Goal: Transaction & Acquisition: Purchase product/service

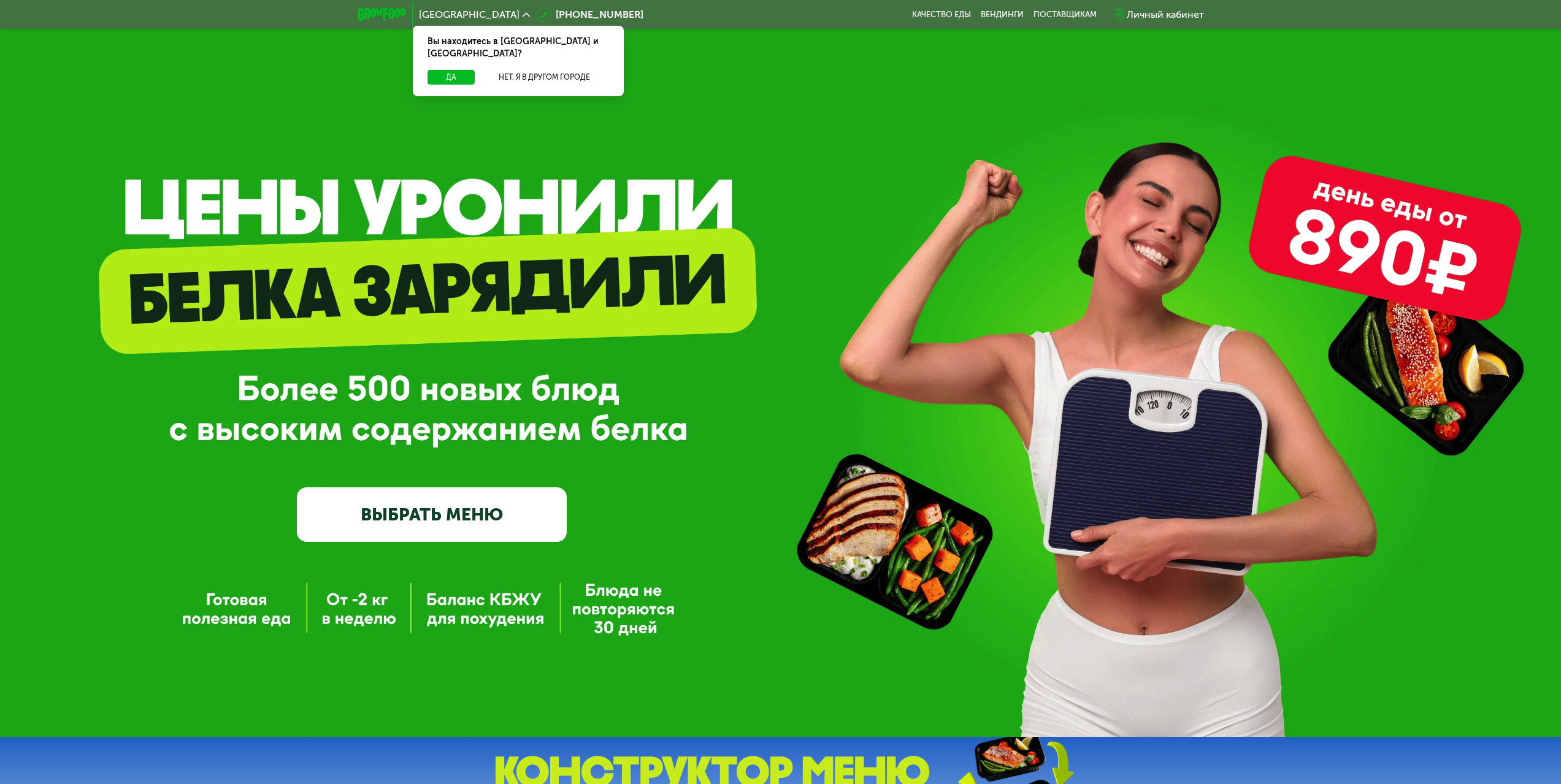
click at [452, 518] on link "ВЫБРАТЬ МЕНЮ" at bounding box center [432, 514] width 270 height 54
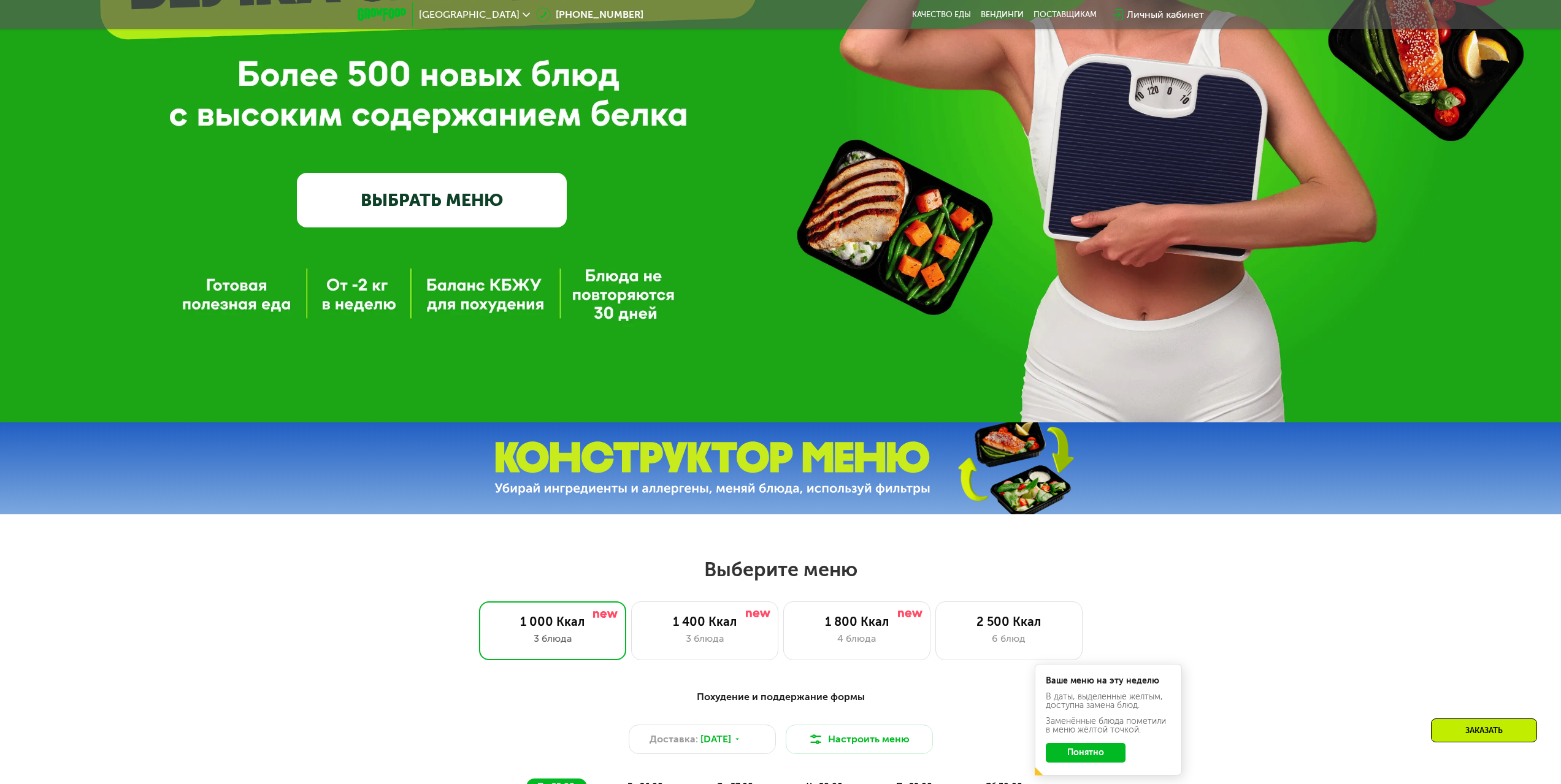
scroll to position [613, 0]
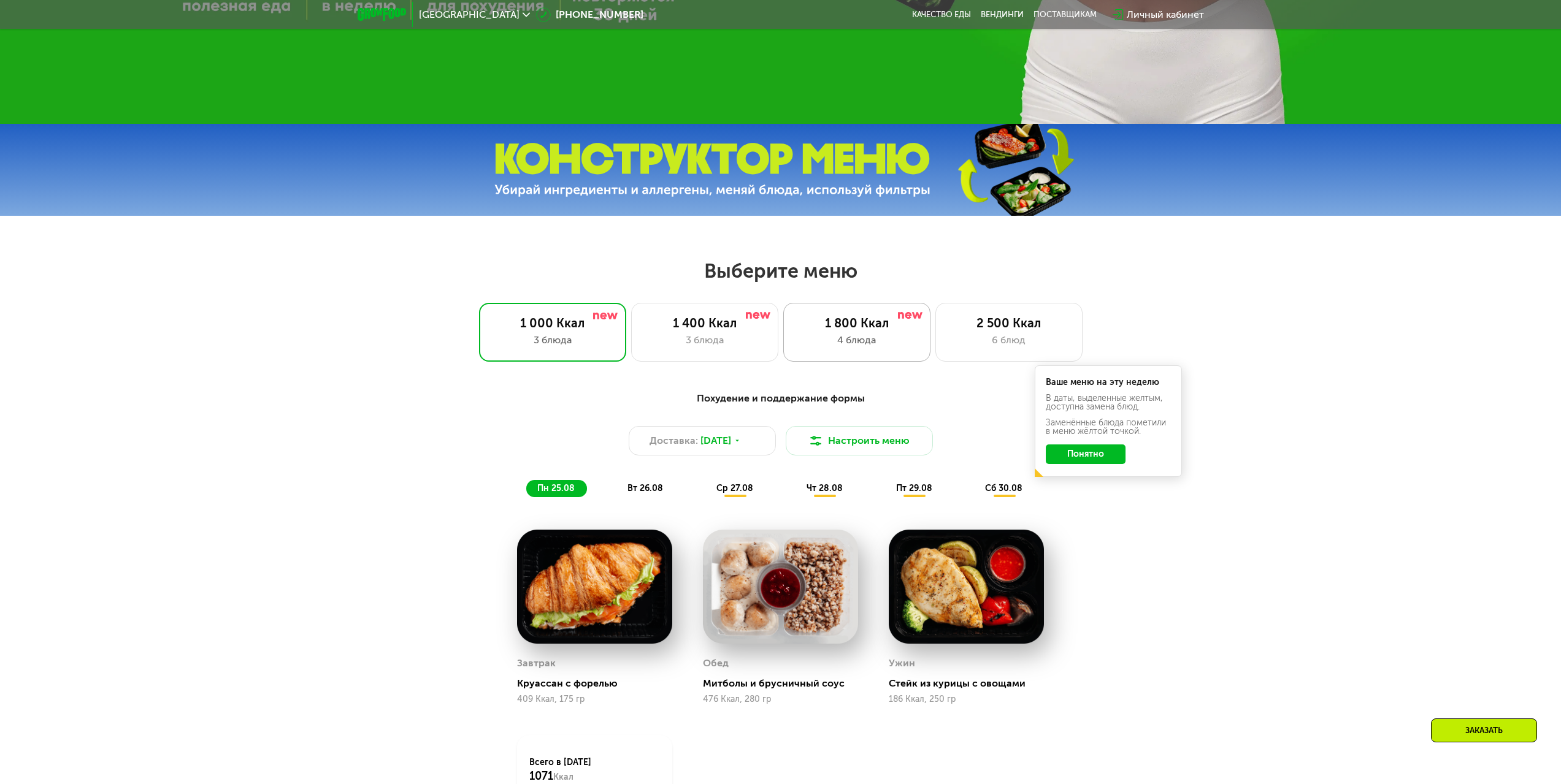
click at [876, 326] on div "1 800 Ккал" at bounding box center [856, 323] width 121 height 15
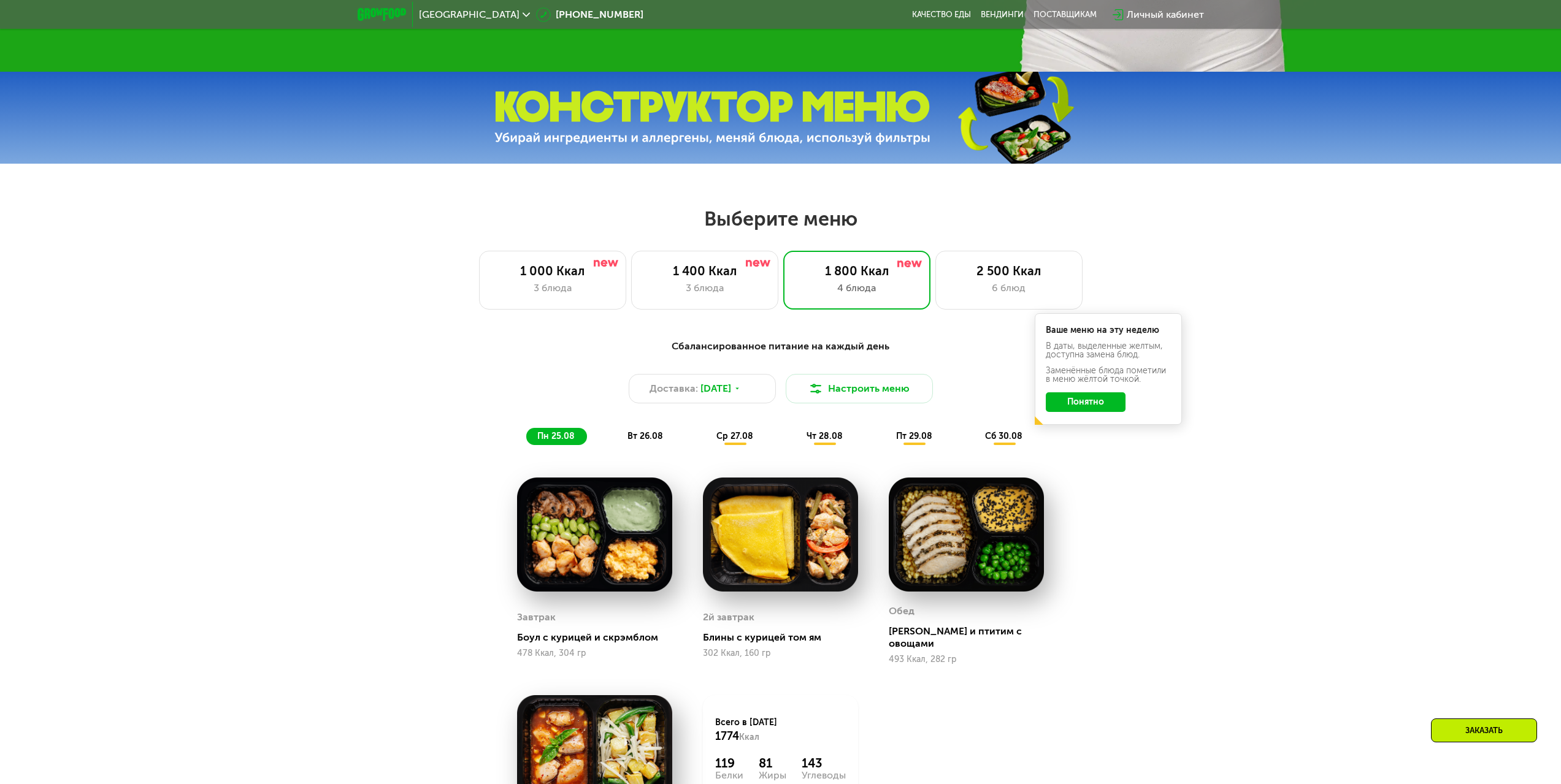
scroll to position [858, 0]
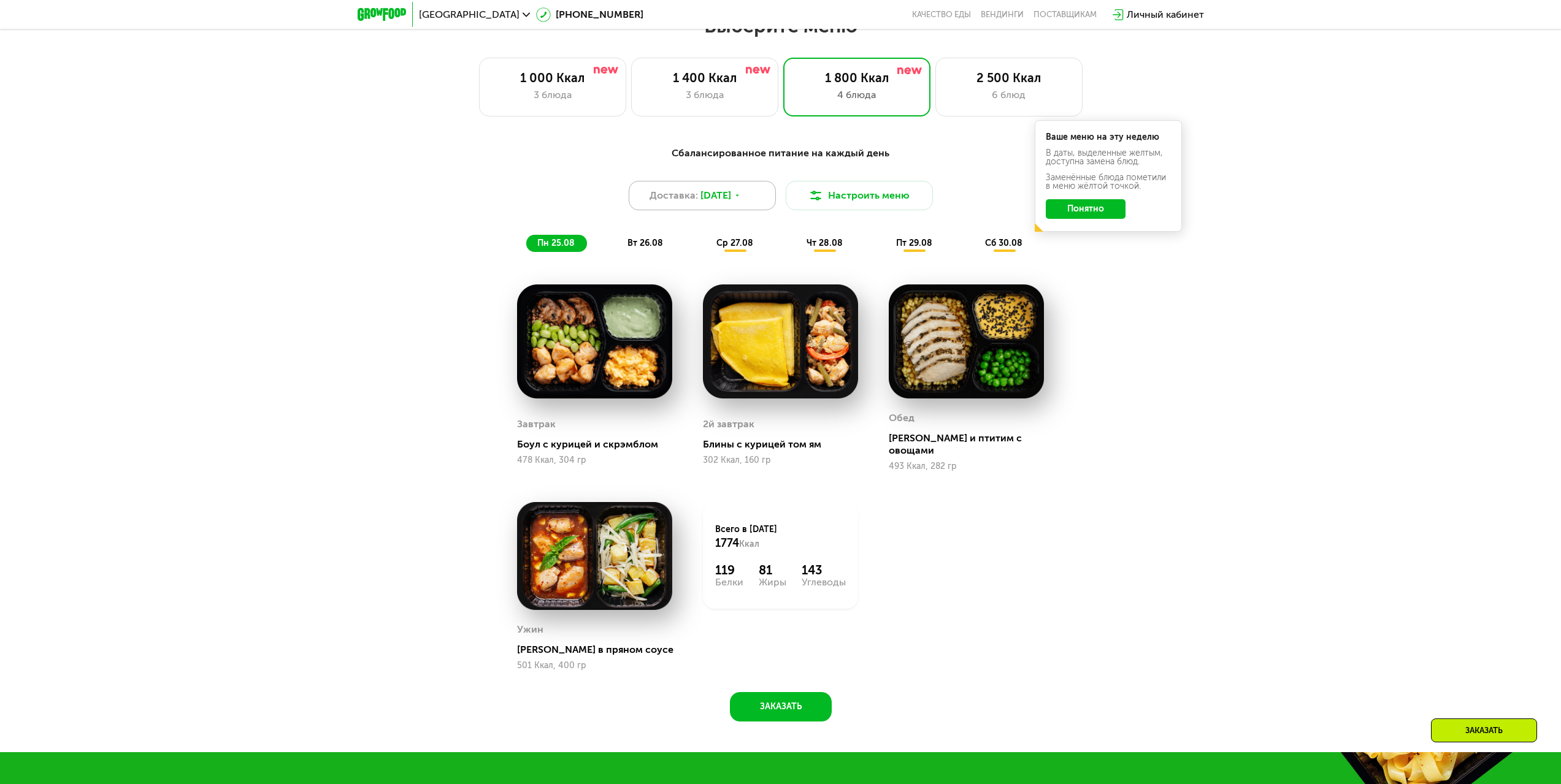
click at [766, 206] on div "Доставка: [DATE]" at bounding box center [702, 195] width 147 height 30
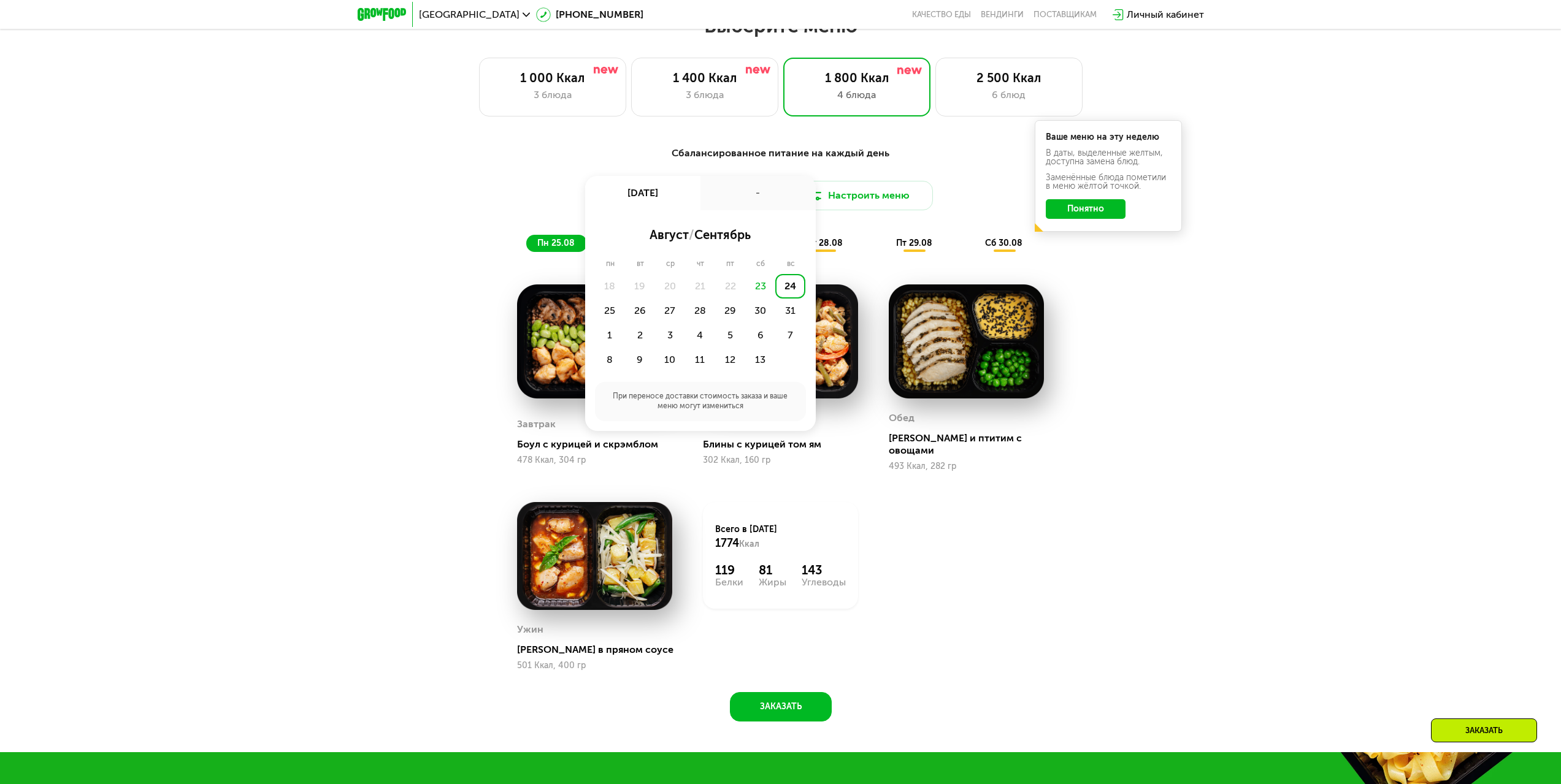
click at [1370, 424] on div "Сбалансированное питание на каждый день Доставка: [DATE] авг, вс - август / сен…" at bounding box center [780, 441] width 1561 height 624
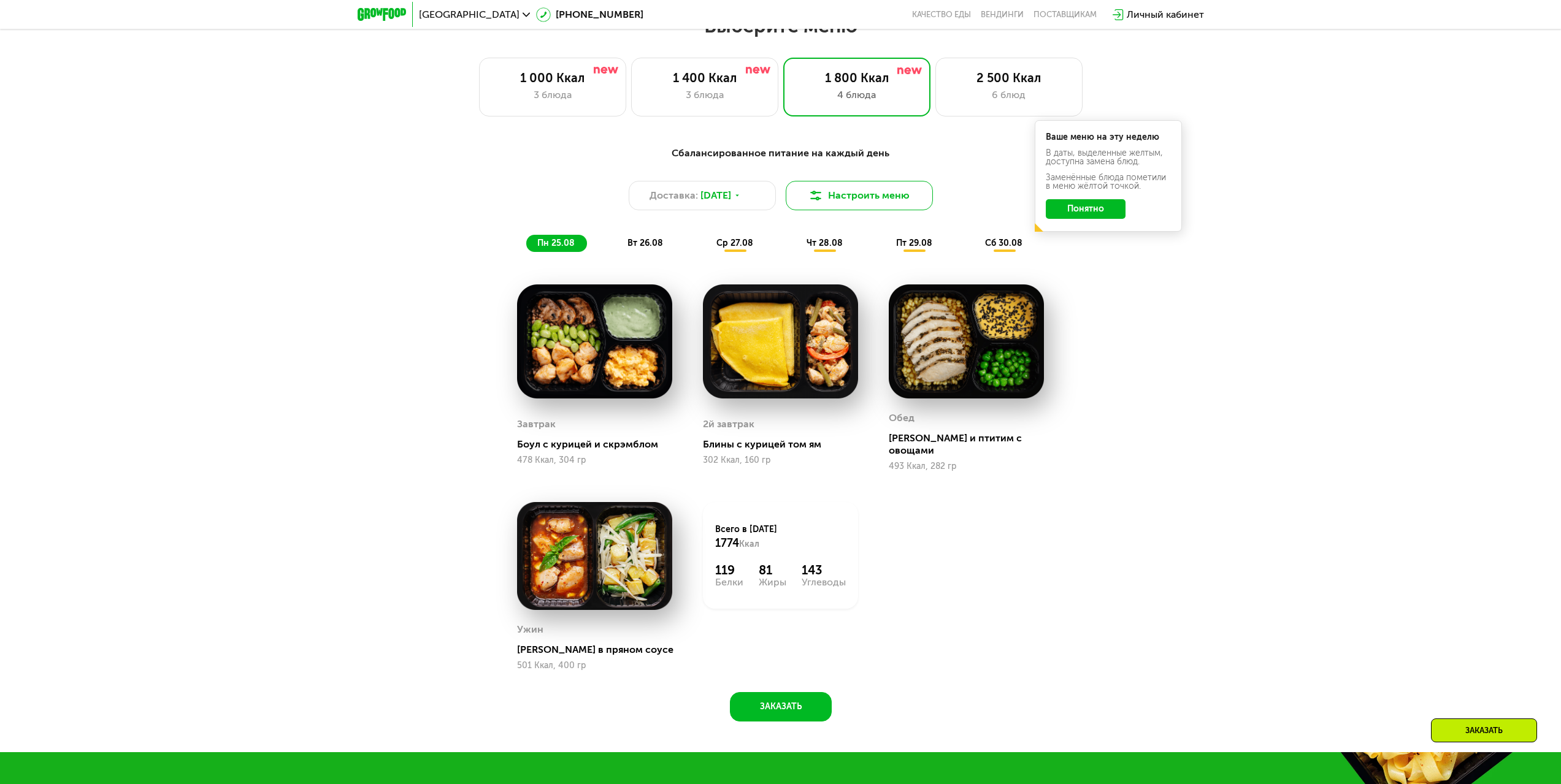
click at [918, 208] on button "Настроить меню" at bounding box center [859, 195] width 147 height 30
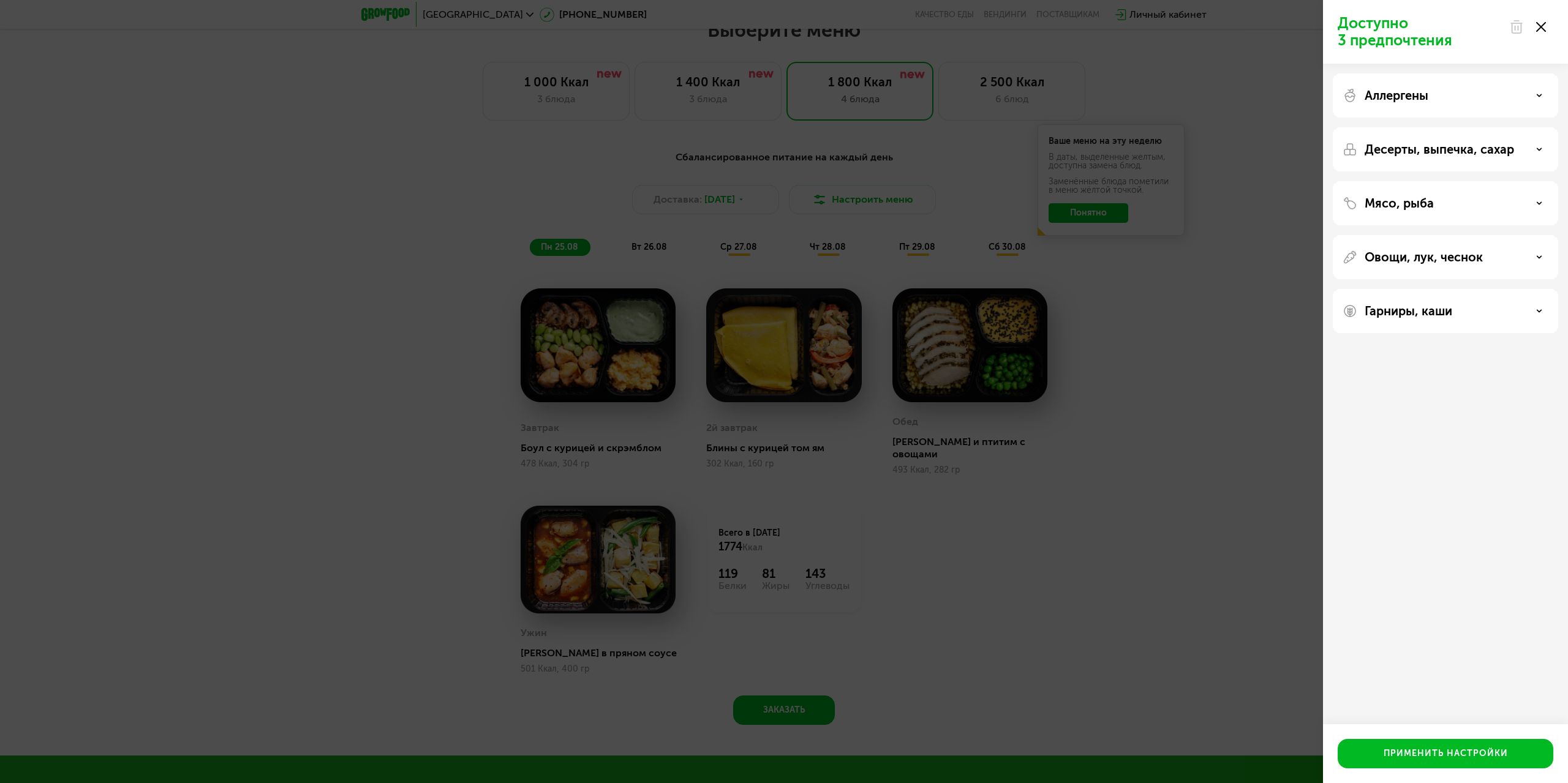
click at [1409, 181] on div "Десерты, выпечка, сахар" at bounding box center [1445, 203] width 226 height 44
click at [1535, 153] on div "Десерты, выпечка, сахар" at bounding box center [1445, 149] width 206 height 15
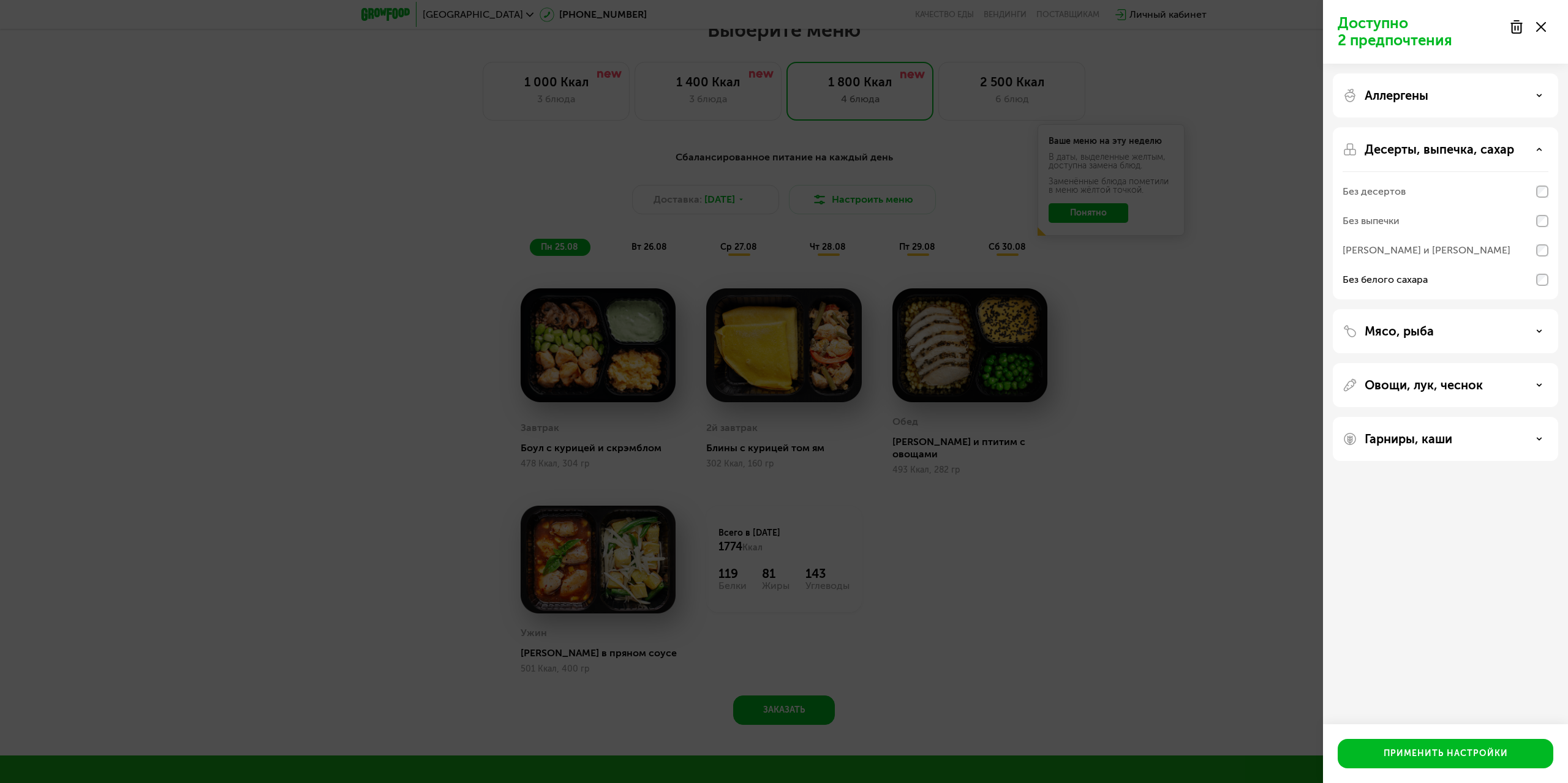
click at [1459, 363] on div "Мясо, рыба" at bounding box center [1445, 385] width 226 height 44
drag, startPoint x: 1513, startPoint y: 325, endPoint x: 1531, endPoint y: 333, distance: 19.7
click at [1514, 325] on div "Мясо, рыба" at bounding box center [1445, 331] width 206 height 15
click at [1531, 333] on div "Мясо, рыба" at bounding box center [1445, 331] width 206 height 15
click at [1527, 417] on div "Овощи, лук, чеснок" at bounding box center [1445, 439] width 226 height 44
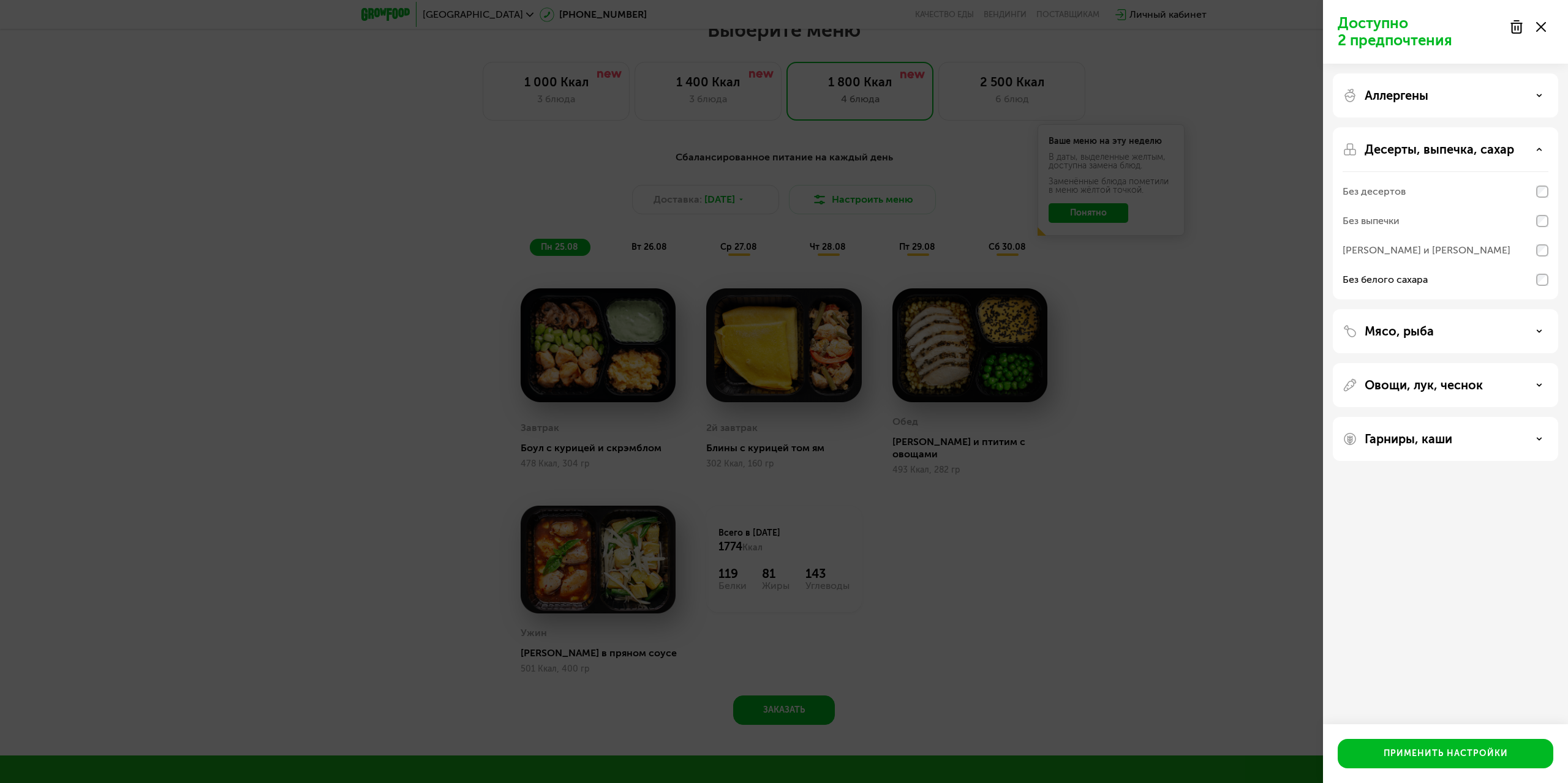
click at [1538, 384] on use at bounding box center [1539, 385] width 4 height 2
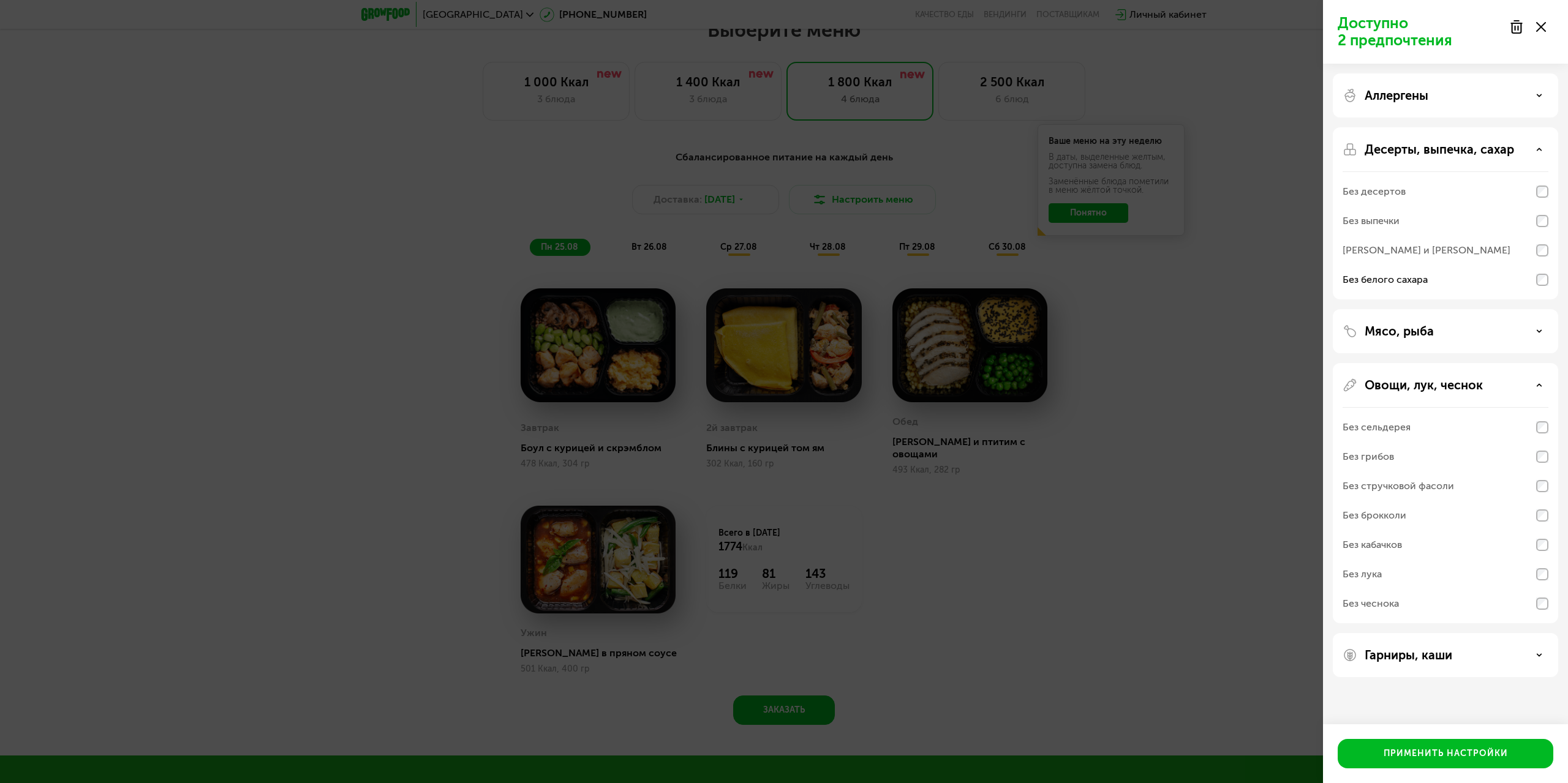
click at [1538, 383] on icon at bounding box center [1539, 385] width 6 height 6
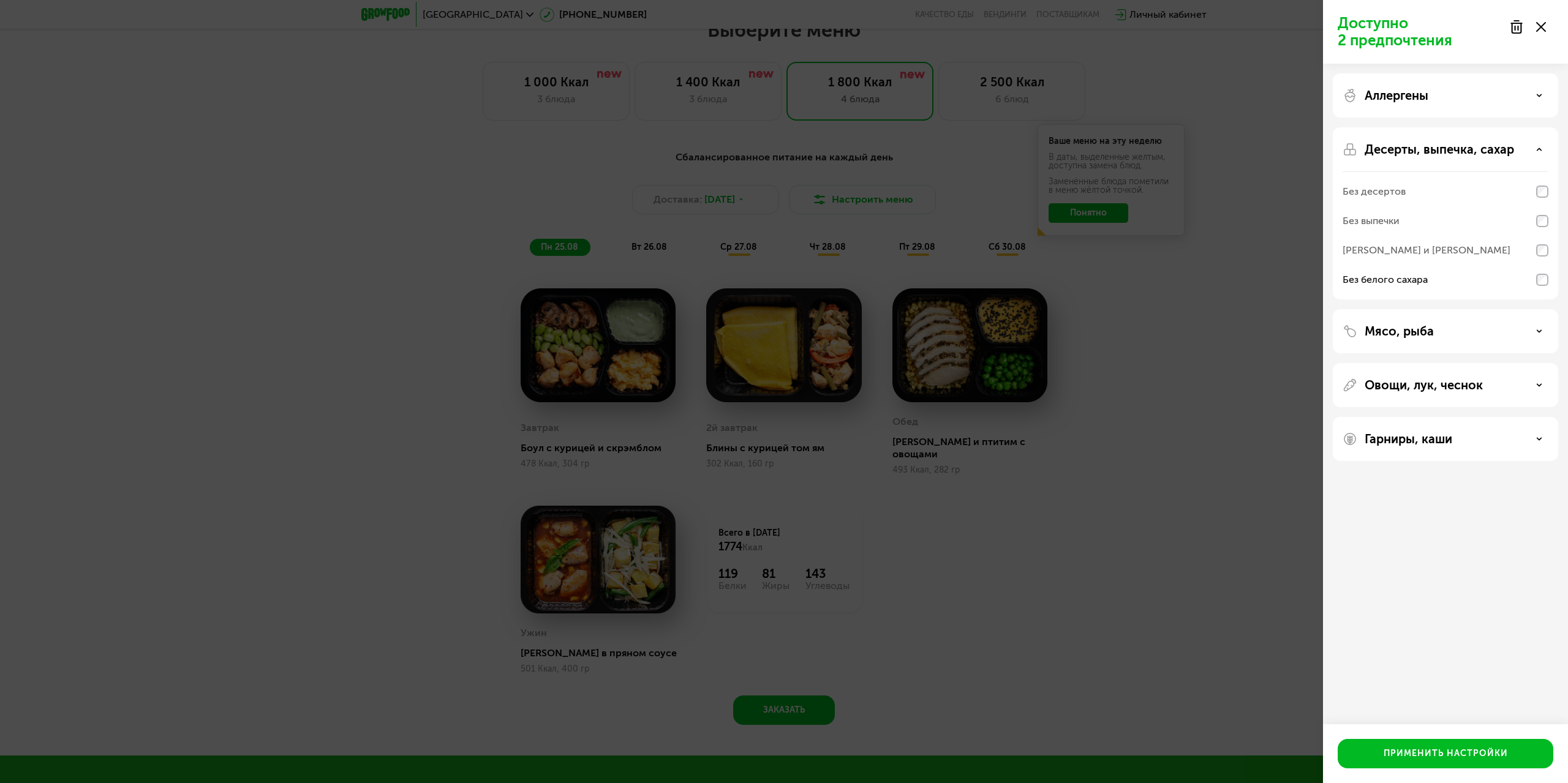
click at [1536, 435] on div "Гарниры, каши" at bounding box center [1445, 439] width 206 height 15
click at [1538, 435] on div "Гарниры, каши" at bounding box center [1445, 439] width 206 height 15
click at [1458, 759] on div "Применить настройки" at bounding box center [1445, 754] width 124 height 12
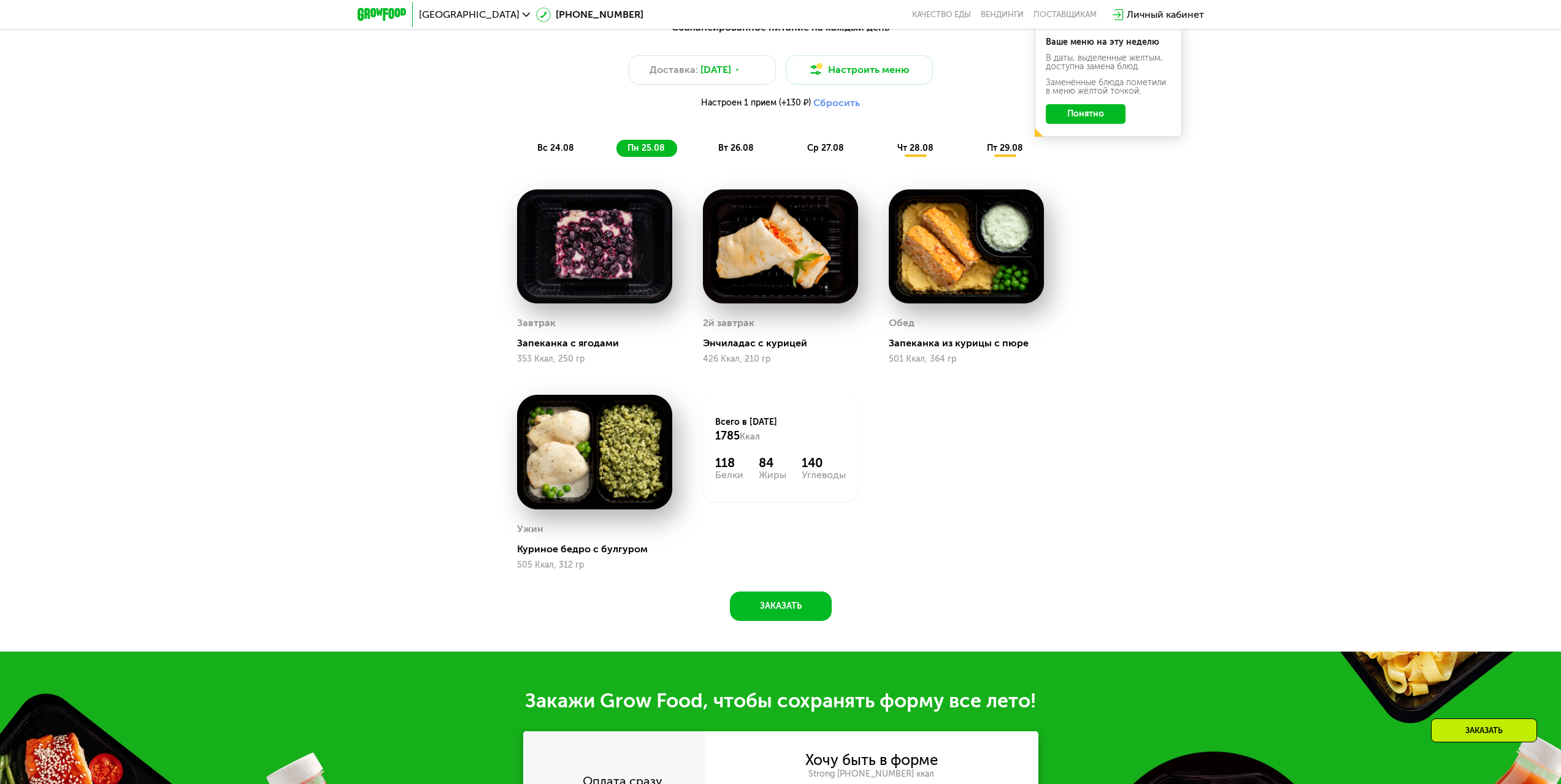
scroll to position [981, 0]
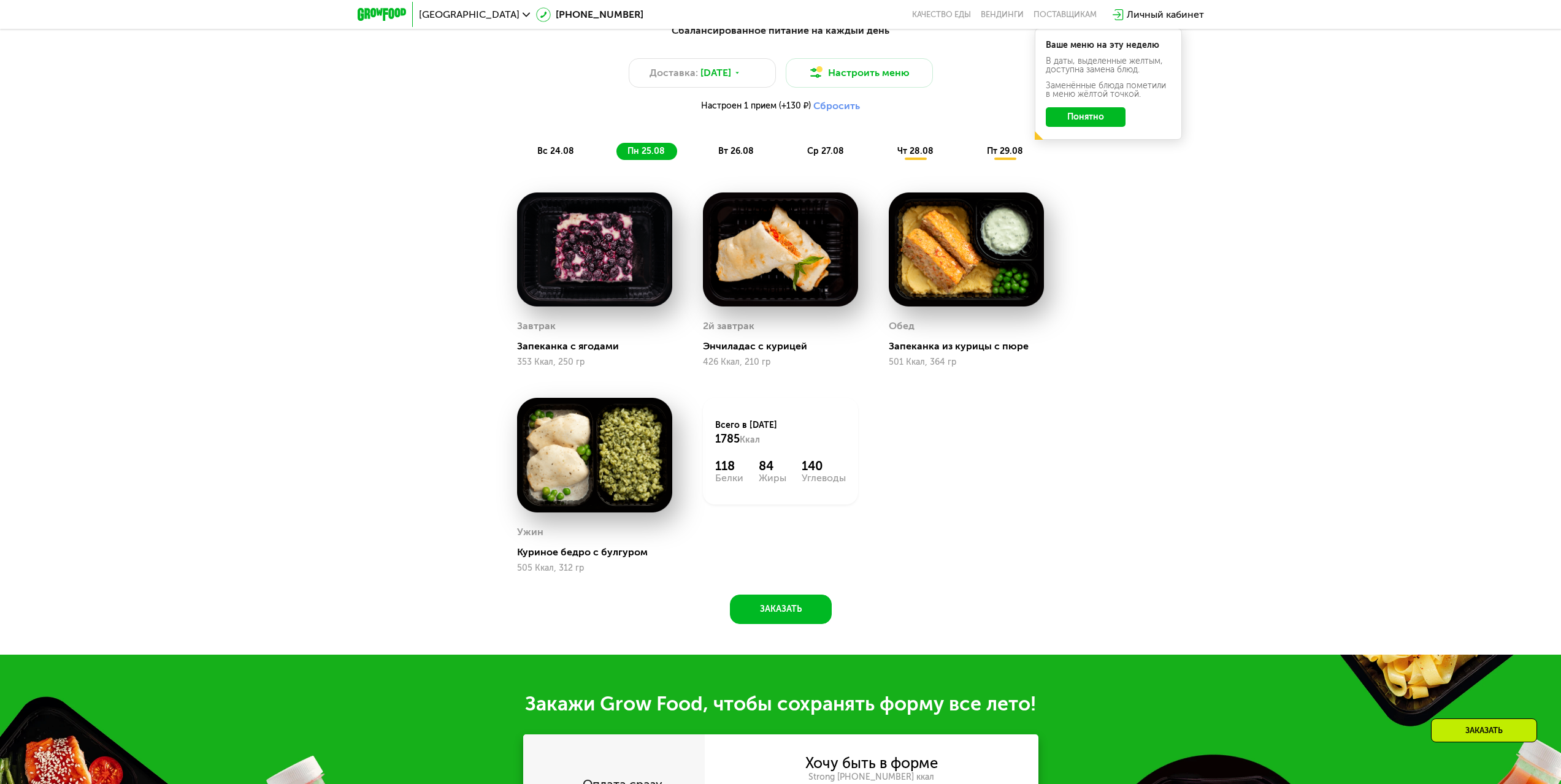
click at [796, 149] on div "вт 26.08" at bounding box center [826, 152] width 60 height 17
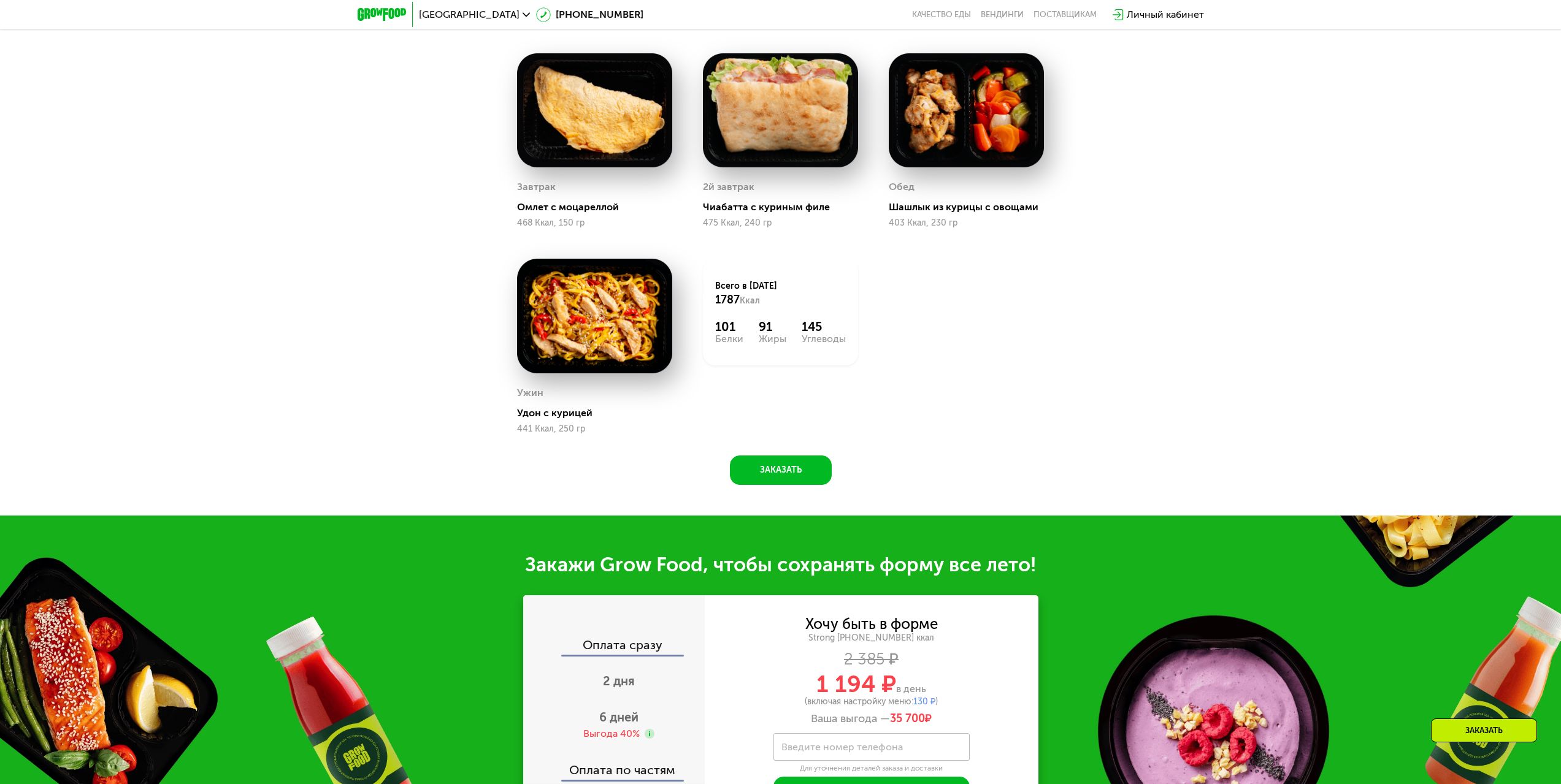
scroll to position [1287, 0]
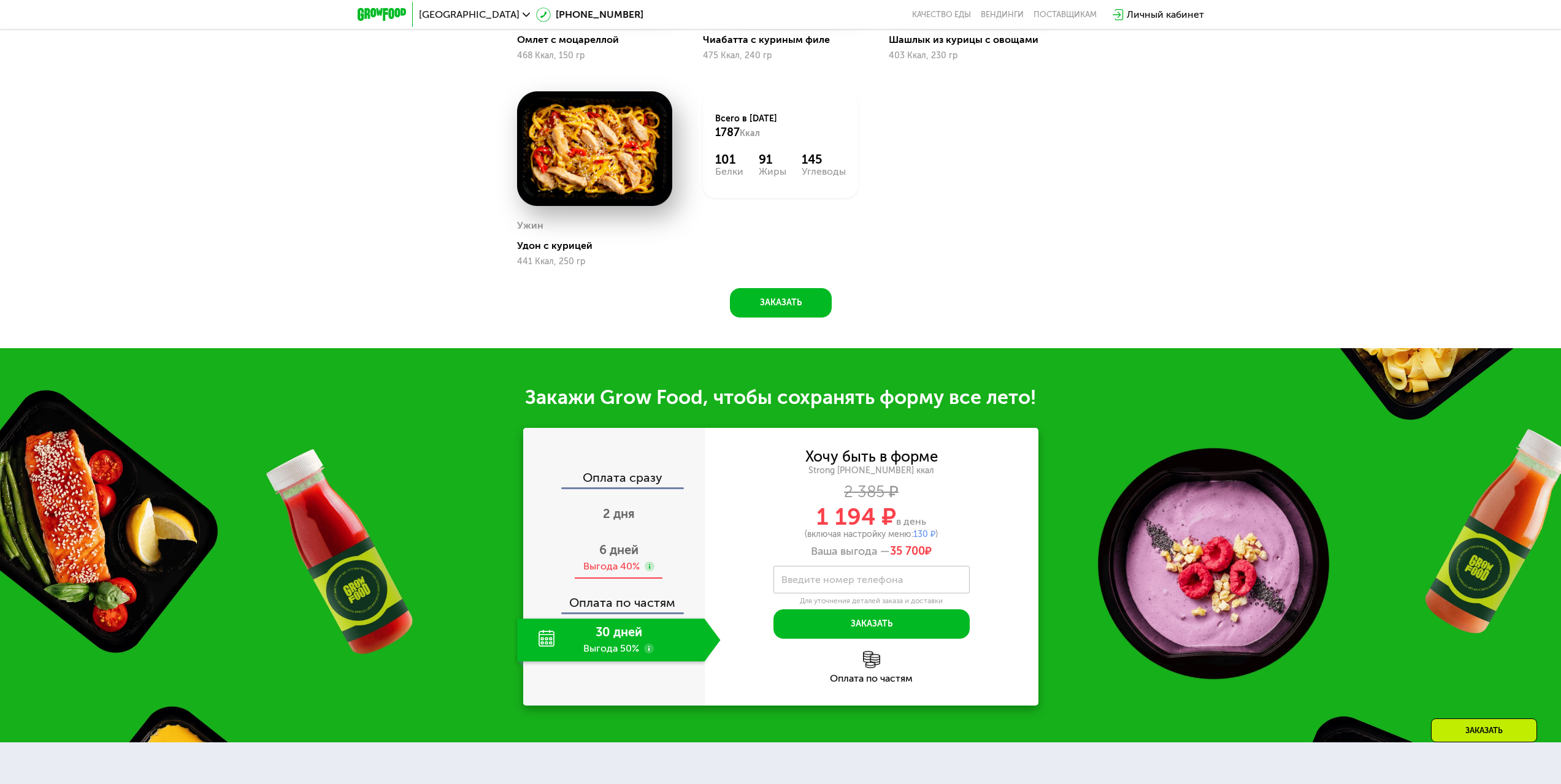
click at [615, 571] on div "Выгода 40%" at bounding box center [612, 566] width 56 height 13
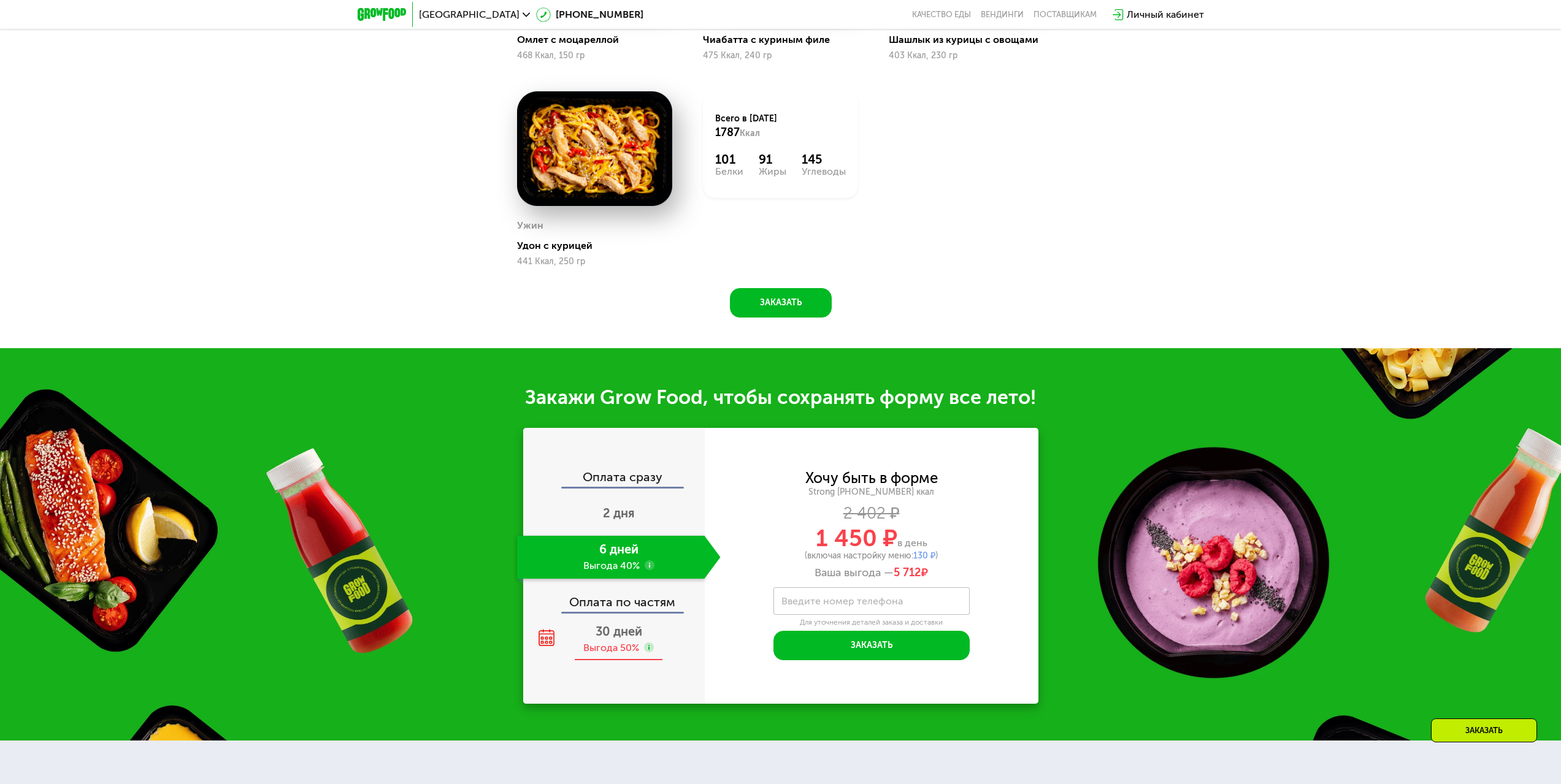
click at [605, 653] on div "Выгода 50%" at bounding box center [611, 647] width 56 height 13
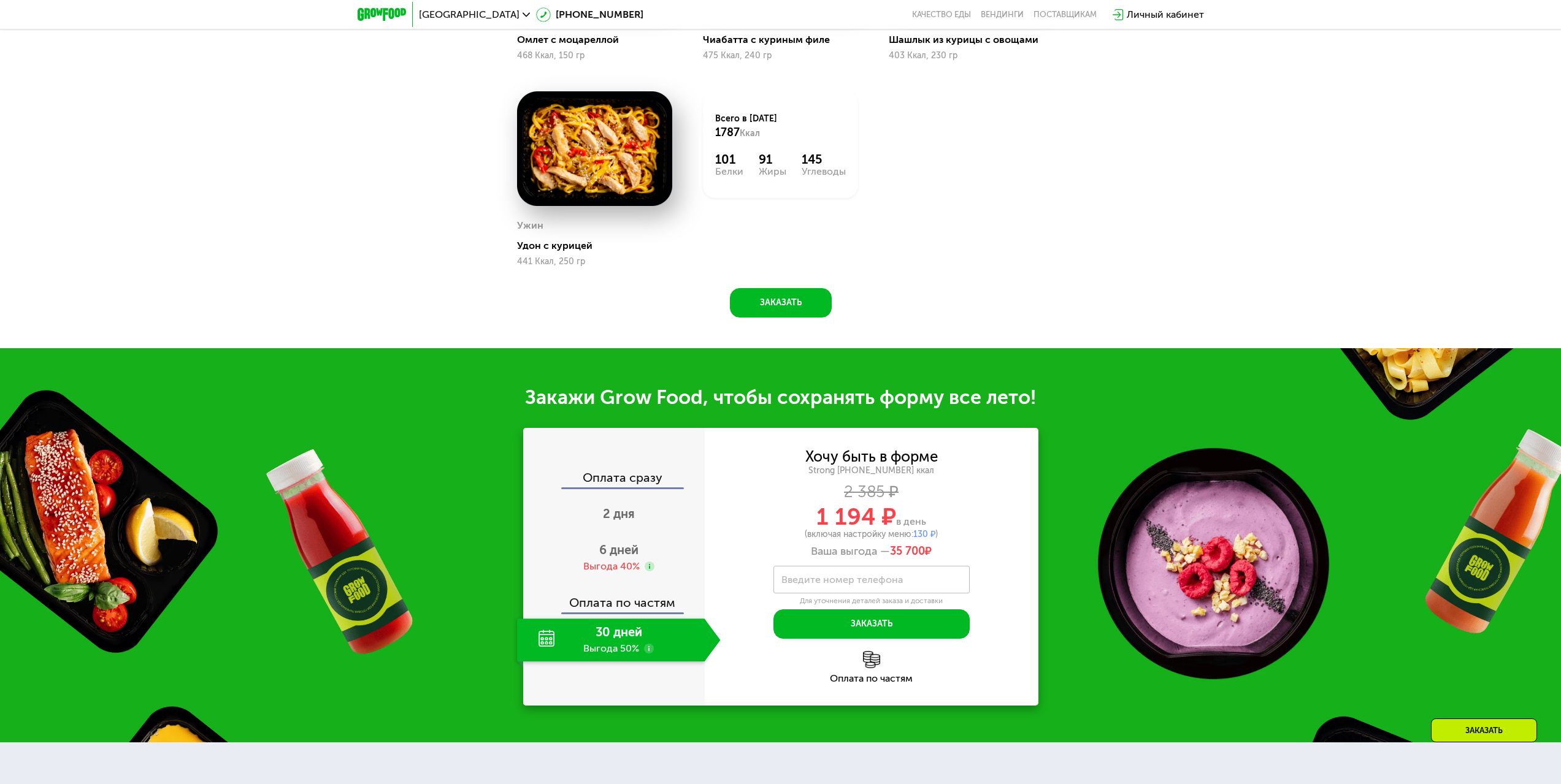
click at [626, 599] on div "Оплата по частям" at bounding box center [615, 598] width 181 height 28
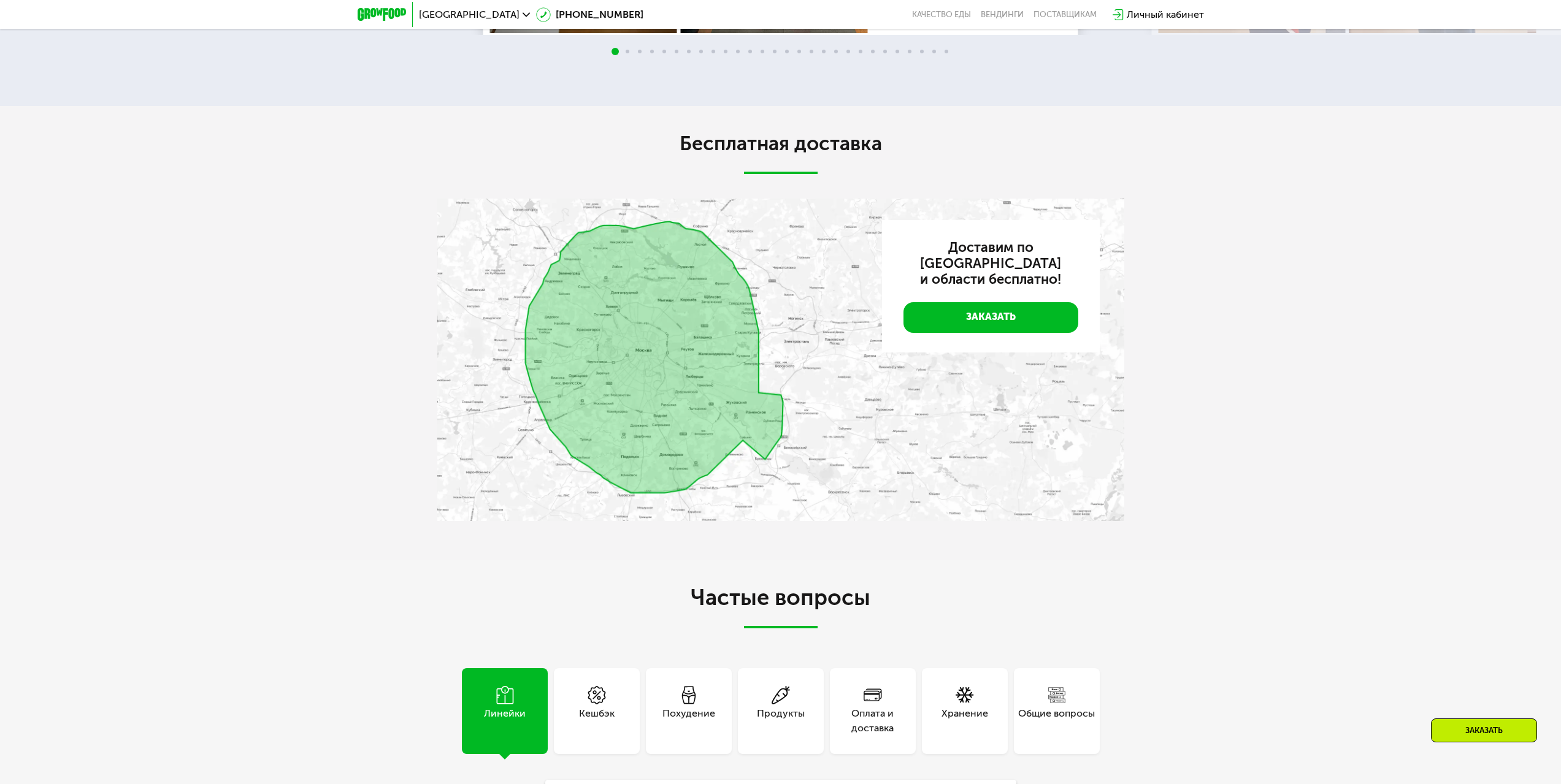
scroll to position [3127, 0]
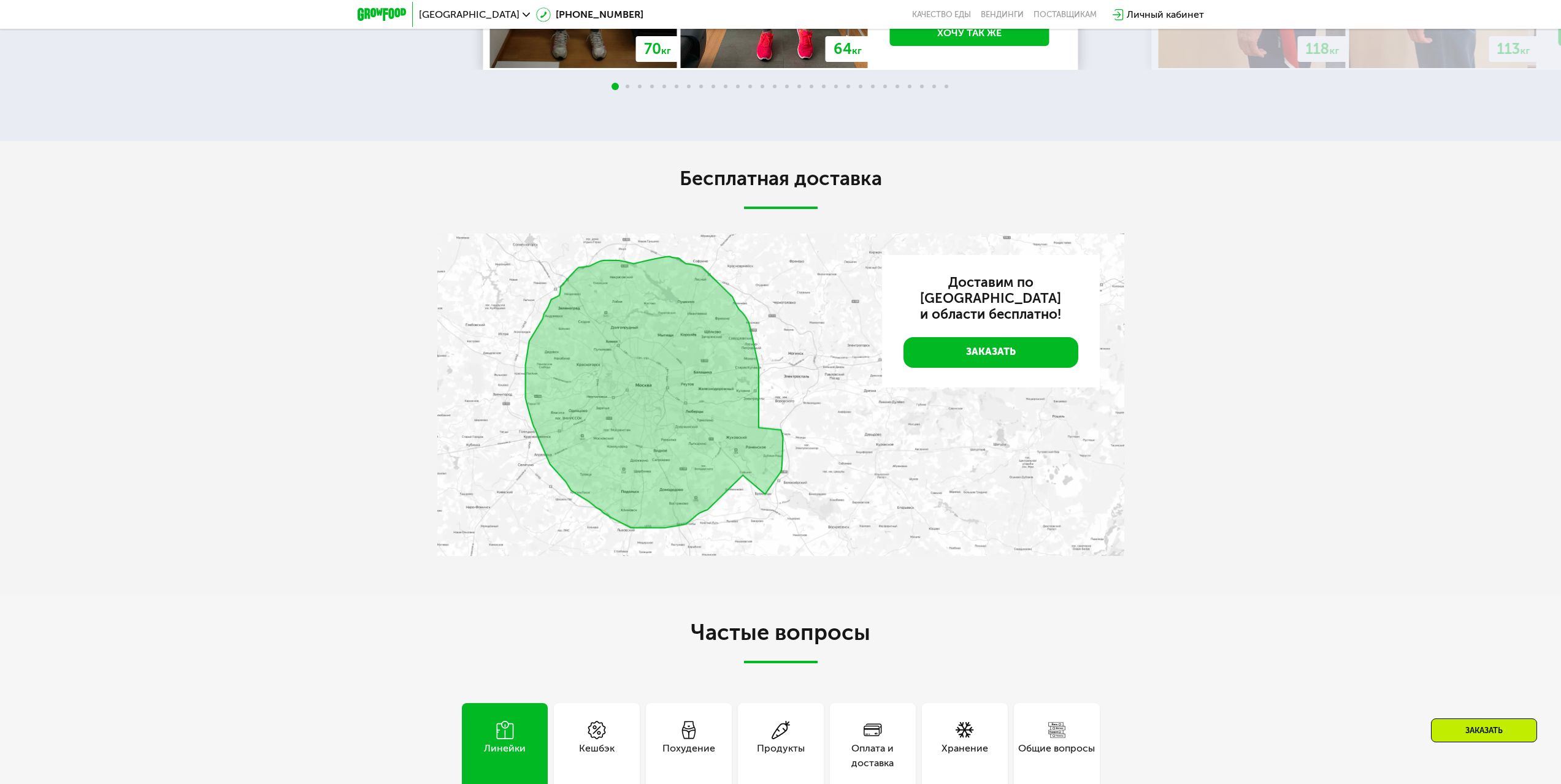
click at [568, 434] on img at bounding box center [780, 395] width 687 height 323
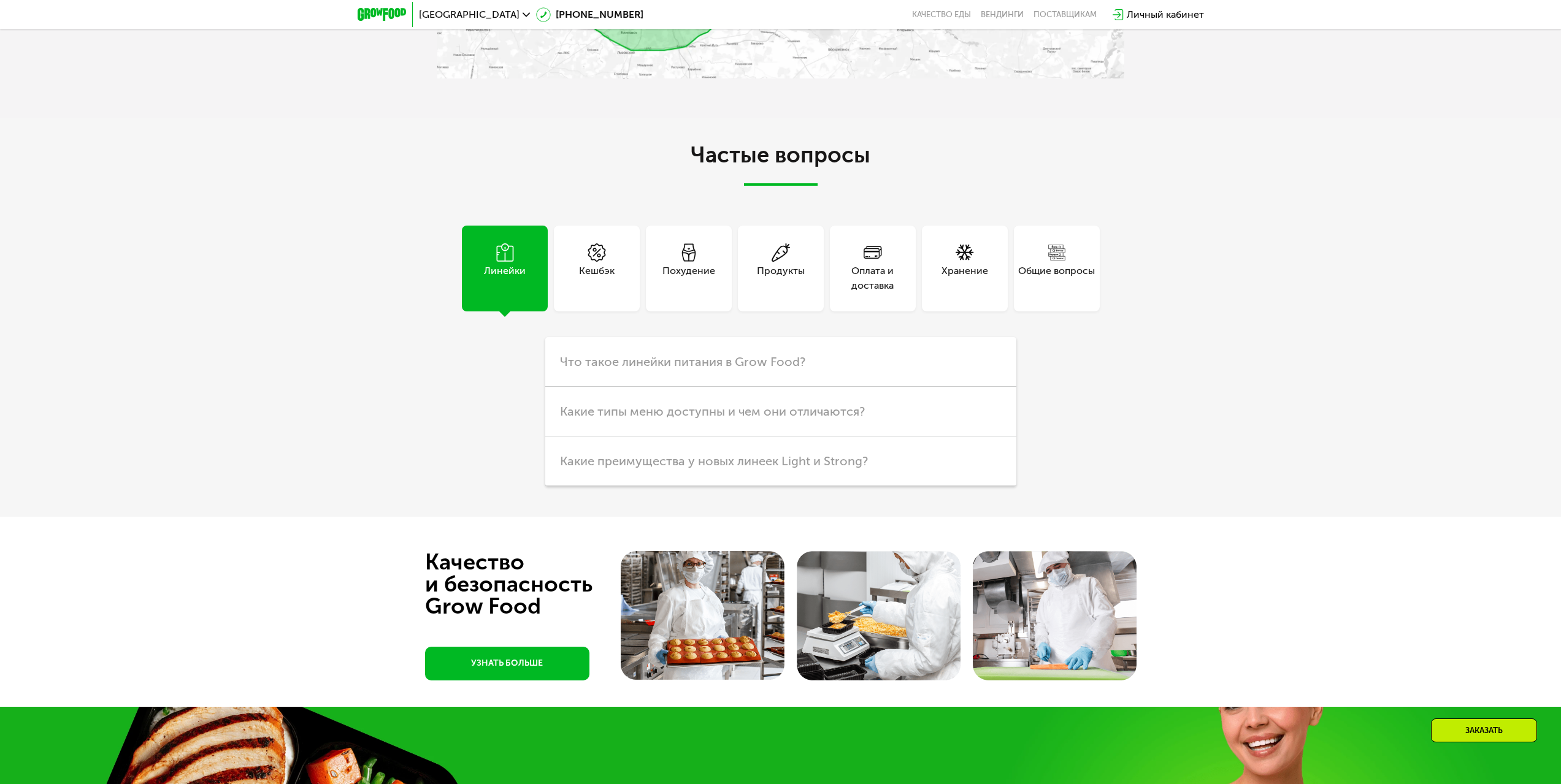
scroll to position [3617, 0]
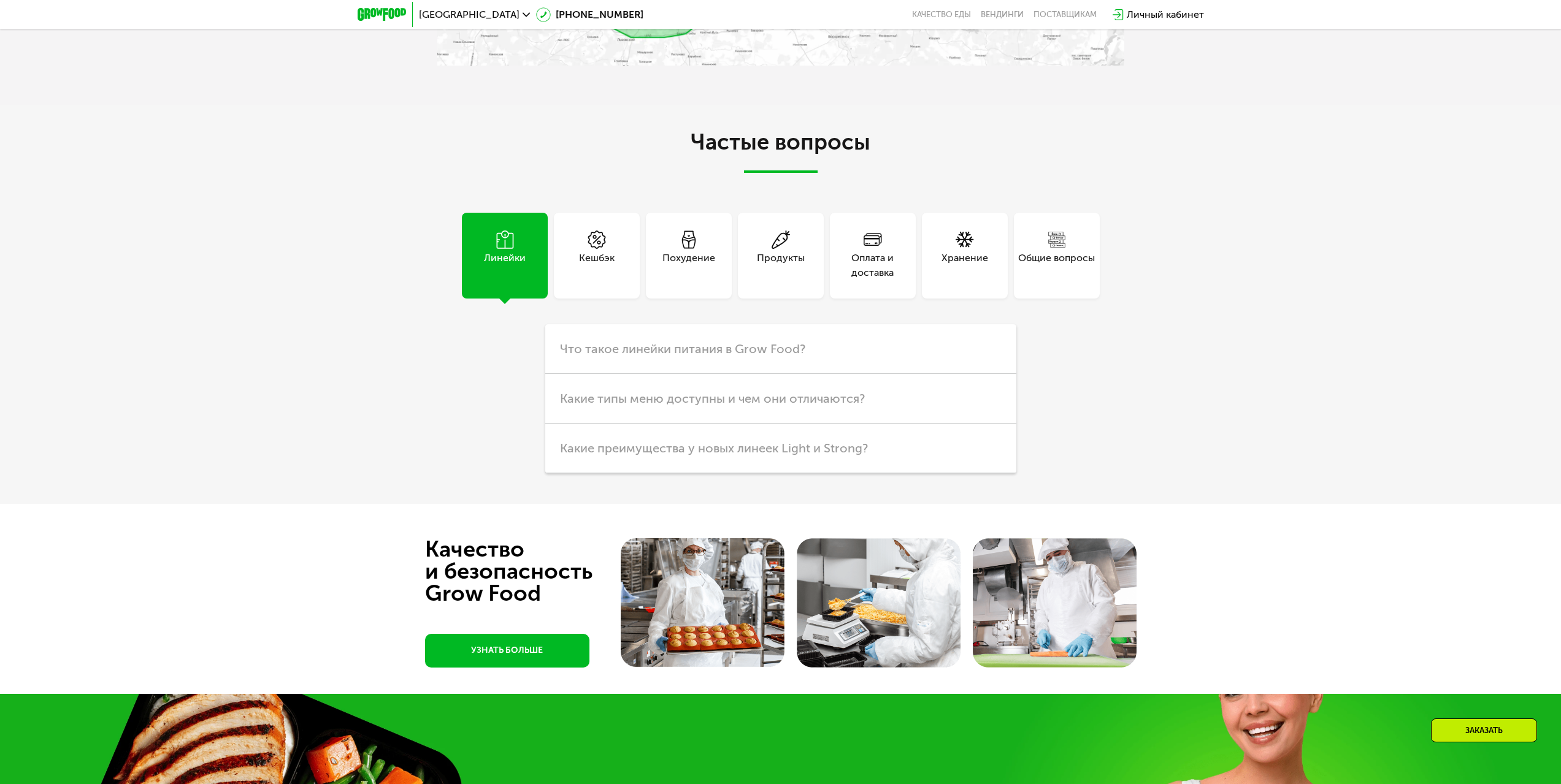
click at [596, 252] on div "Кешбэк" at bounding box center [596, 266] width 35 height 30
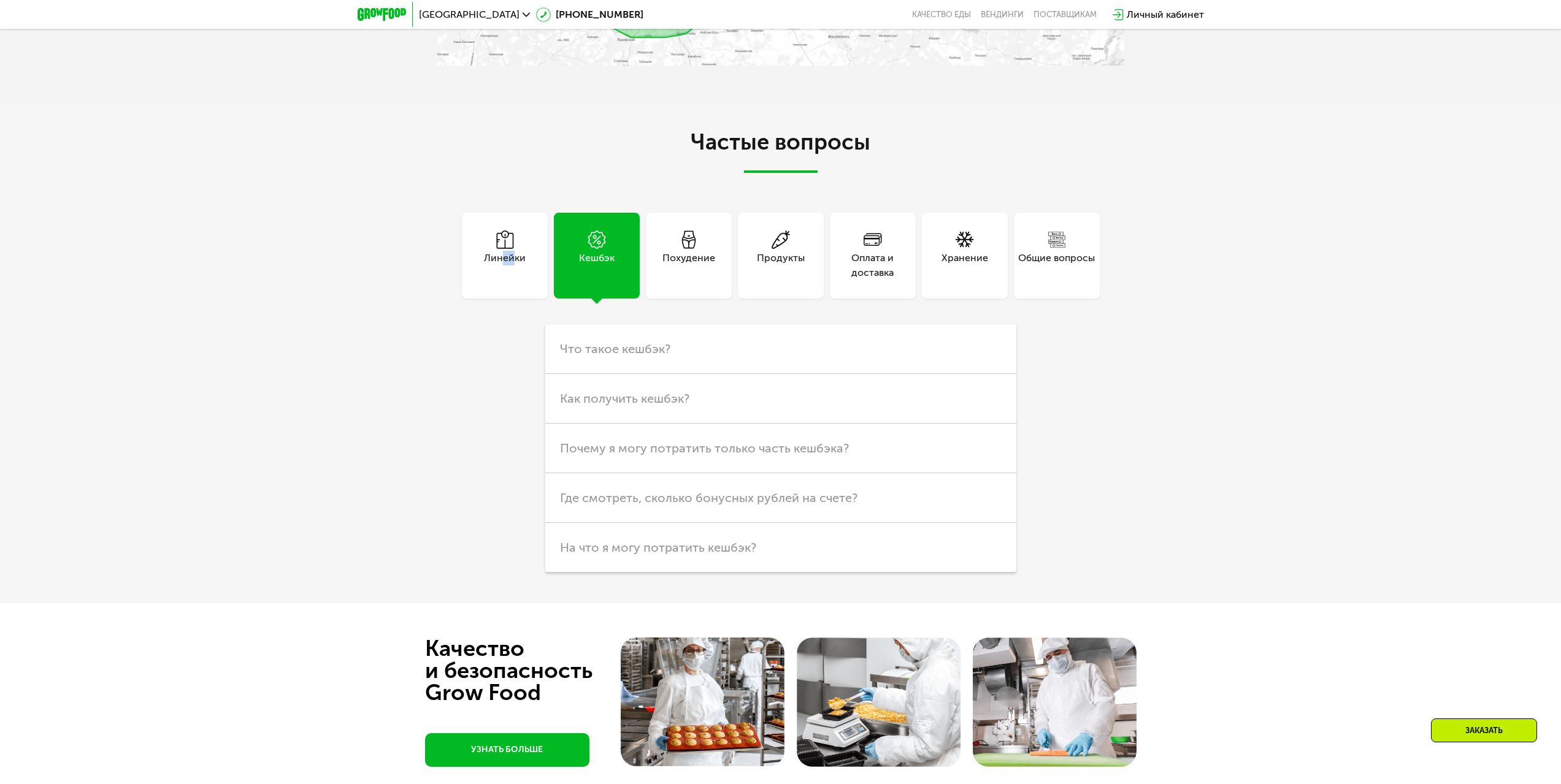
click at [504, 283] on div "Линейки" at bounding box center [505, 256] width 86 height 86
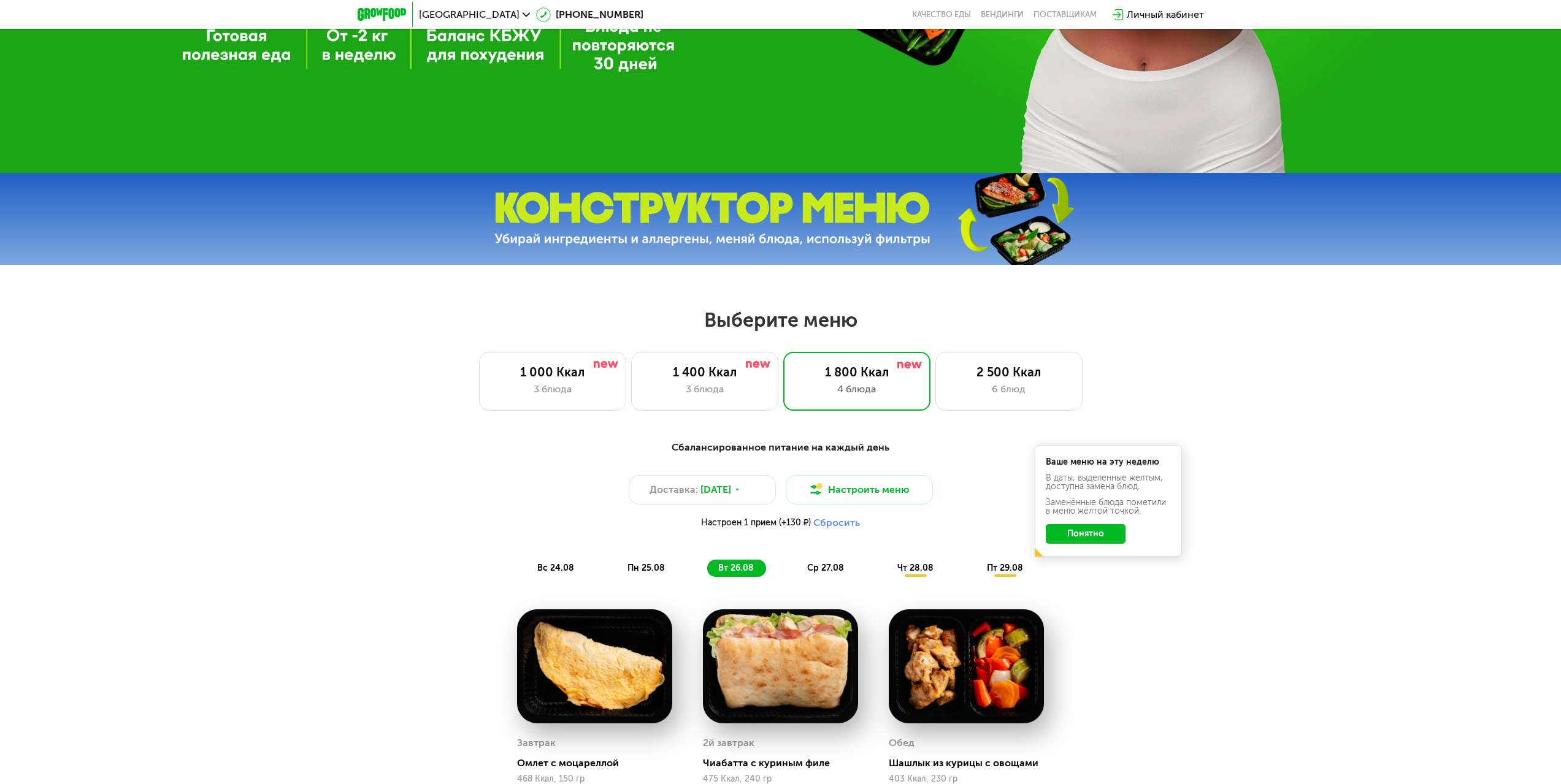
scroll to position [0, 0]
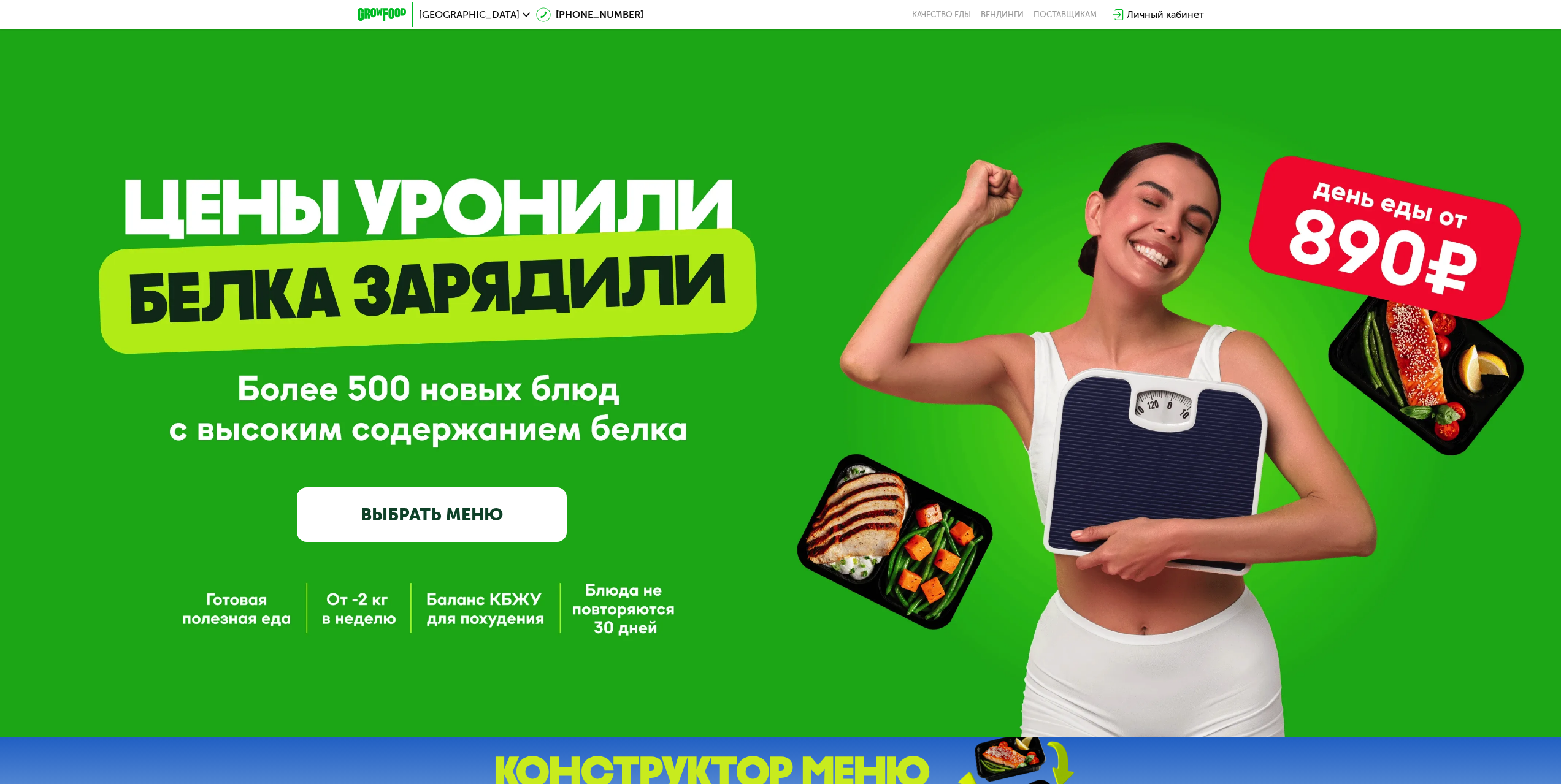
drag, startPoint x: 1170, startPoint y: 681, endPoint x: 1143, endPoint y: 295, distance: 386.9
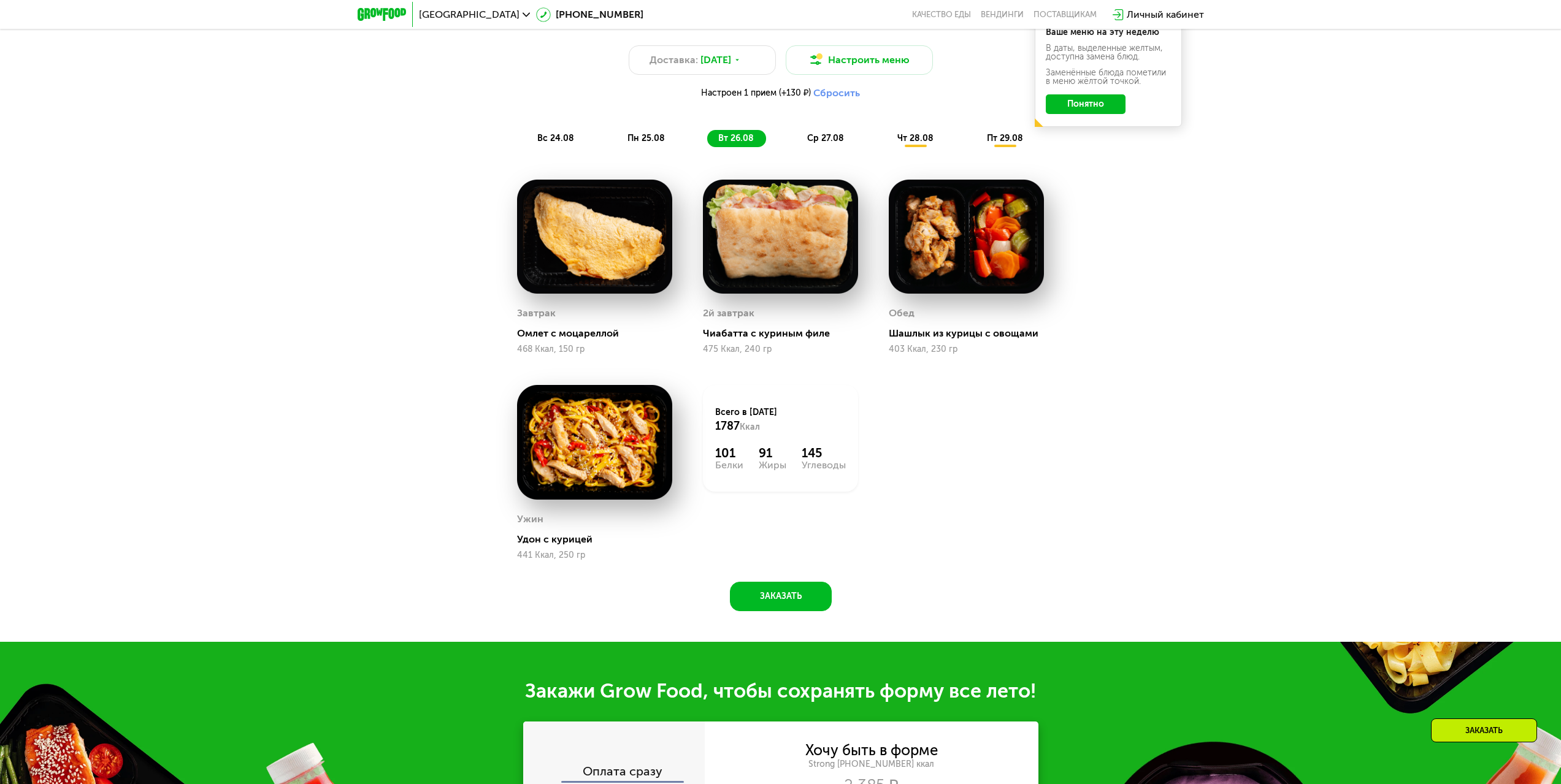
scroll to position [981, 0]
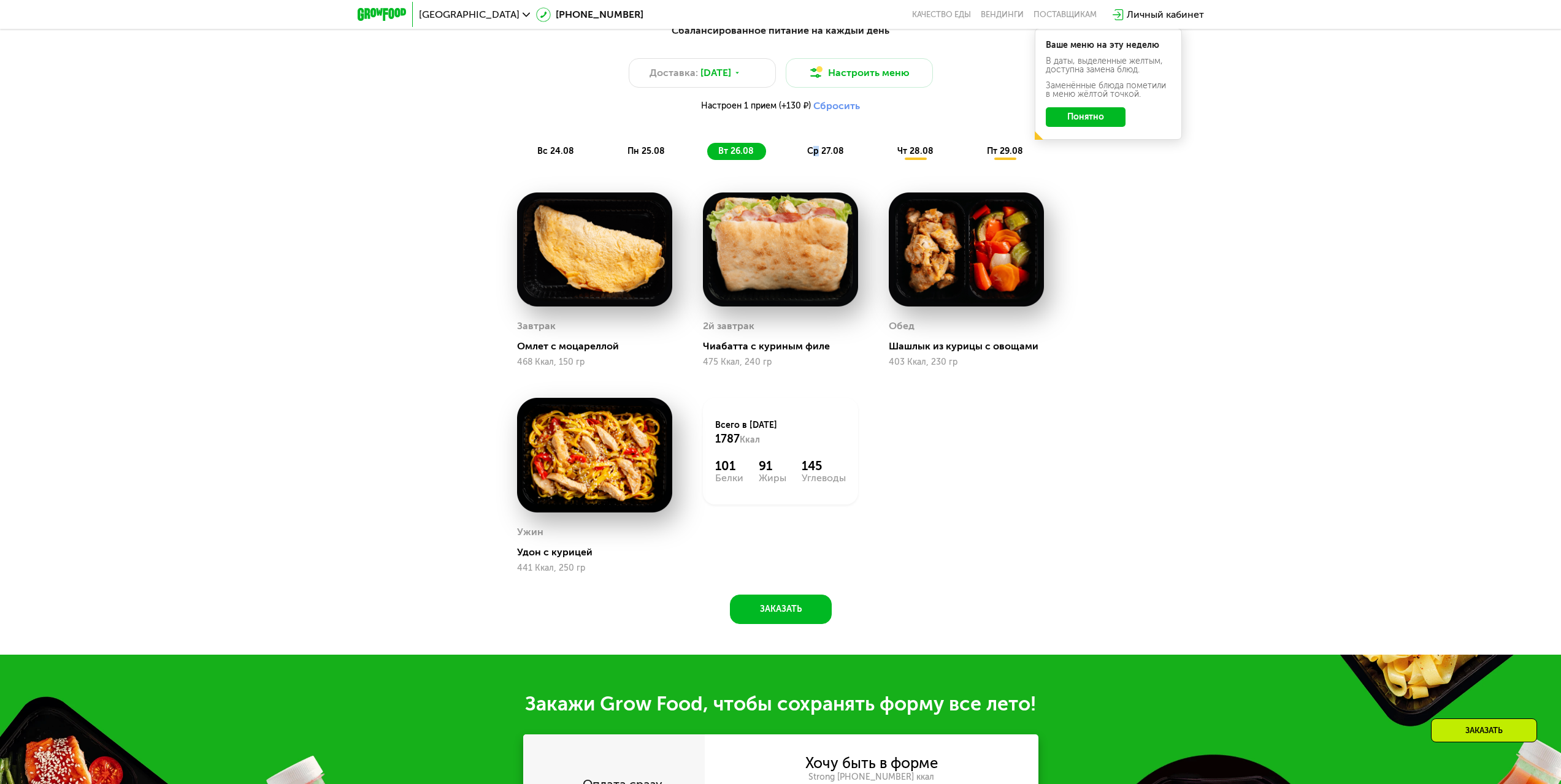
click at [816, 156] on span "ср 27.08" at bounding box center [825, 151] width 37 height 10
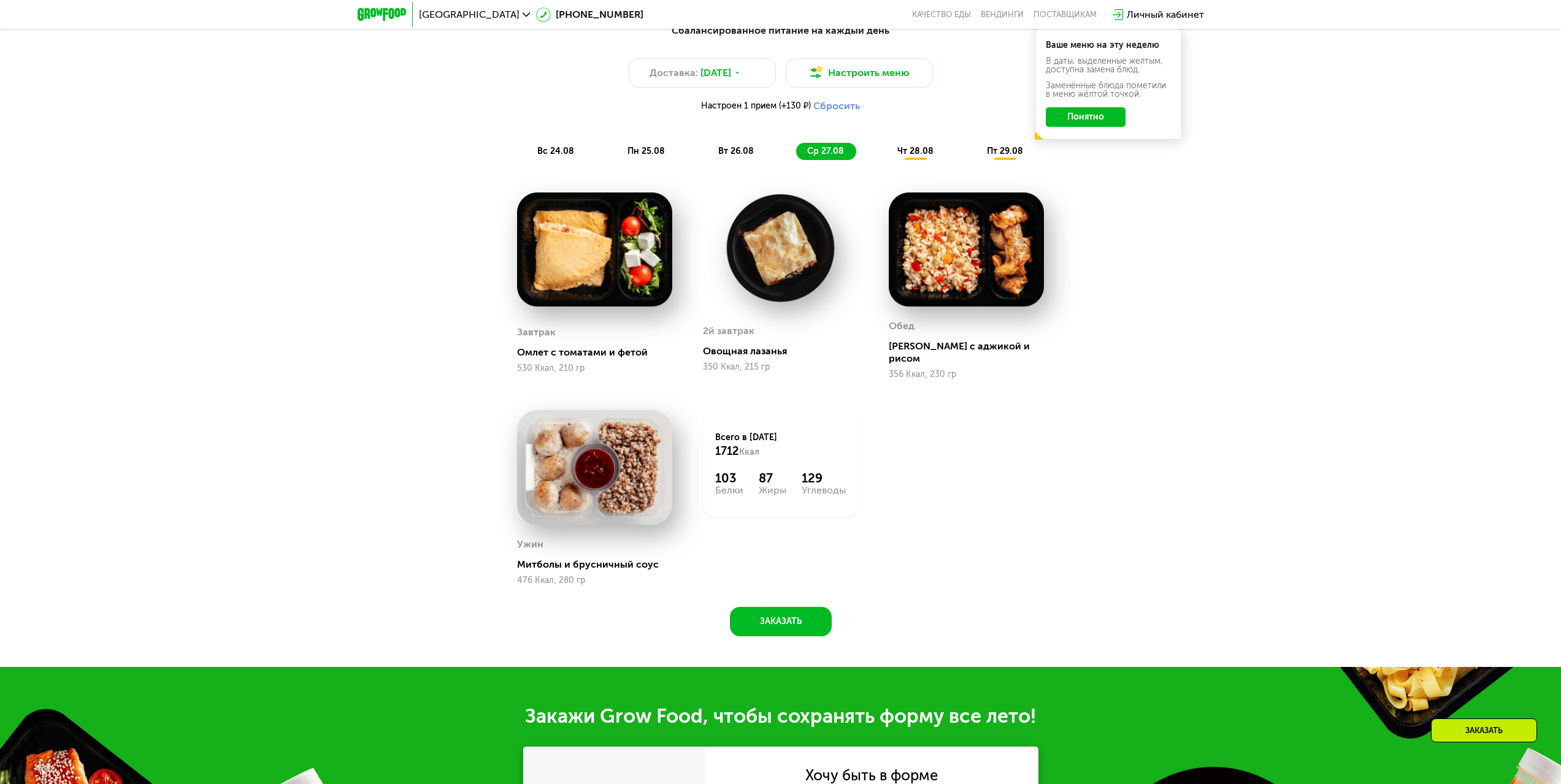
click at [916, 150] on span "чт 28.08" at bounding box center [915, 151] width 36 height 10
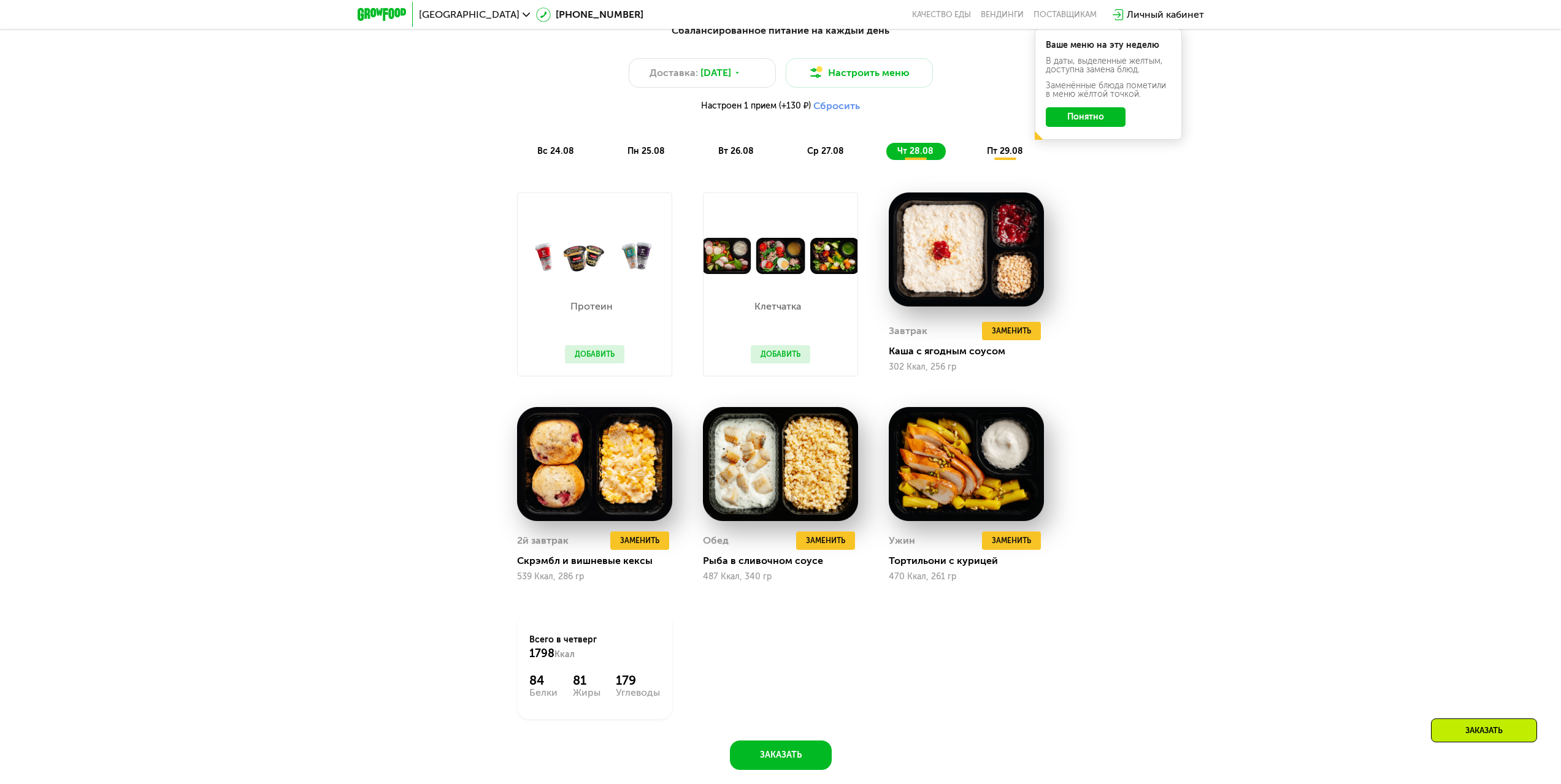
click at [752, 356] on button "Добавить" at bounding box center [780, 355] width 59 height 19
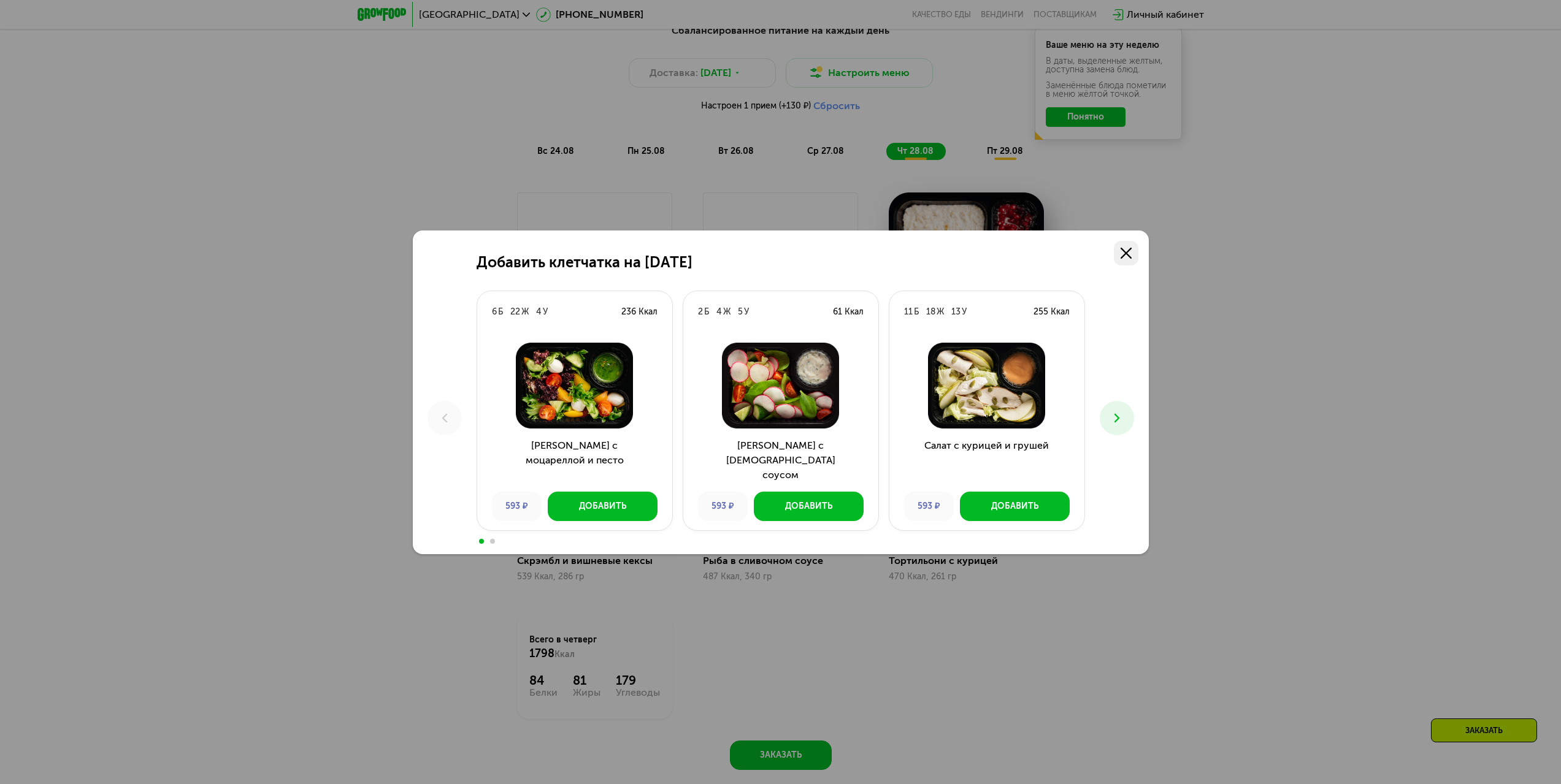
click at [1130, 254] on icon at bounding box center [1126, 253] width 11 height 11
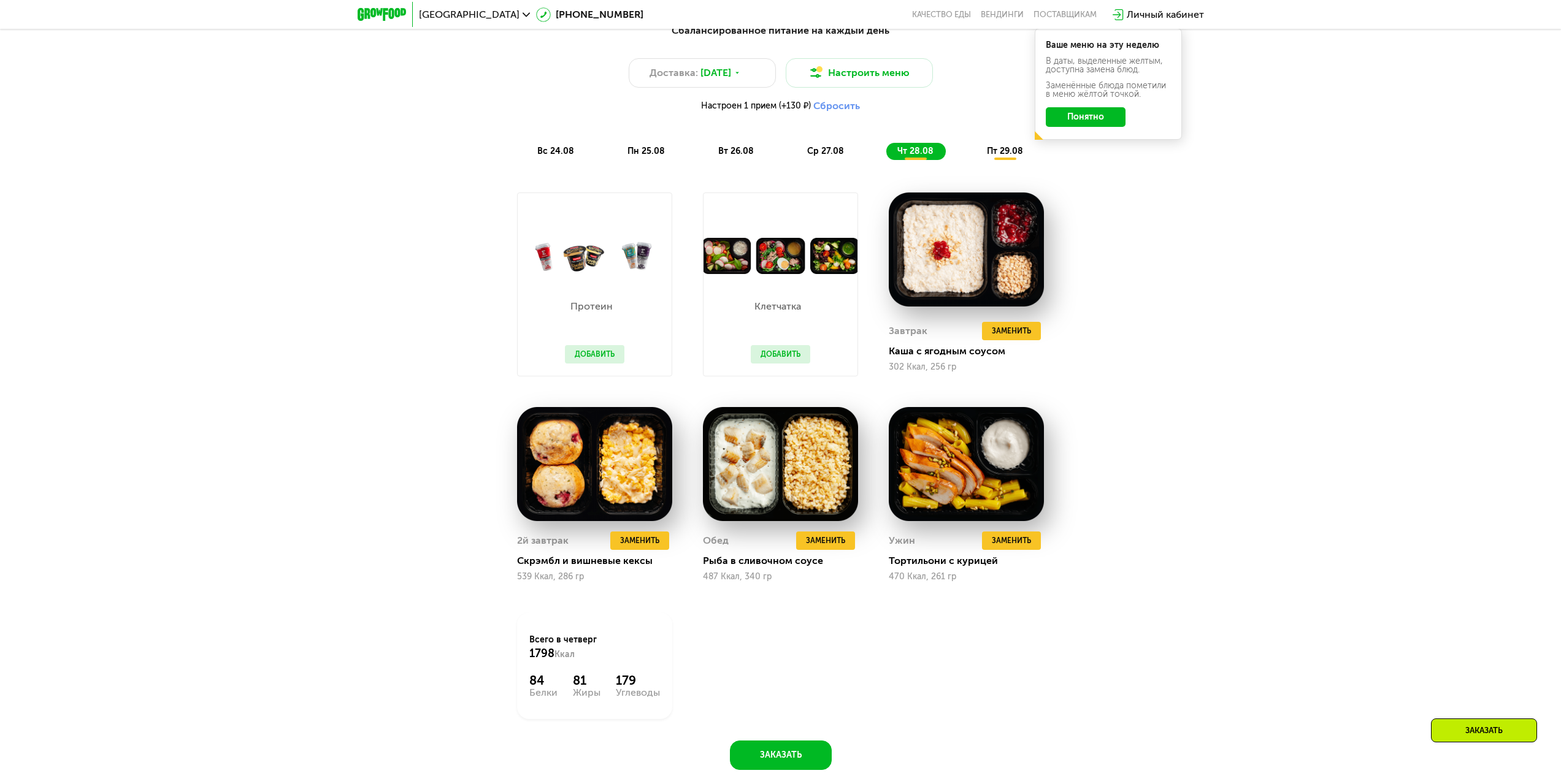
click at [1101, 124] on button "Понятно" at bounding box center [1086, 116] width 80 height 20
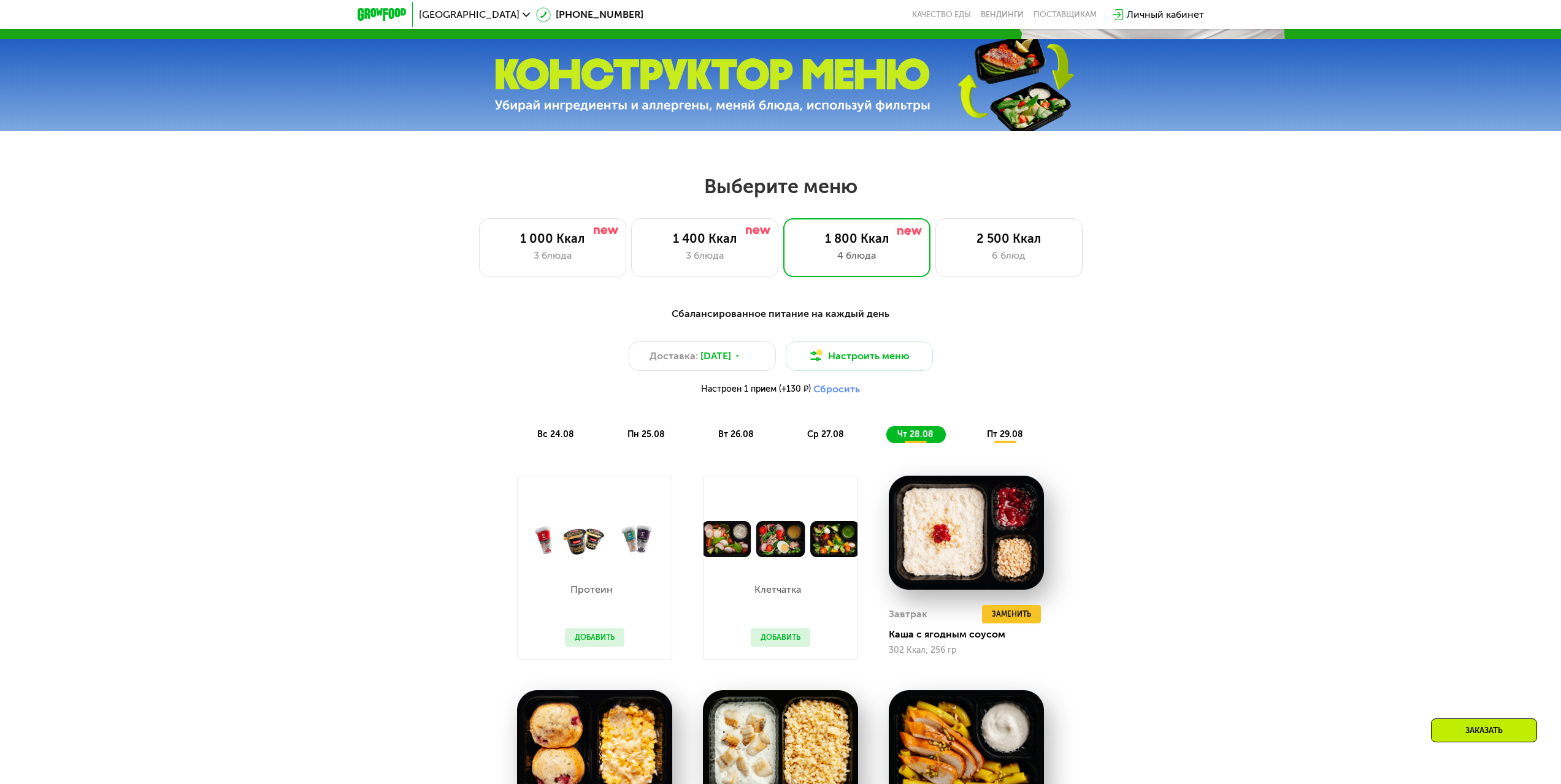
scroll to position [675, 0]
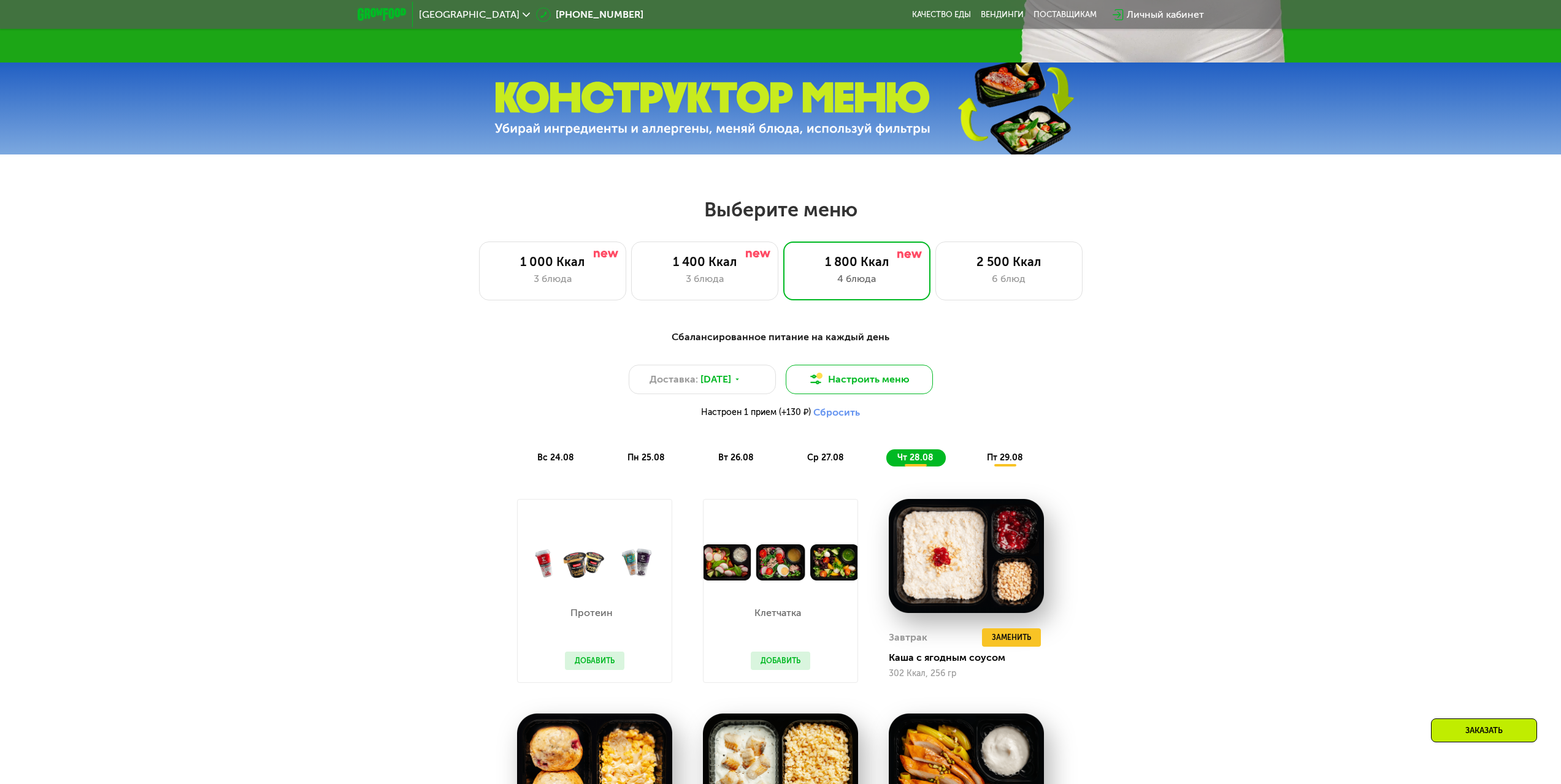
click at [861, 383] on button "Настроить меню" at bounding box center [859, 380] width 147 height 30
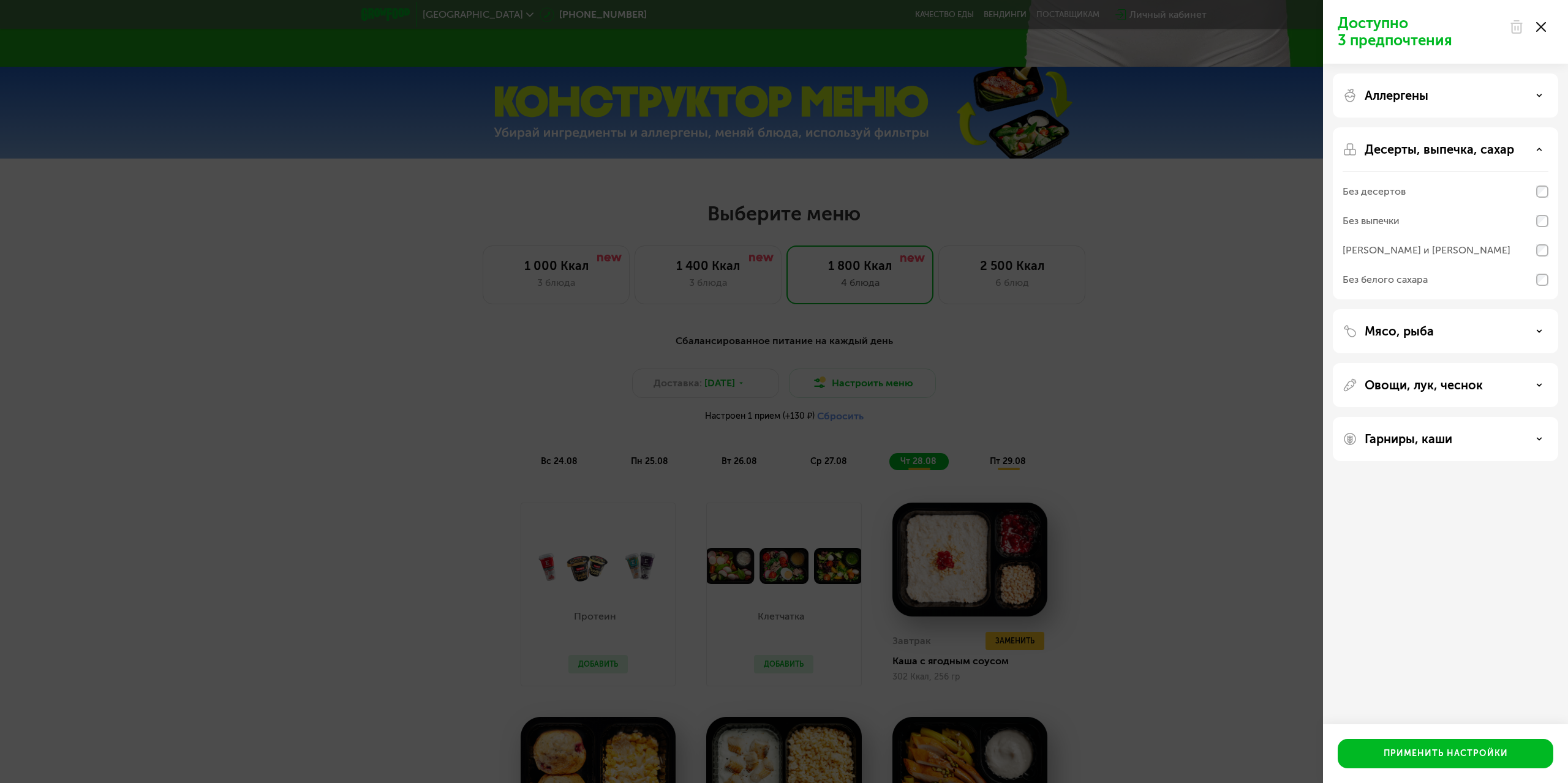
click at [1243, 481] on div "Доступно 3 предпочтения Аллергены Десерты, выпечка, сахар Без десертов Без выпе…" at bounding box center [784, 391] width 1568 height 783
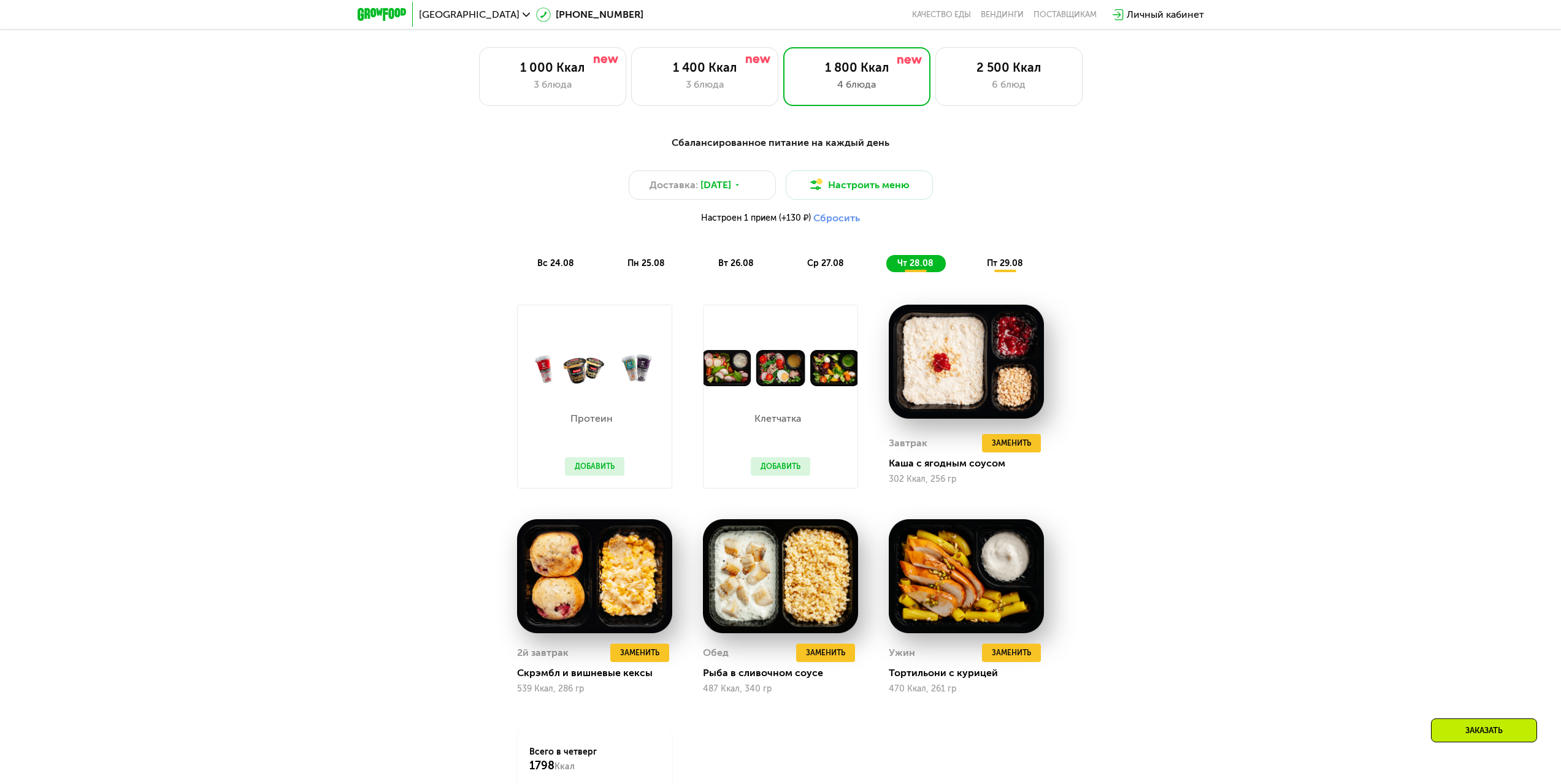
scroll to position [858, 0]
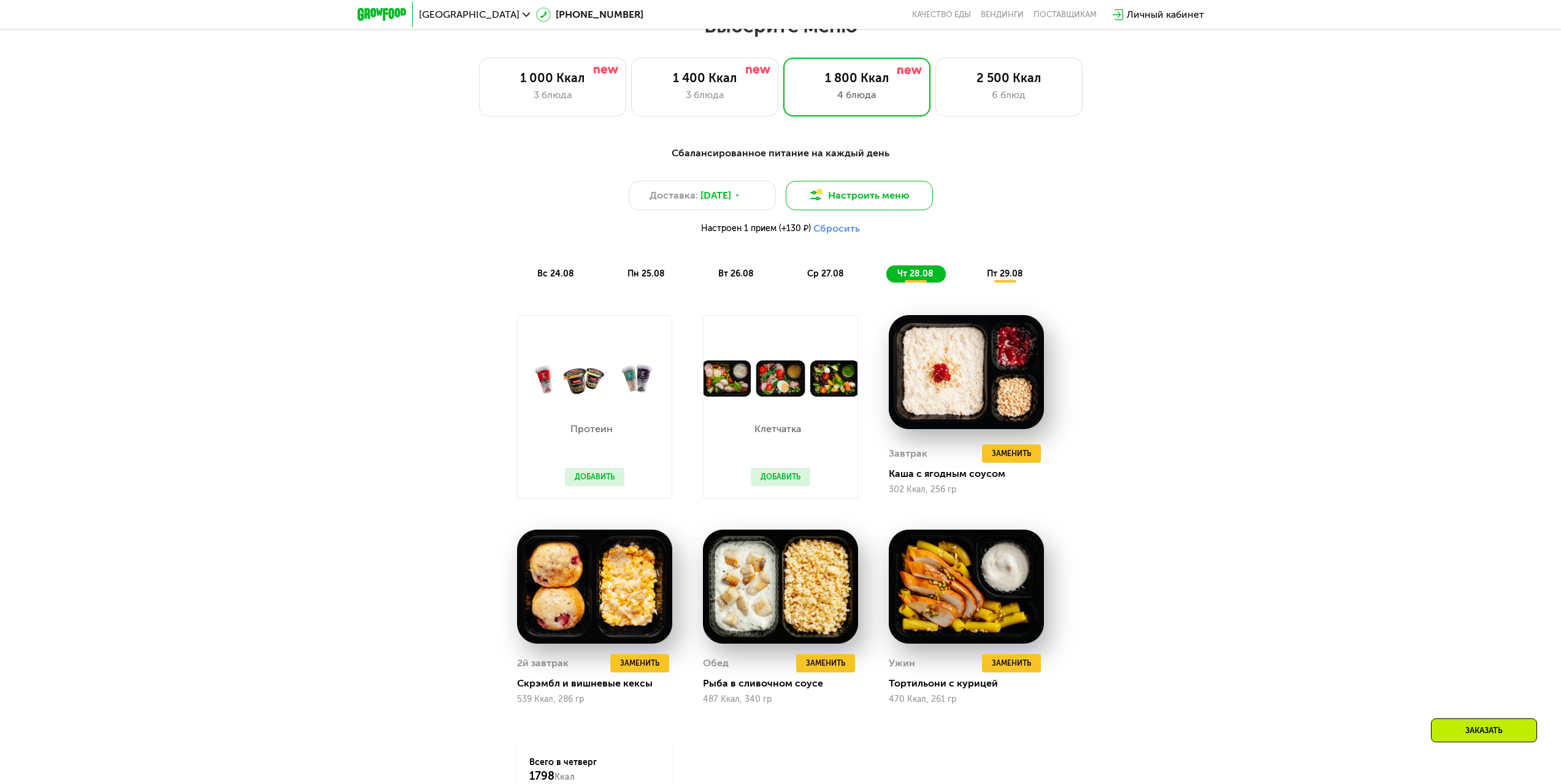
click at [859, 201] on button "Настроить меню" at bounding box center [859, 195] width 147 height 30
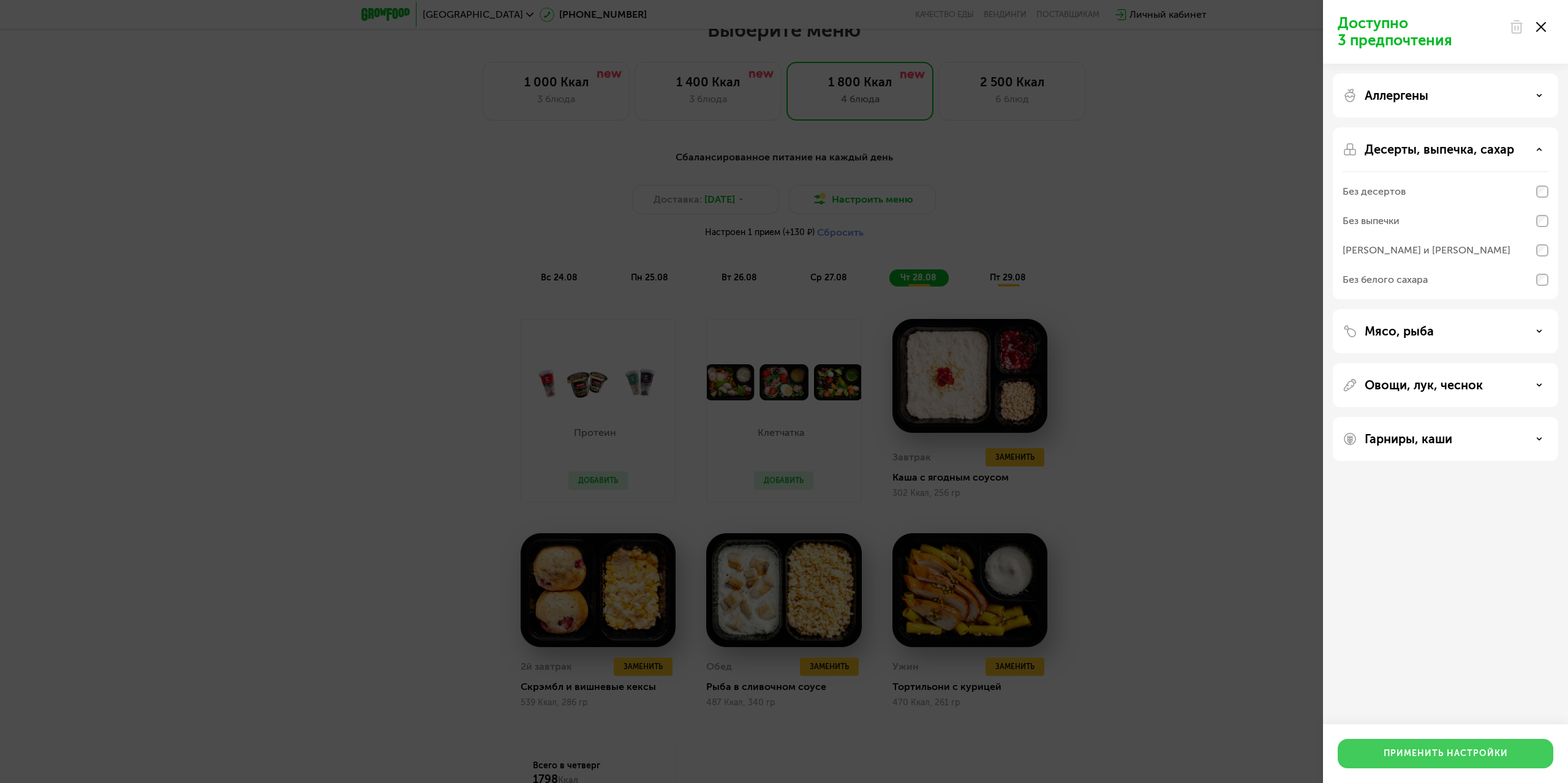
click at [1406, 756] on div "Применить настройки" at bounding box center [1445, 754] width 124 height 12
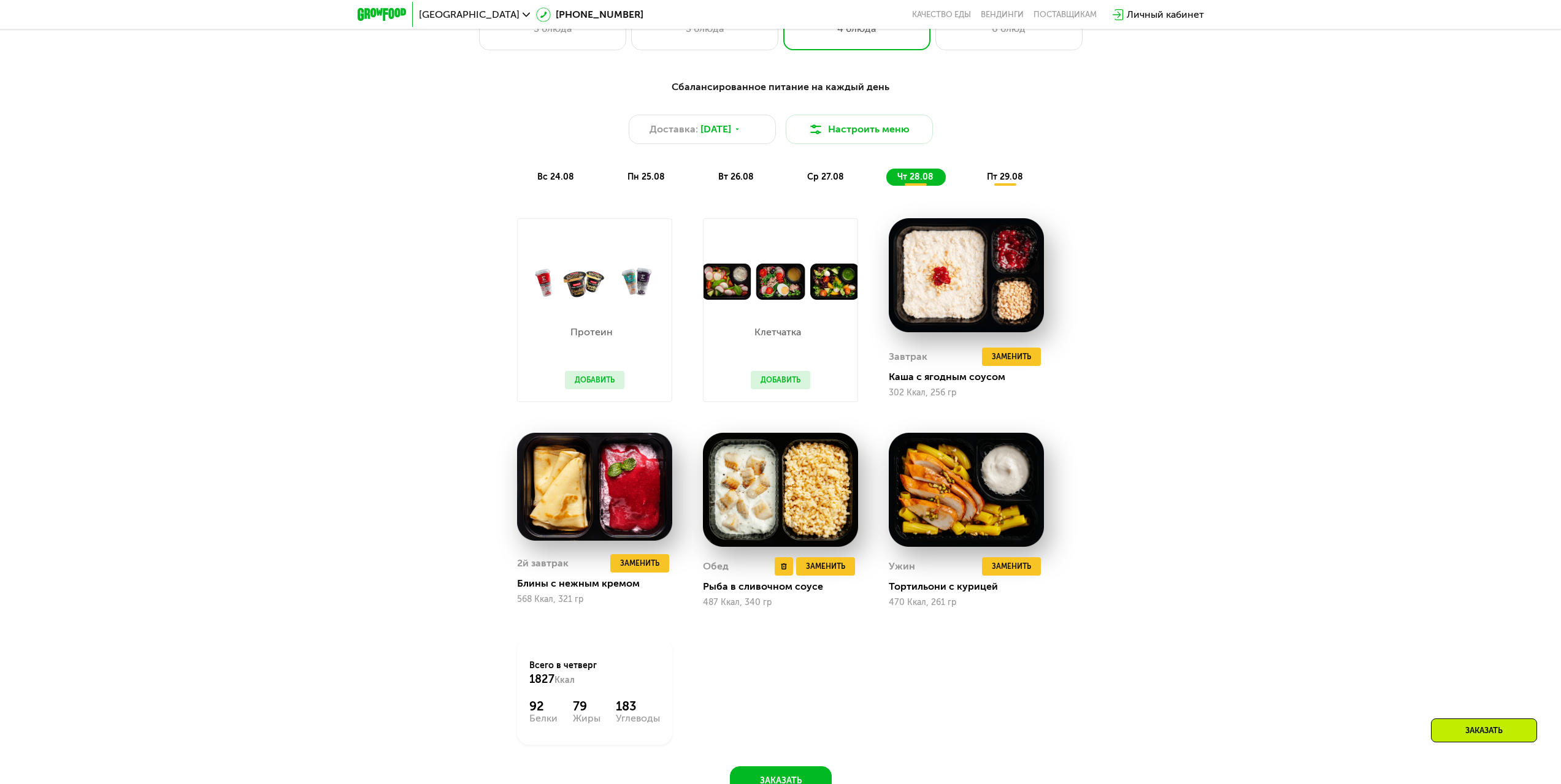
scroll to position [919, 0]
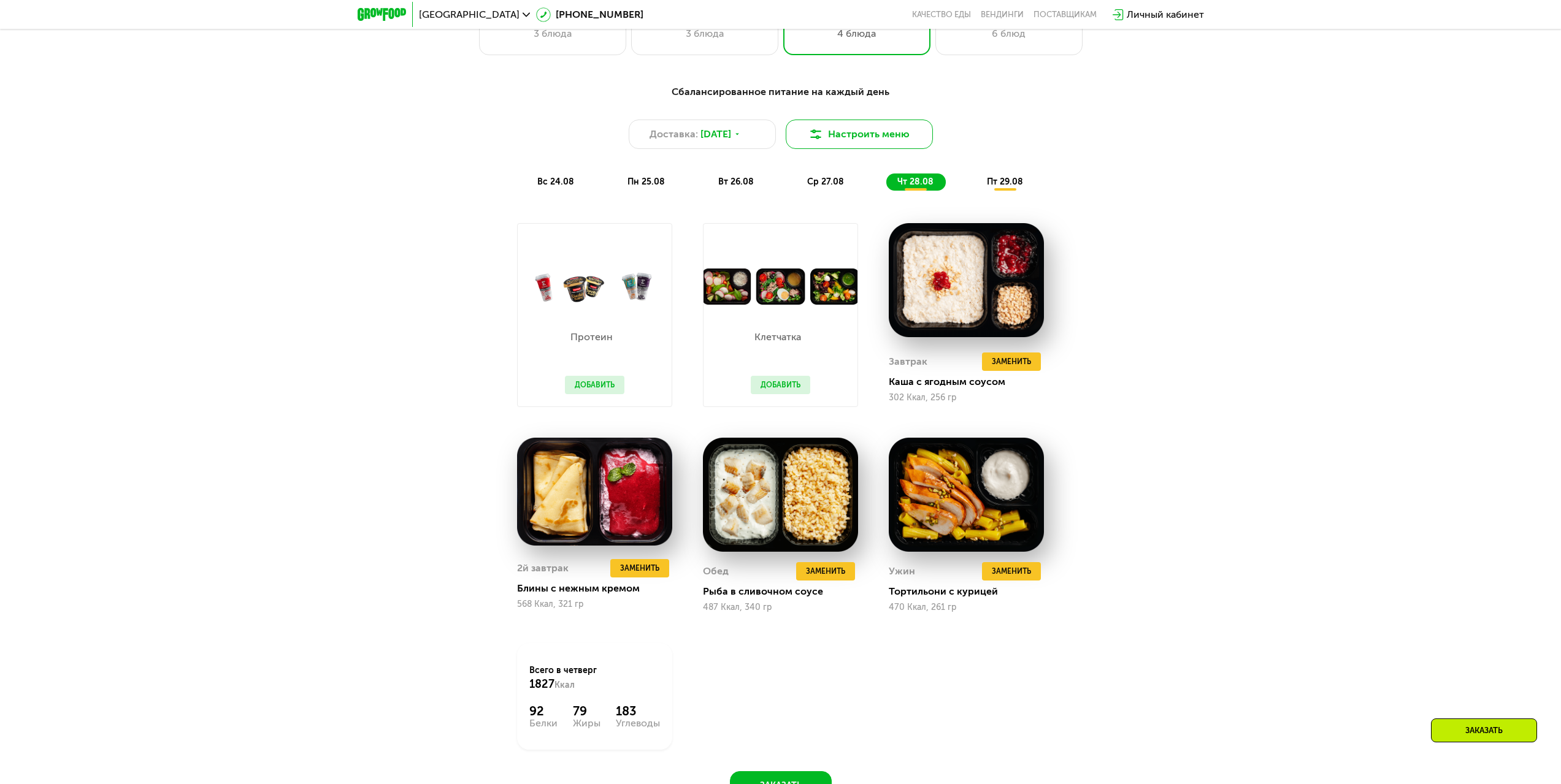
click at [892, 129] on button "Настроить меню" at bounding box center [859, 134] width 147 height 30
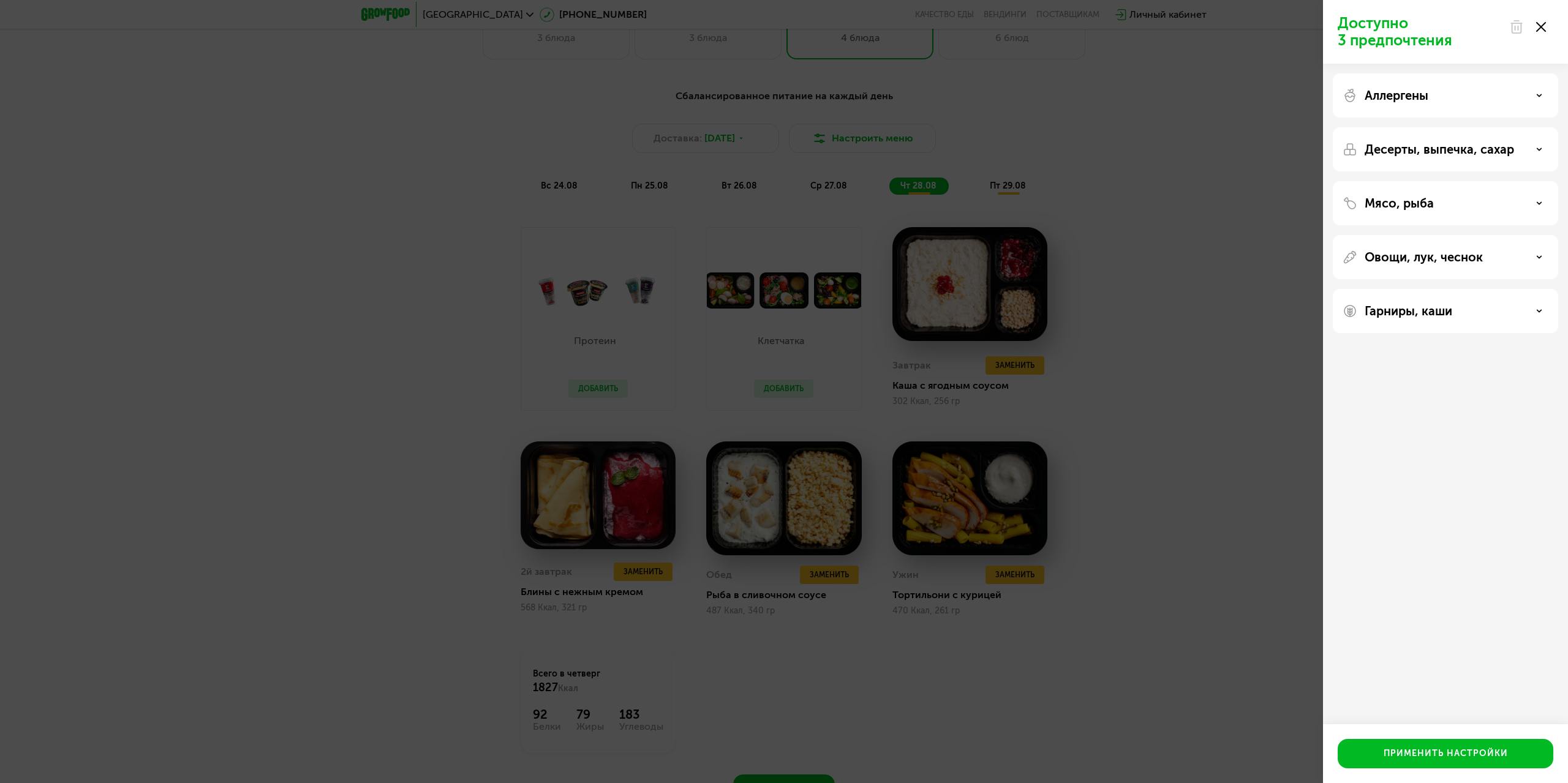
click at [1473, 127] on div "Аллергены" at bounding box center [1445, 149] width 226 height 44
click at [1534, 151] on div "Десерты, выпечка, сахар" at bounding box center [1445, 149] width 206 height 15
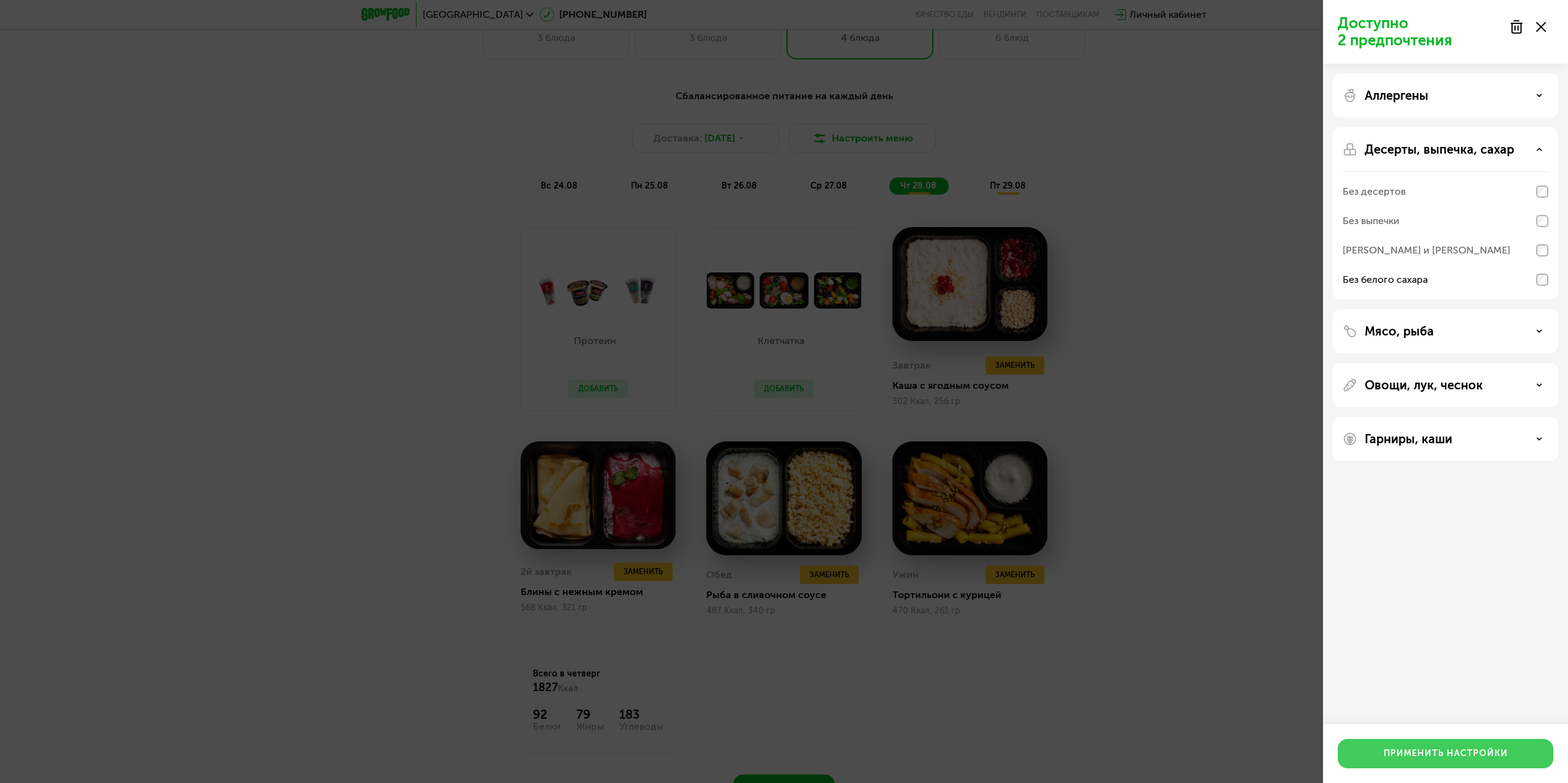
click at [1461, 756] on div "Применить настройки" at bounding box center [1445, 754] width 124 height 12
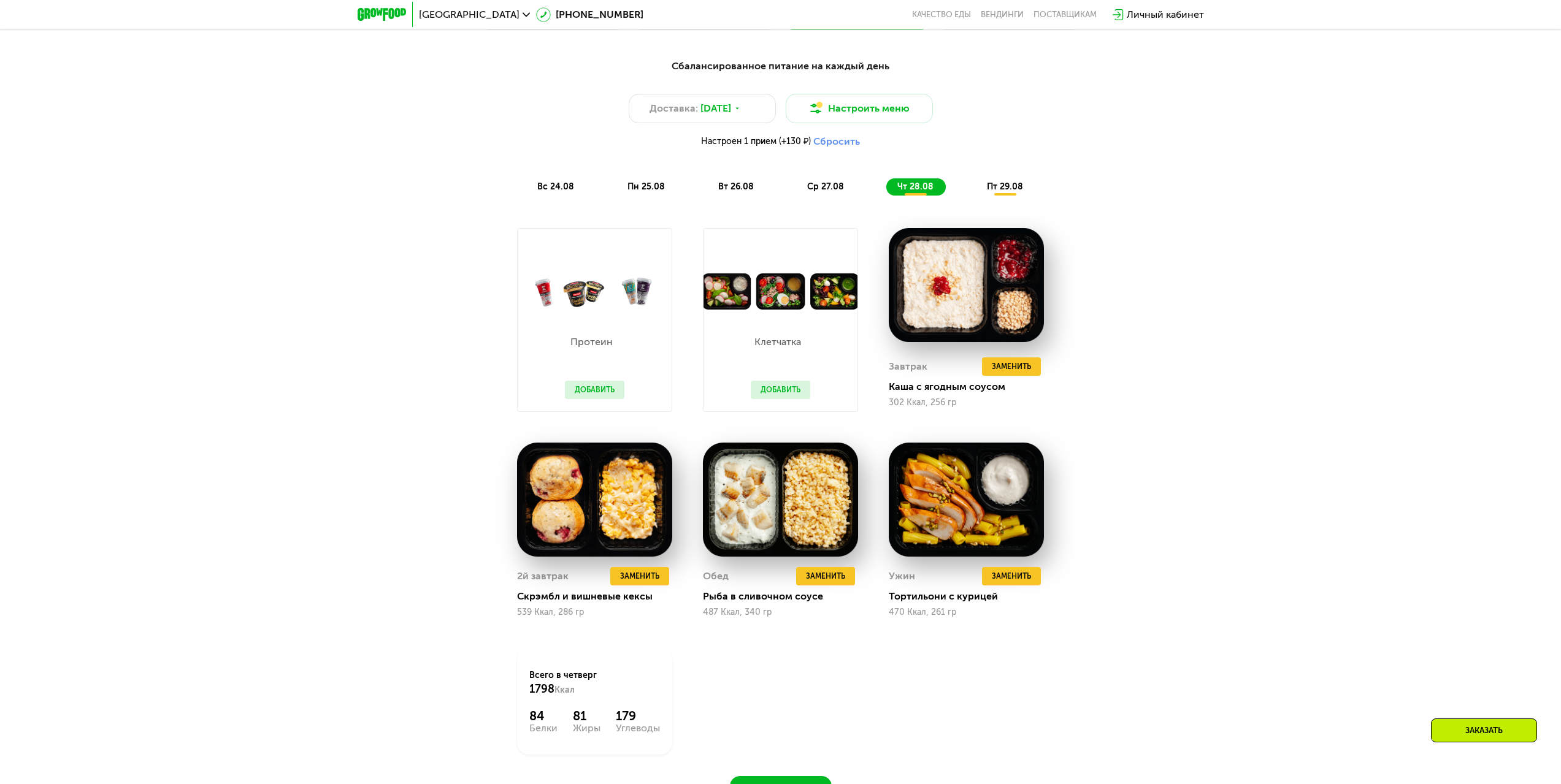
scroll to position [981, 0]
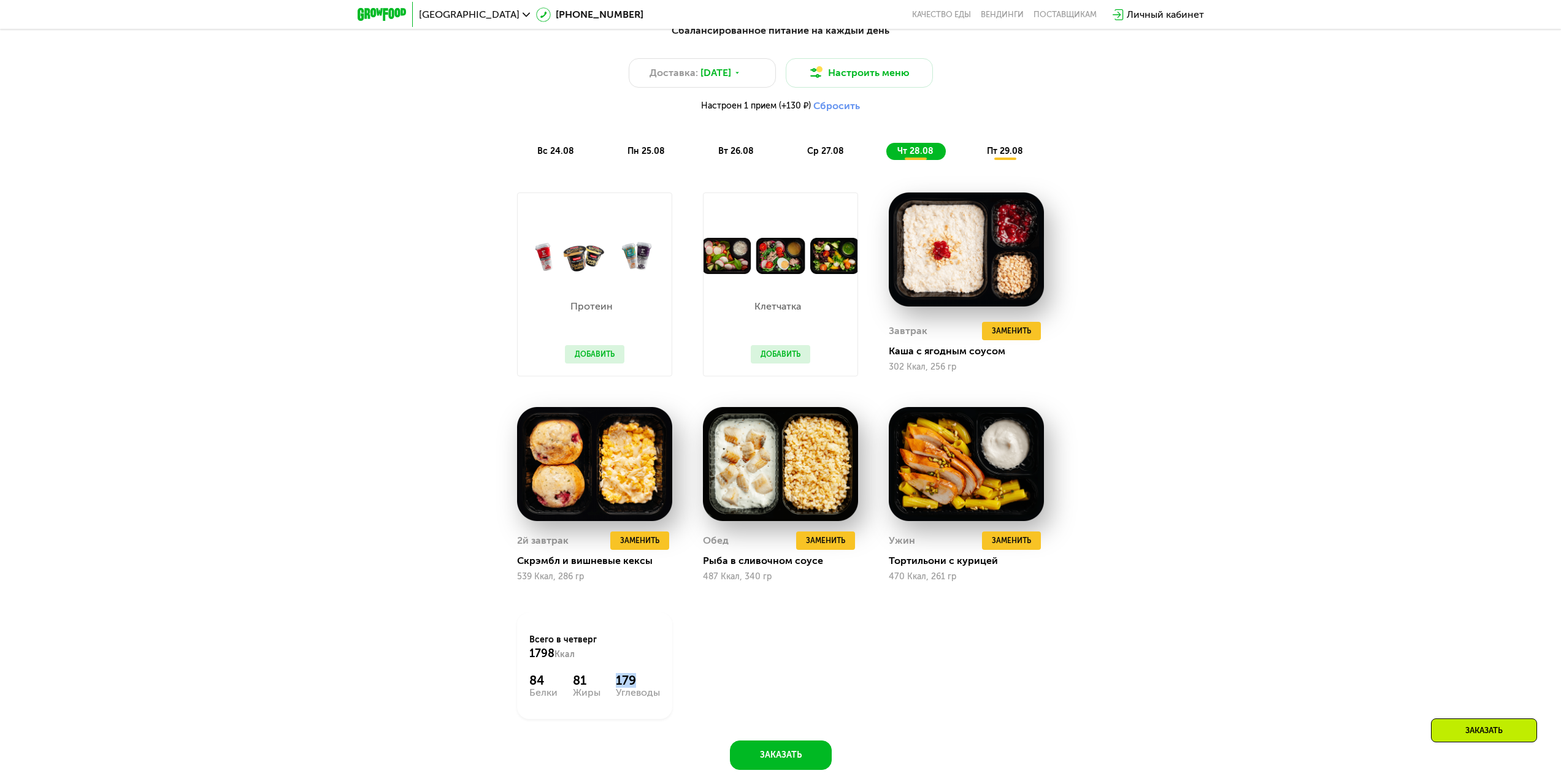
drag, startPoint x: 630, startPoint y: 669, endPoint x: 651, endPoint y: 666, distance: 21.2
click at [650, 666] on div "Всего в [DATE] 1798 Ккал 84 Белки 81 Жиры 179 Углеводы" at bounding box center [594, 665] width 155 height 106
drag, startPoint x: 546, startPoint y: 681, endPoint x: 594, endPoint y: 681, distance: 48.0
click at [565, 681] on div "Всего в [DATE] 1798 Ккал 84 Белки 81 Жиры 179 Углеводы" at bounding box center [595, 666] width 186 height 138
click at [0, 0] on div "Протеин Добавить Клетчатка Добавить Завтрак Удалить Завтрак Заменить Заменить З…" at bounding box center [0, 0] width 0 height 0
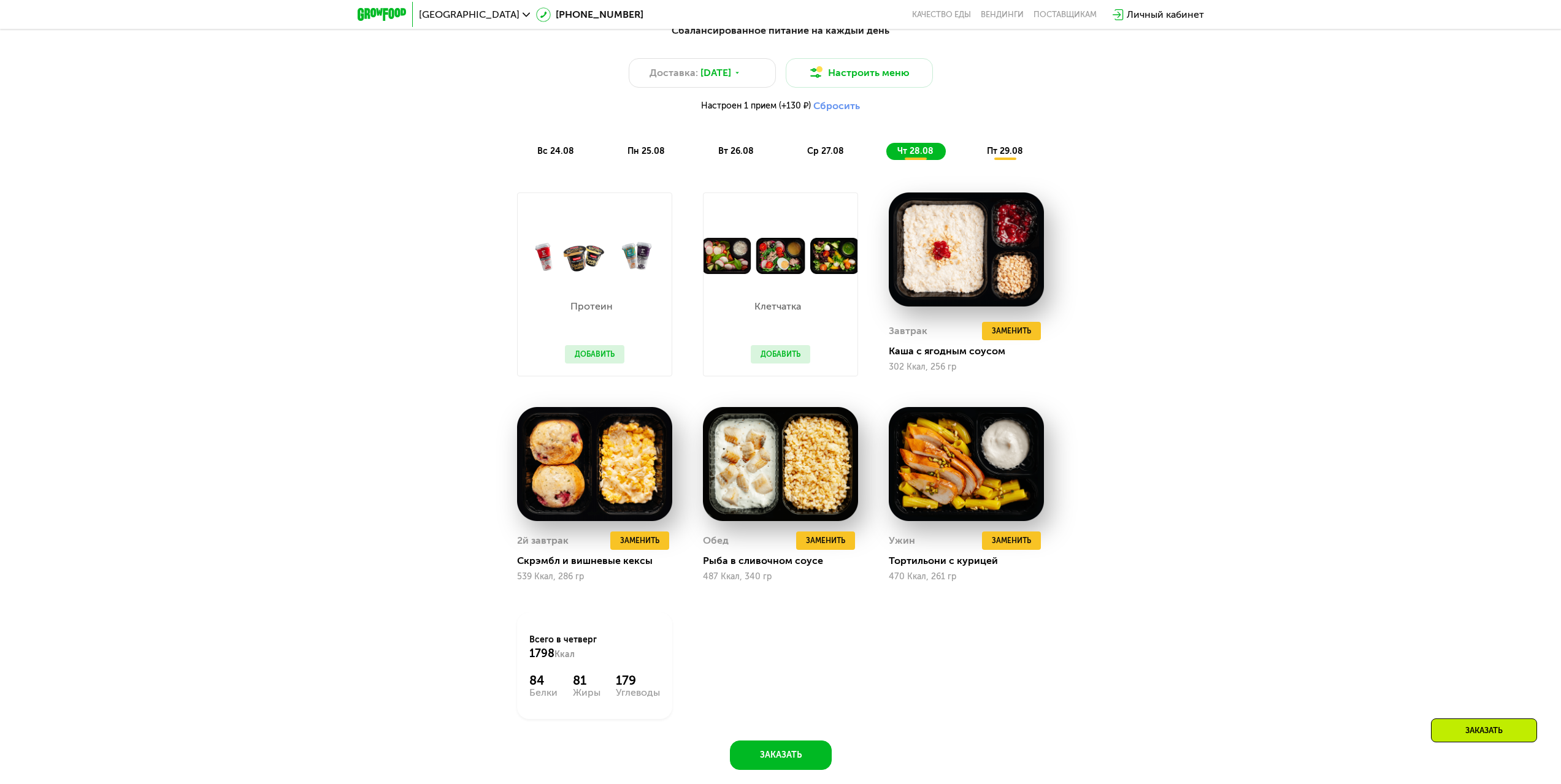
click at [1014, 146] on div "пт 29.08" at bounding box center [1006, 152] width 59 height 17
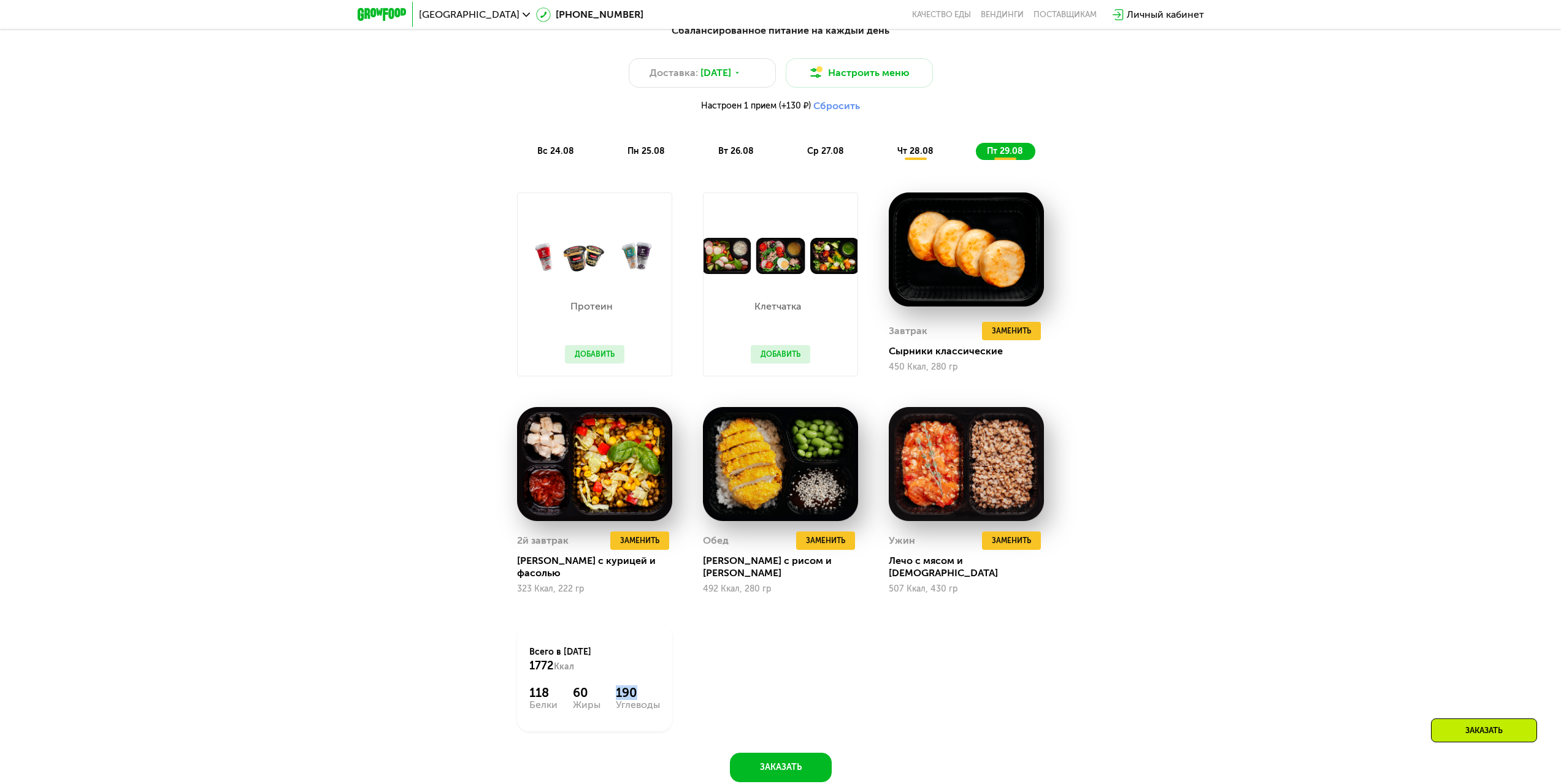
drag, startPoint x: 613, startPoint y: 683, endPoint x: 704, endPoint y: 681, distance: 91.0
click at [688, 682] on div "Протеин Добавить Клетчатка Добавить Завтрак Удалить Завтрак Заменить Заменить З…" at bounding box center [781, 462] width 558 height 570
click at [869, 658] on div "Протеин Добавить Клетчатка Добавить Завтрак Удалить Завтрак Заменить Заменить З…" at bounding box center [781, 462] width 558 height 570
drag, startPoint x: 532, startPoint y: 682, endPoint x: 566, endPoint y: 690, distance: 34.9
click at [559, 686] on div "Всего в [DATE] 1772 Ккал 118 Белки 60 Жиры 190 Углеводы" at bounding box center [595, 678] width 186 height 138
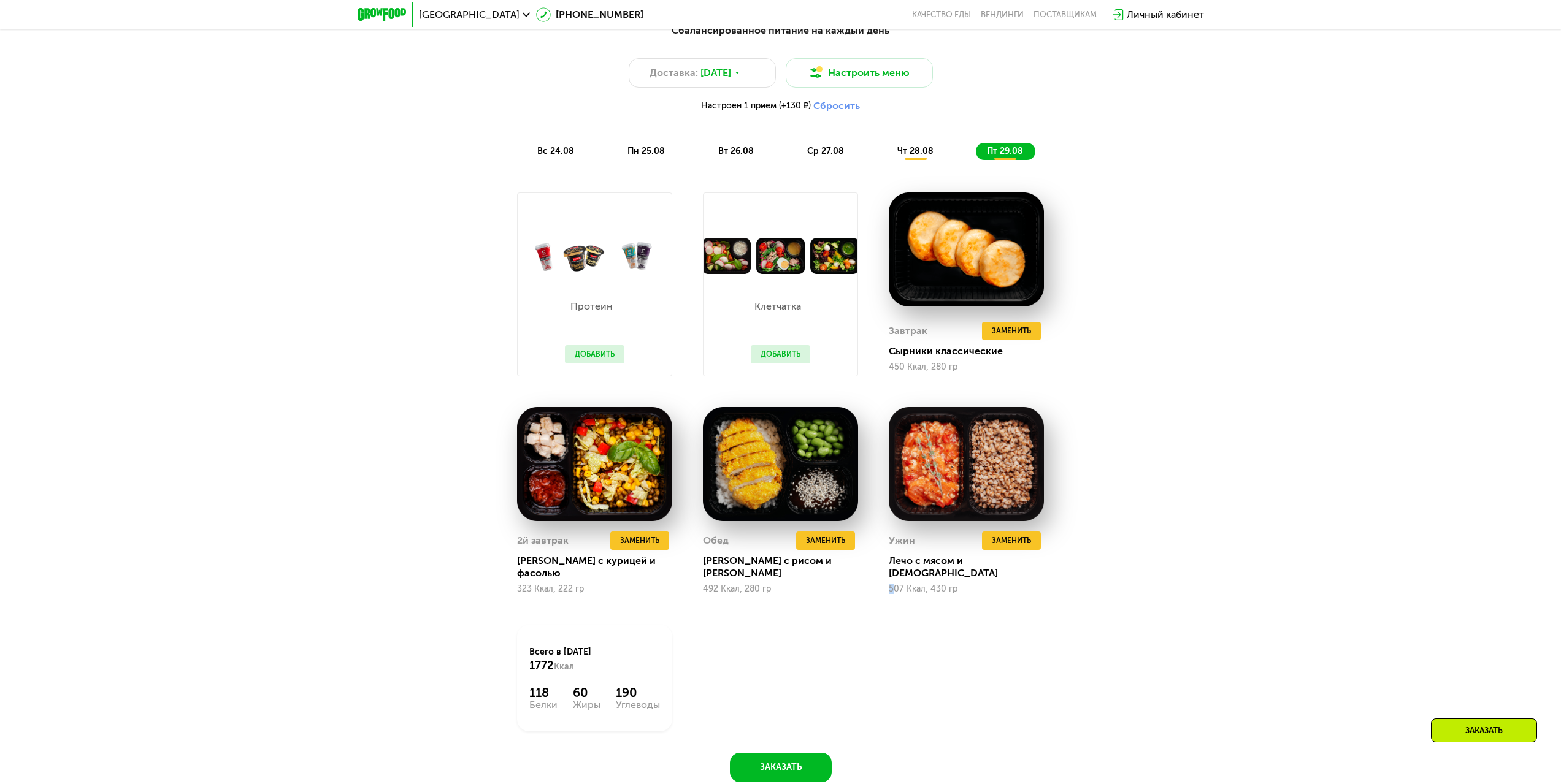
click at [895, 621] on div "Протеин Добавить Клетчатка Добавить Завтрак Удалить Завтрак Заменить Заменить З…" at bounding box center [781, 462] width 558 height 570
click at [549, 152] on span "вс 24.08" at bounding box center [555, 151] width 37 height 10
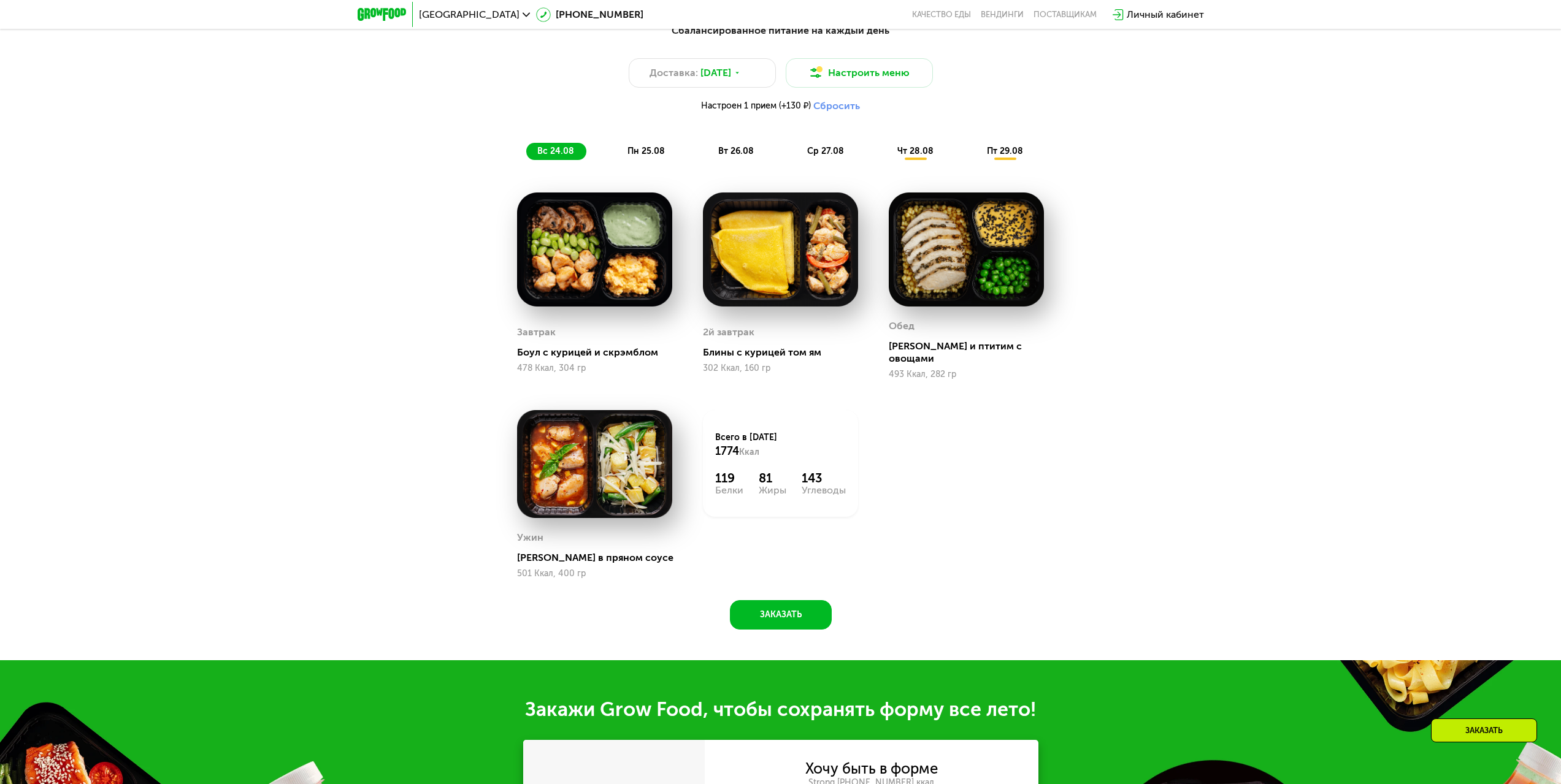
click at [655, 152] on span "пн 25.08" at bounding box center [646, 151] width 38 height 10
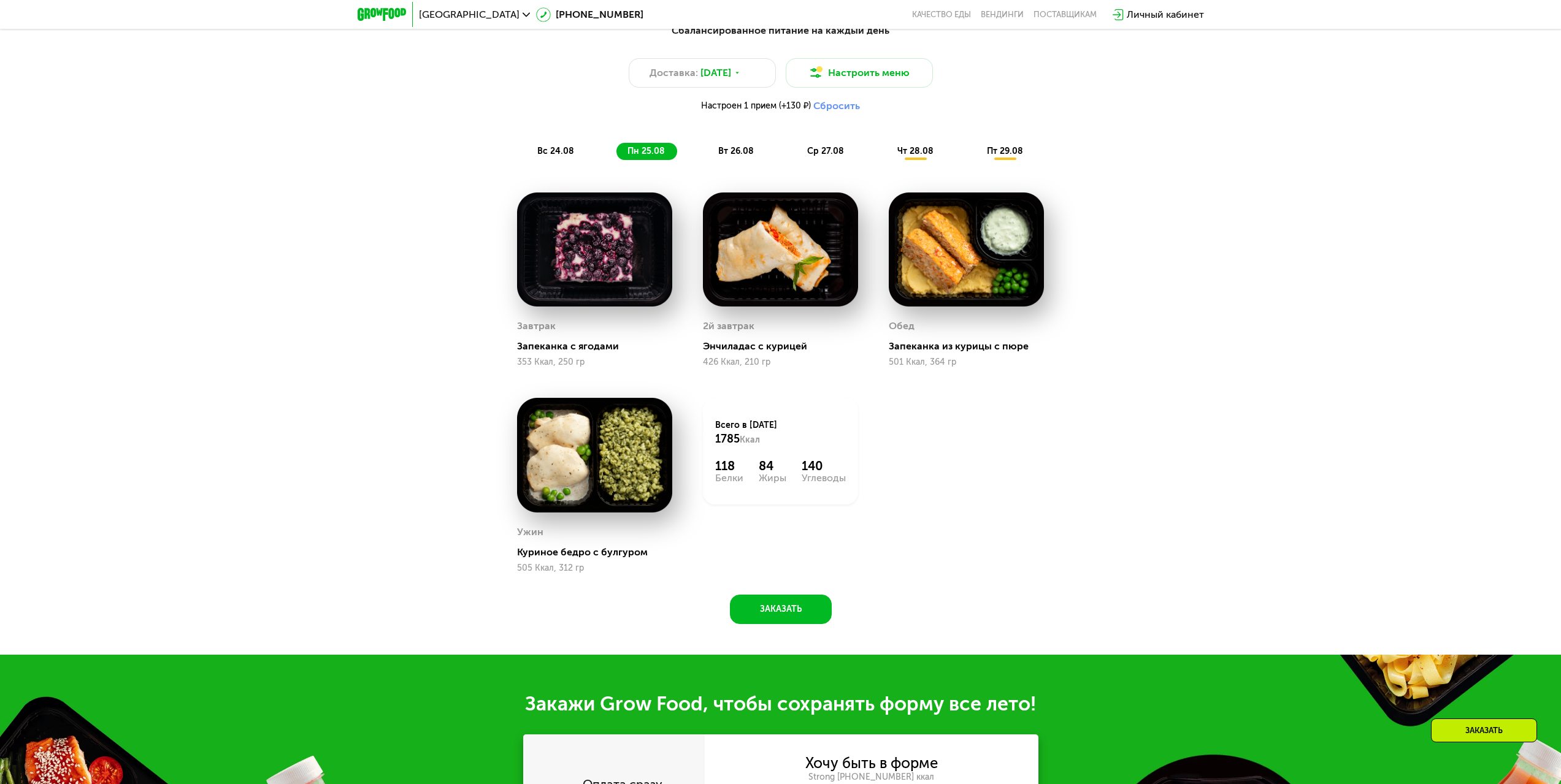
click at [751, 150] on span "вт 26.08" at bounding box center [735, 151] width 35 height 10
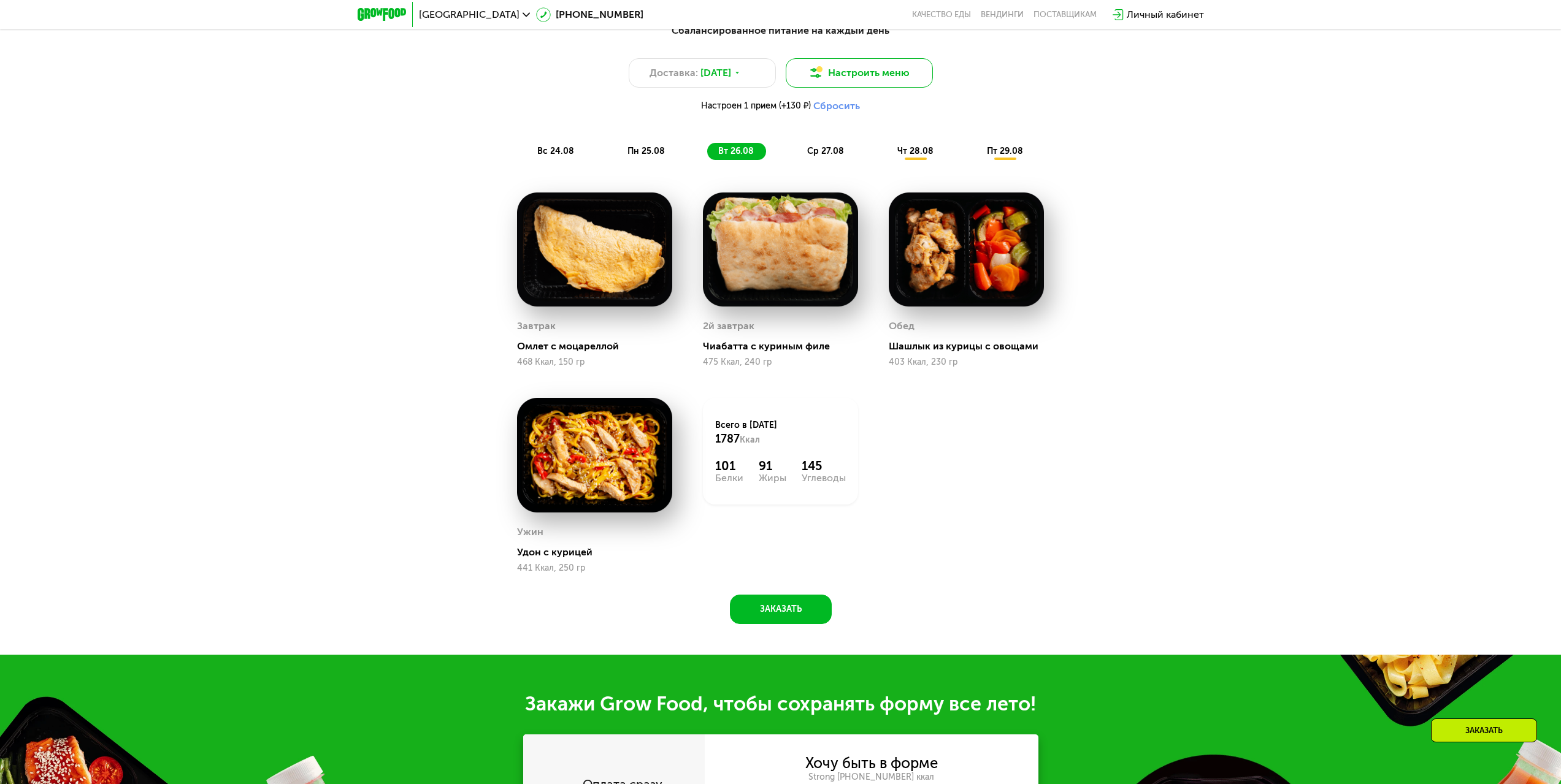
click at [894, 70] on button "Настроить меню" at bounding box center [859, 73] width 147 height 30
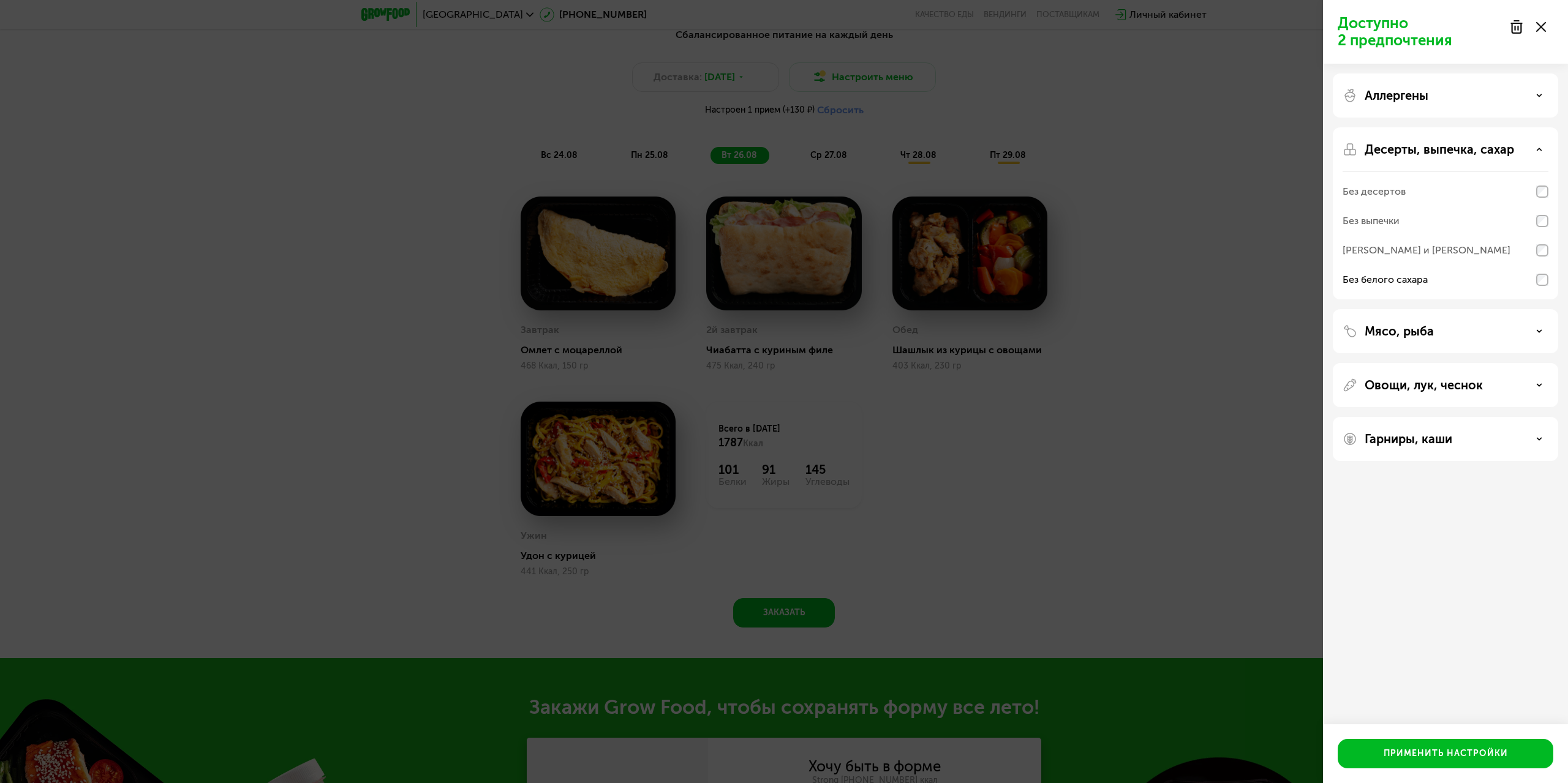
click at [1463, 251] on div "[PERSON_NAME] и [PERSON_NAME]" at bounding box center [1426, 250] width 168 height 15
click at [1427, 757] on div "Применить настройки" at bounding box center [1445, 754] width 124 height 12
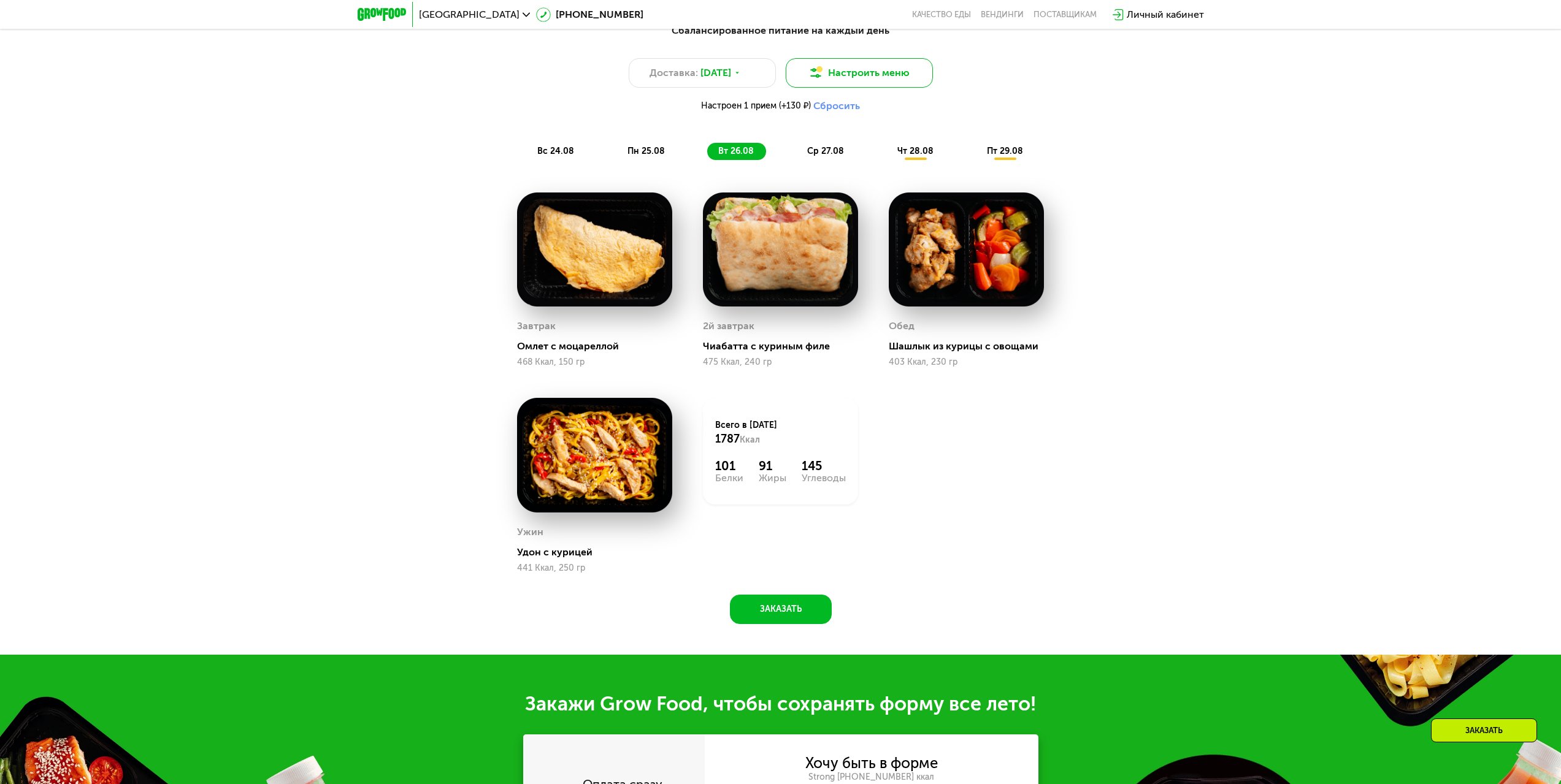
click at [867, 75] on button "Настроить меню" at bounding box center [859, 73] width 147 height 30
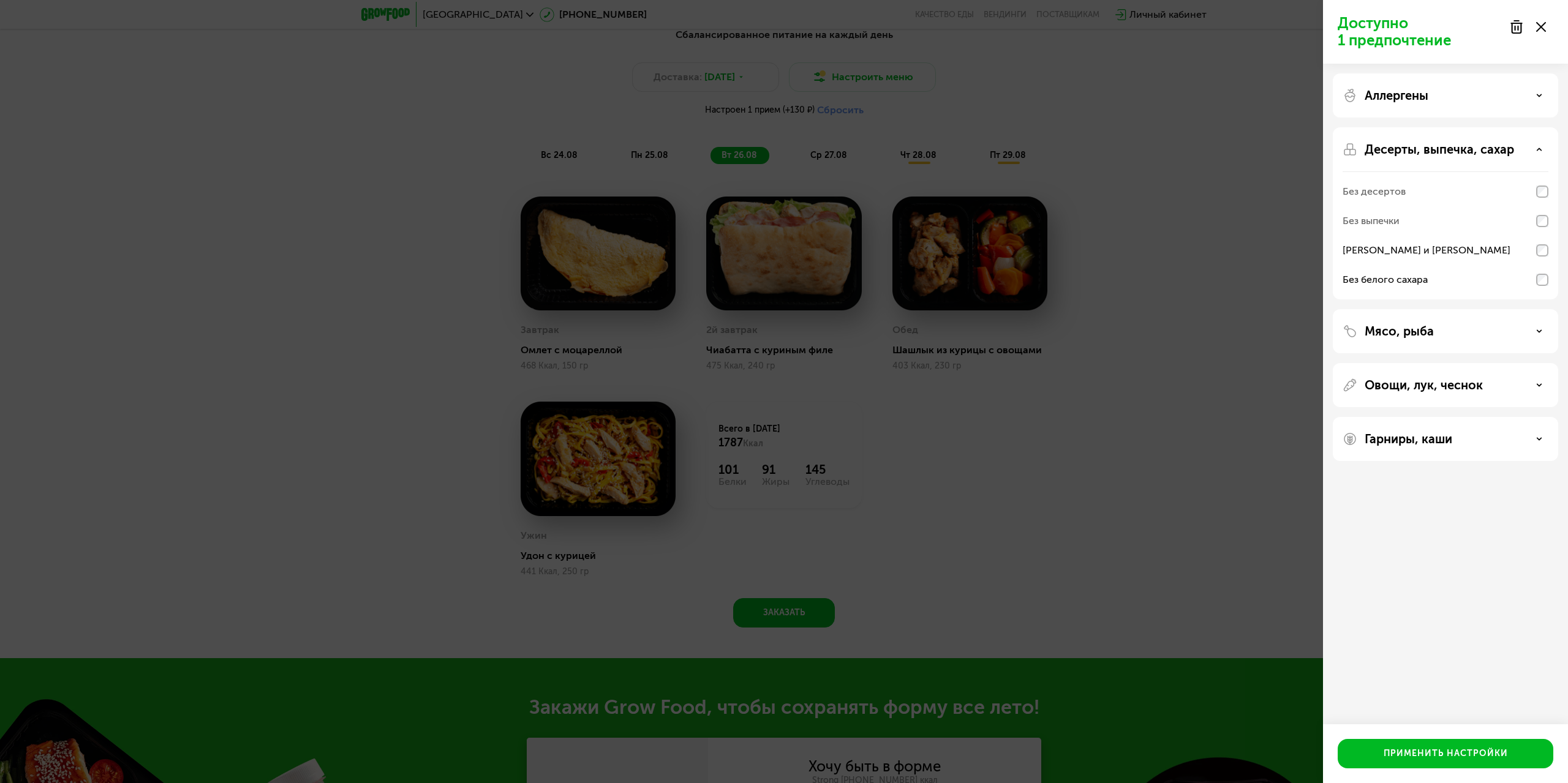
click at [1401, 236] on div "Без выпечки" at bounding box center [1445, 251] width 206 height 30
click at [1479, 759] on div "Применить настройки" at bounding box center [1445, 754] width 124 height 12
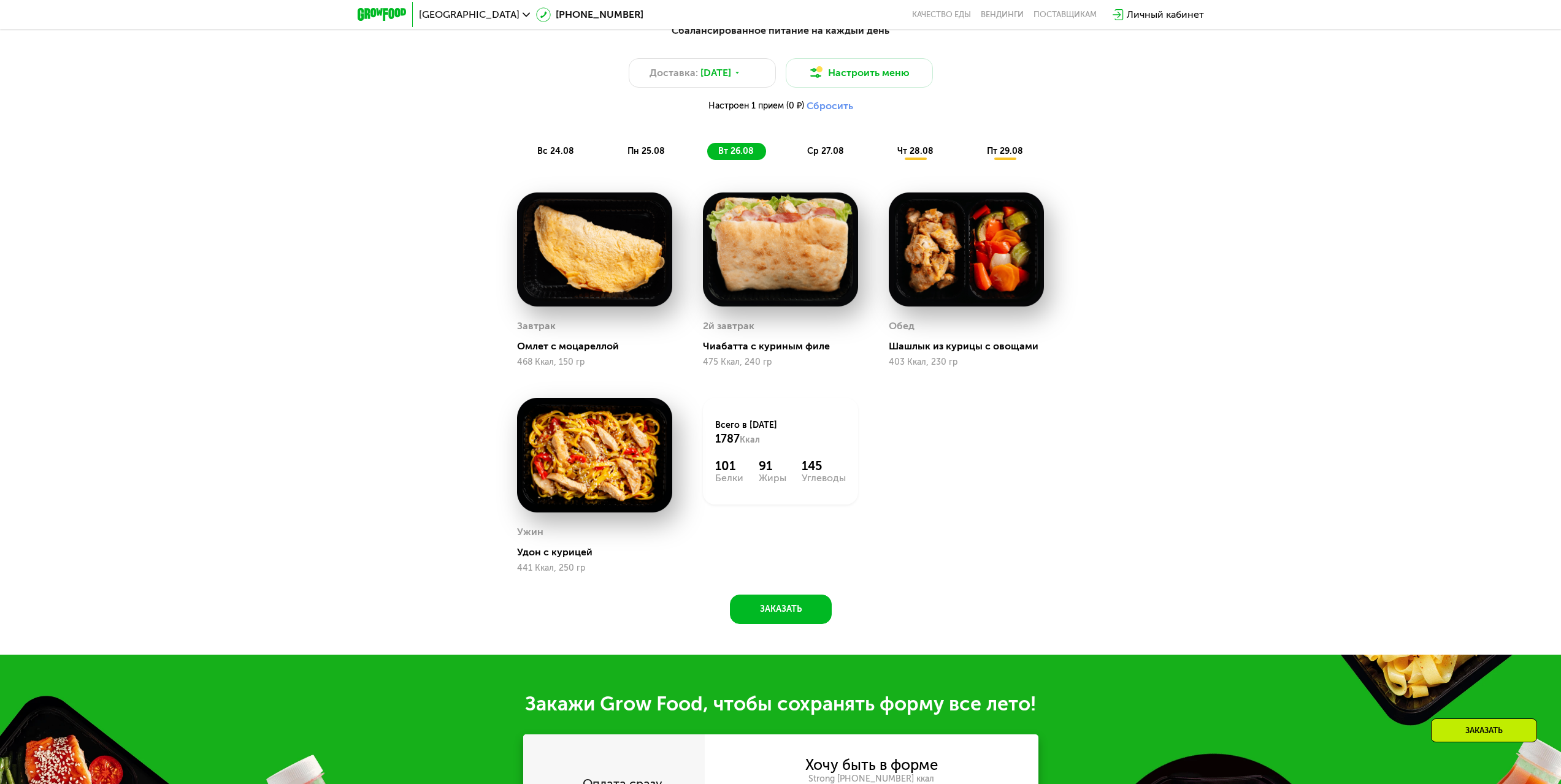
click at [819, 146] on div "Сбалансированное питание на каждый день Доставка: [DATE] Настроить меню Настрое…" at bounding box center [780, 91] width 727 height 137
click at [886, 148] on div "ср 27.08" at bounding box center [916, 152] width 59 height 17
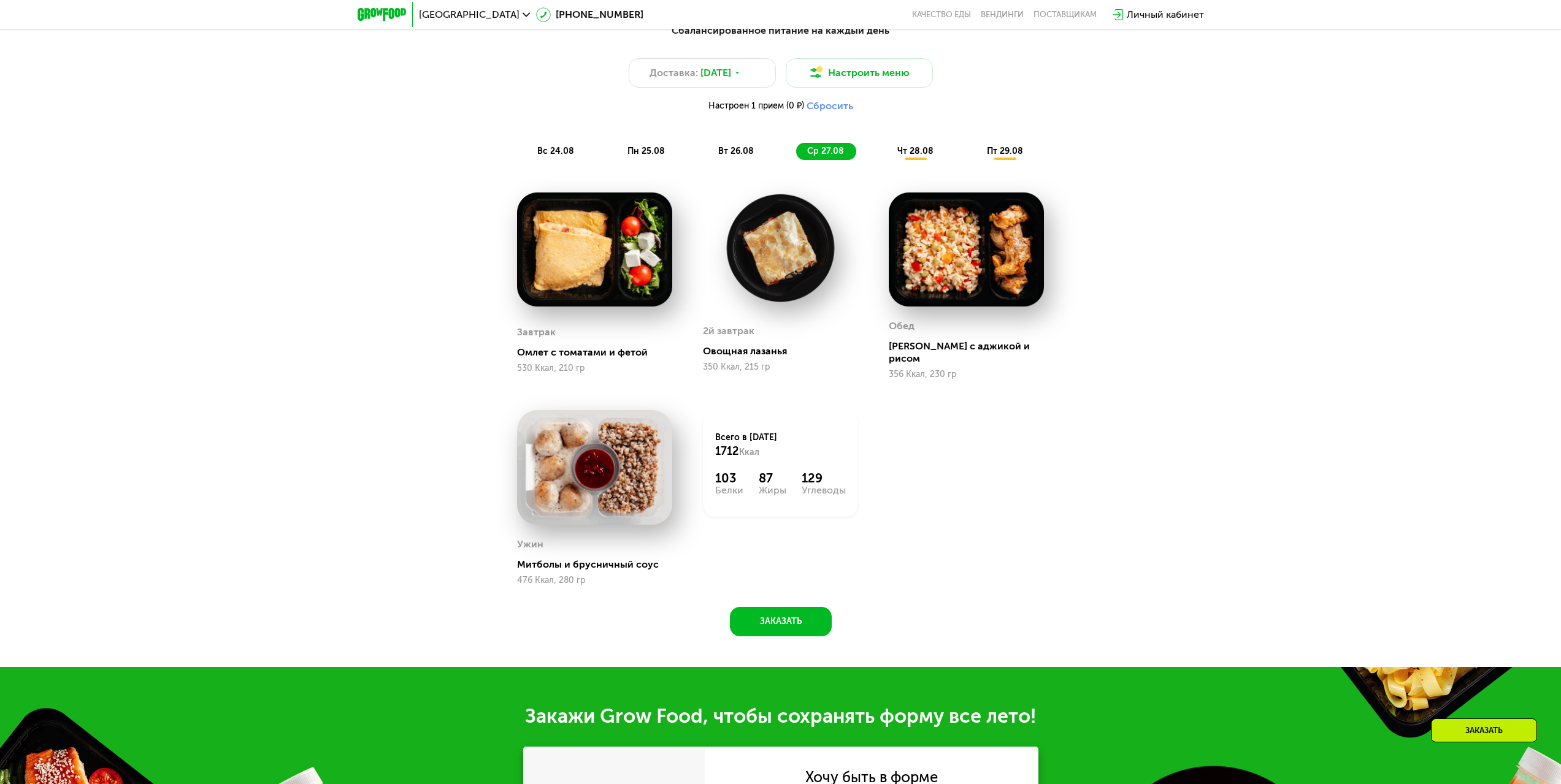
click at [796, 147] on div "вт 26.08" at bounding box center [826, 152] width 60 height 17
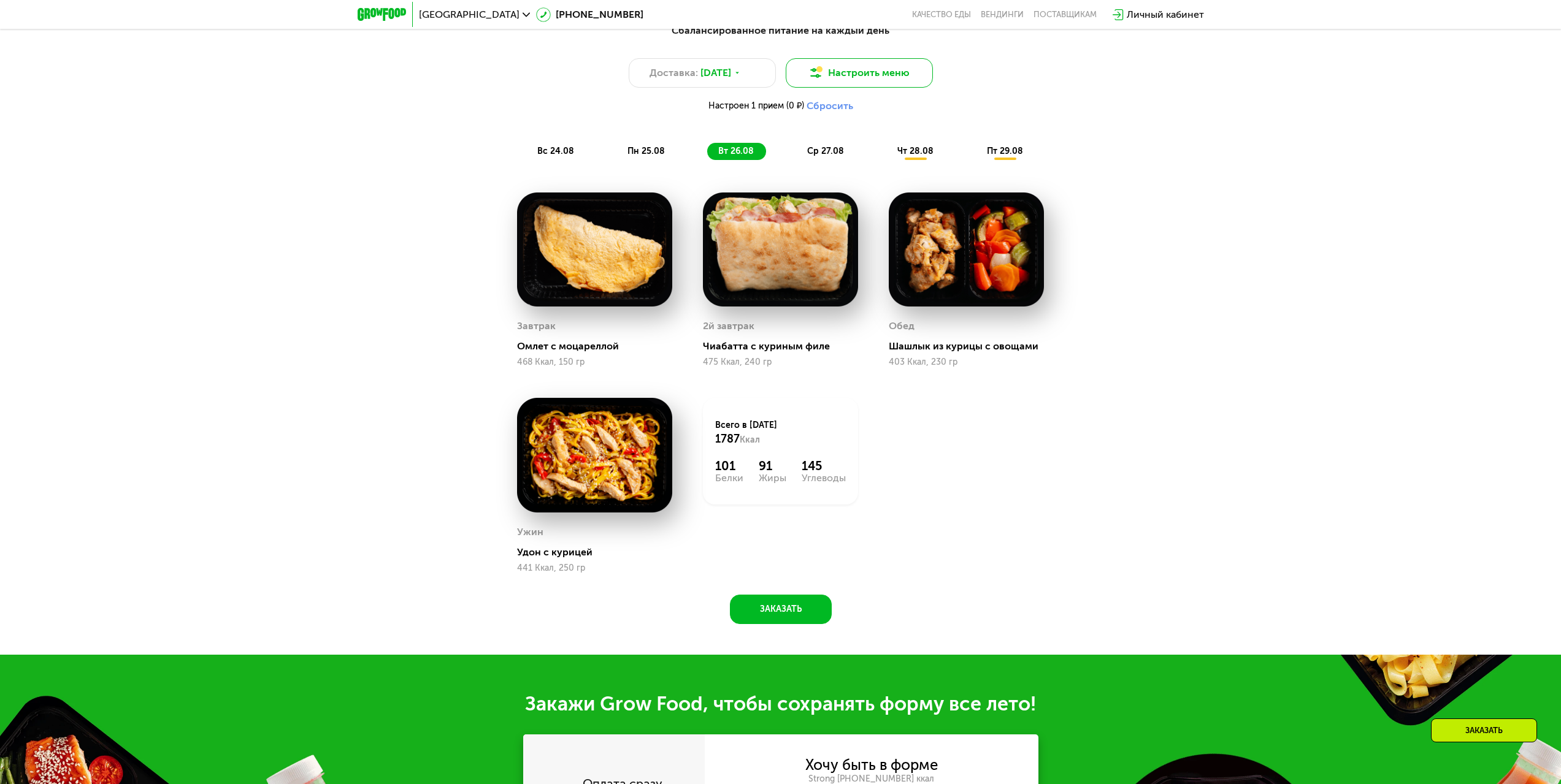
click at [831, 87] on button "Настроить меню" at bounding box center [859, 73] width 147 height 30
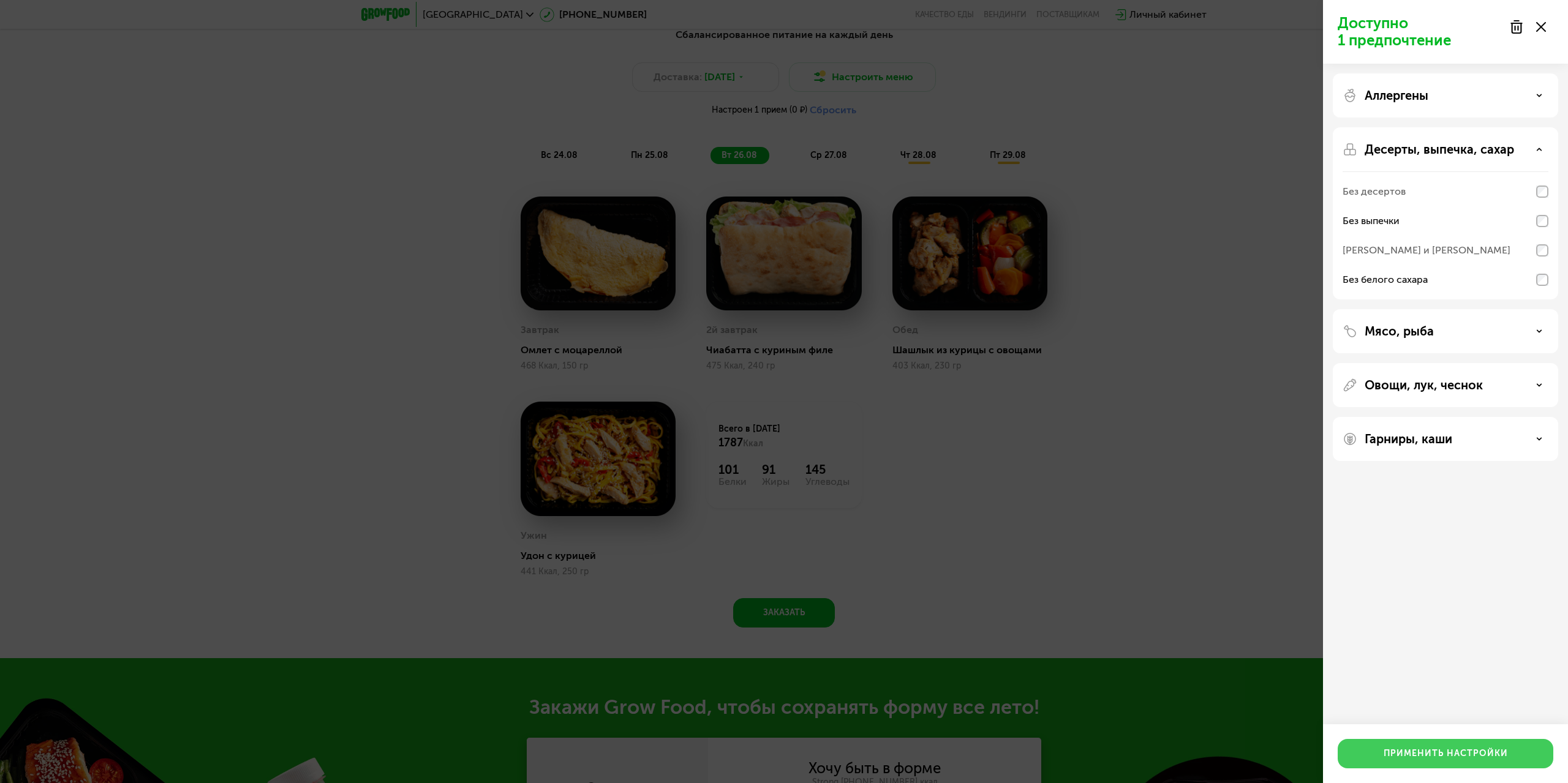
click at [1473, 760] on button "Применить настройки" at bounding box center [1445, 754] width 216 height 30
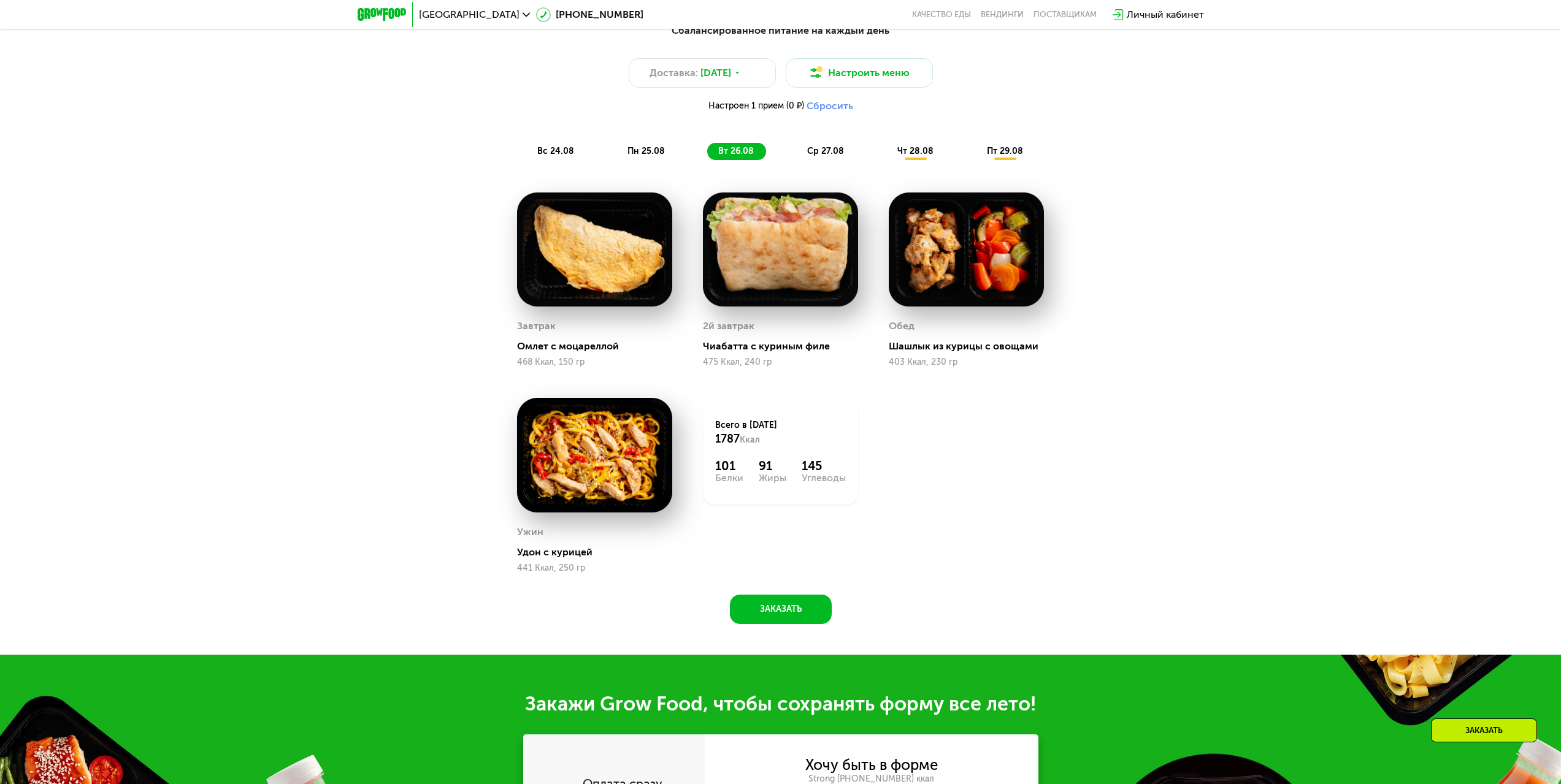
click at [832, 156] on span "ср 27.08" at bounding box center [825, 151] width 37 height 10
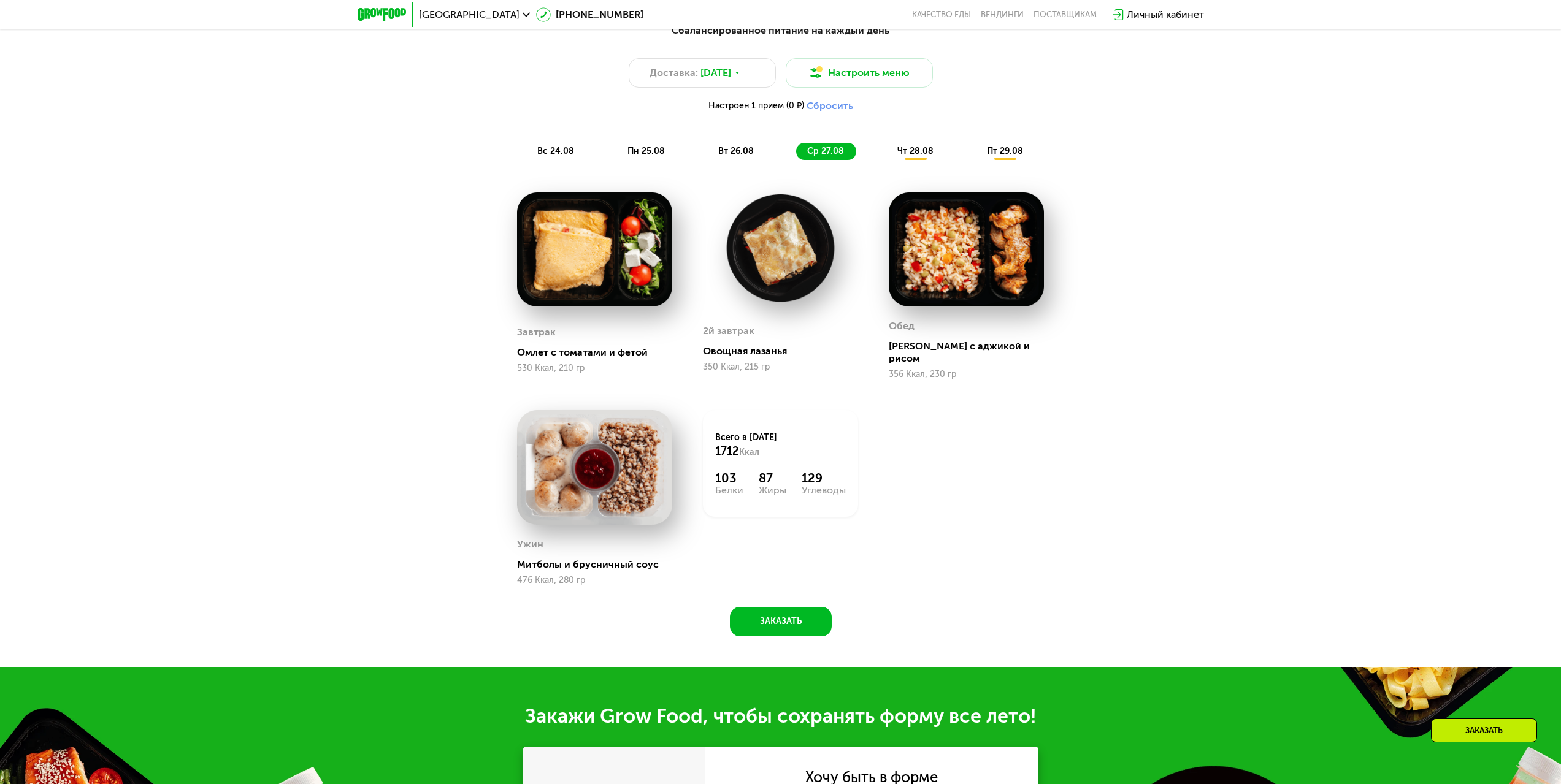
click at [976, 160] on div "чт 28.08" at bounding box center [1006, 152] width 59 height 17
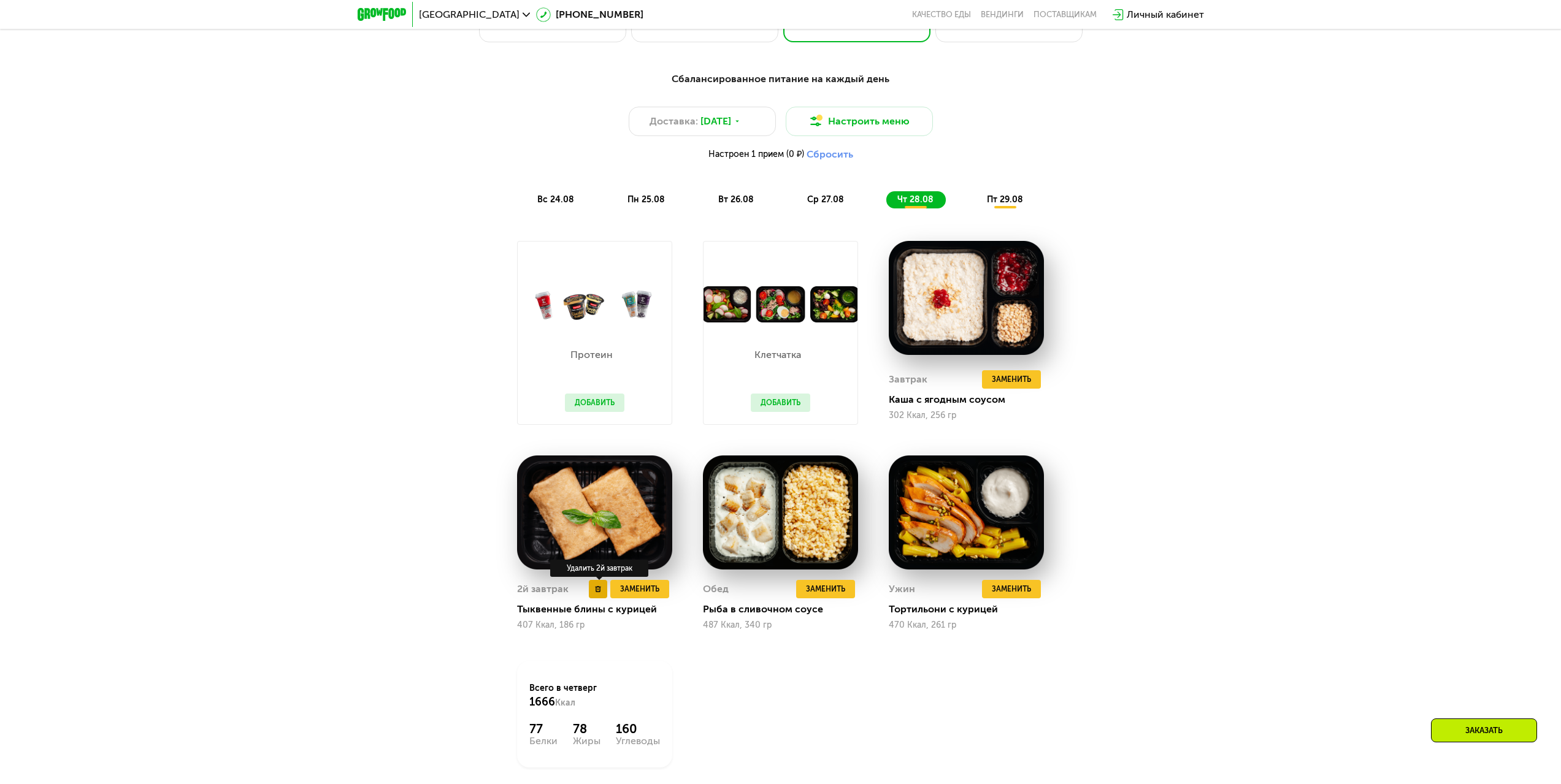
scroll to position [919, 0]
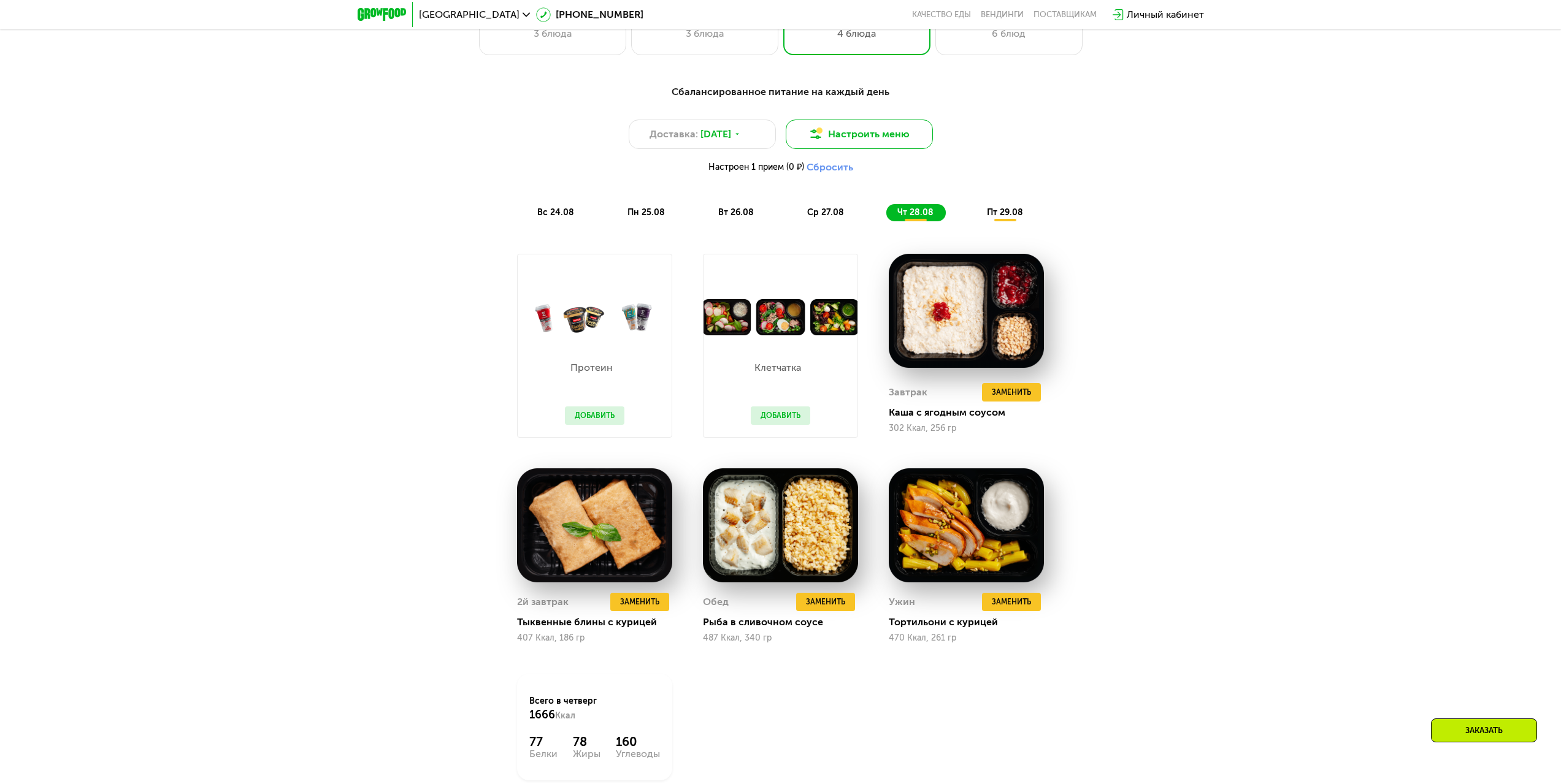
click at [883, 141] on button "Настроить меню" at bounding box center [859, 134] width 147 height 30
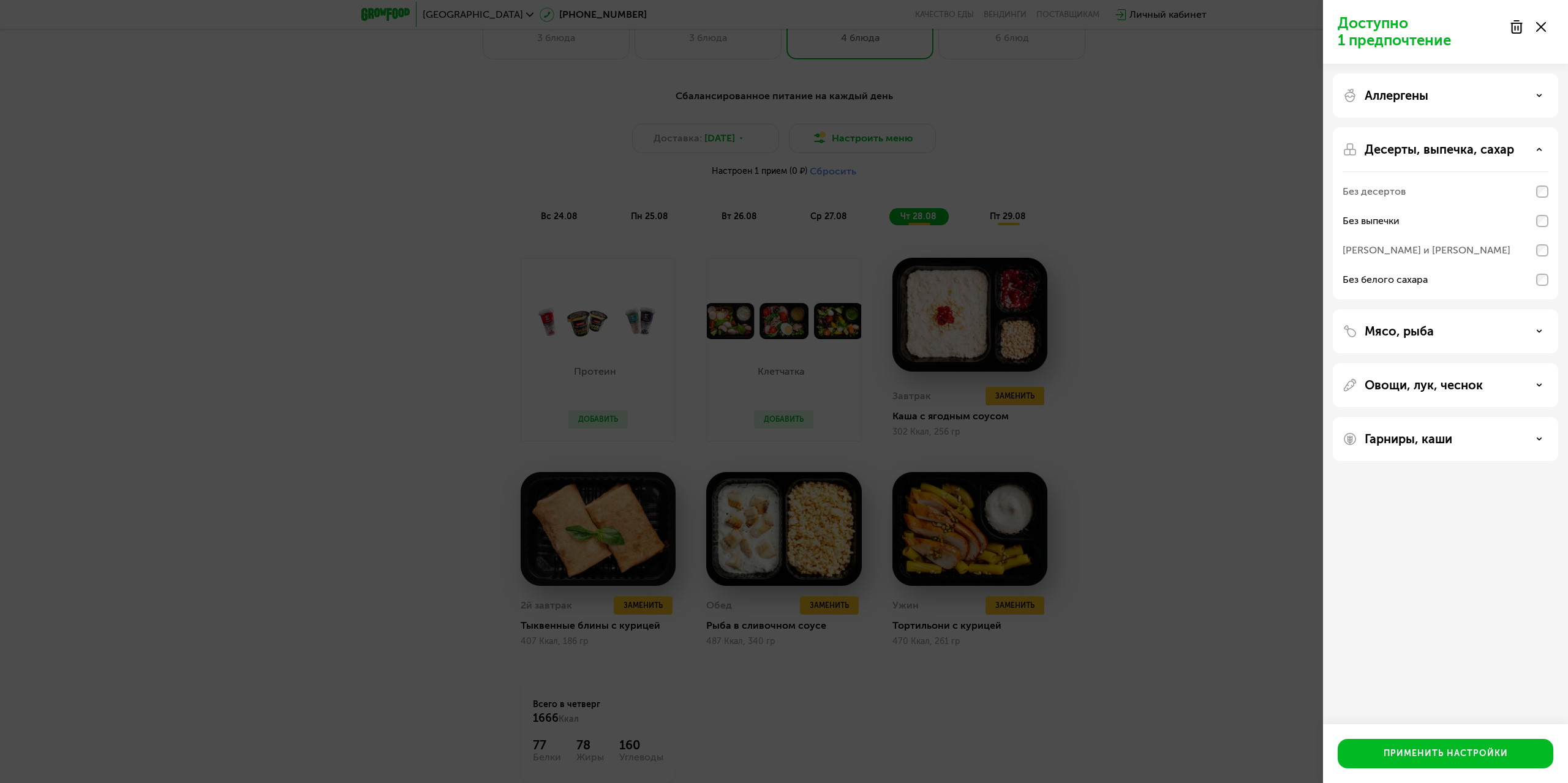
click at [1035, 162] on div "Доступно 1 предпочтение Аллергены Десерты, выпечка, сахар Без десертов Без выпе…" at bounding box center [784, 391] width 1568 height 783
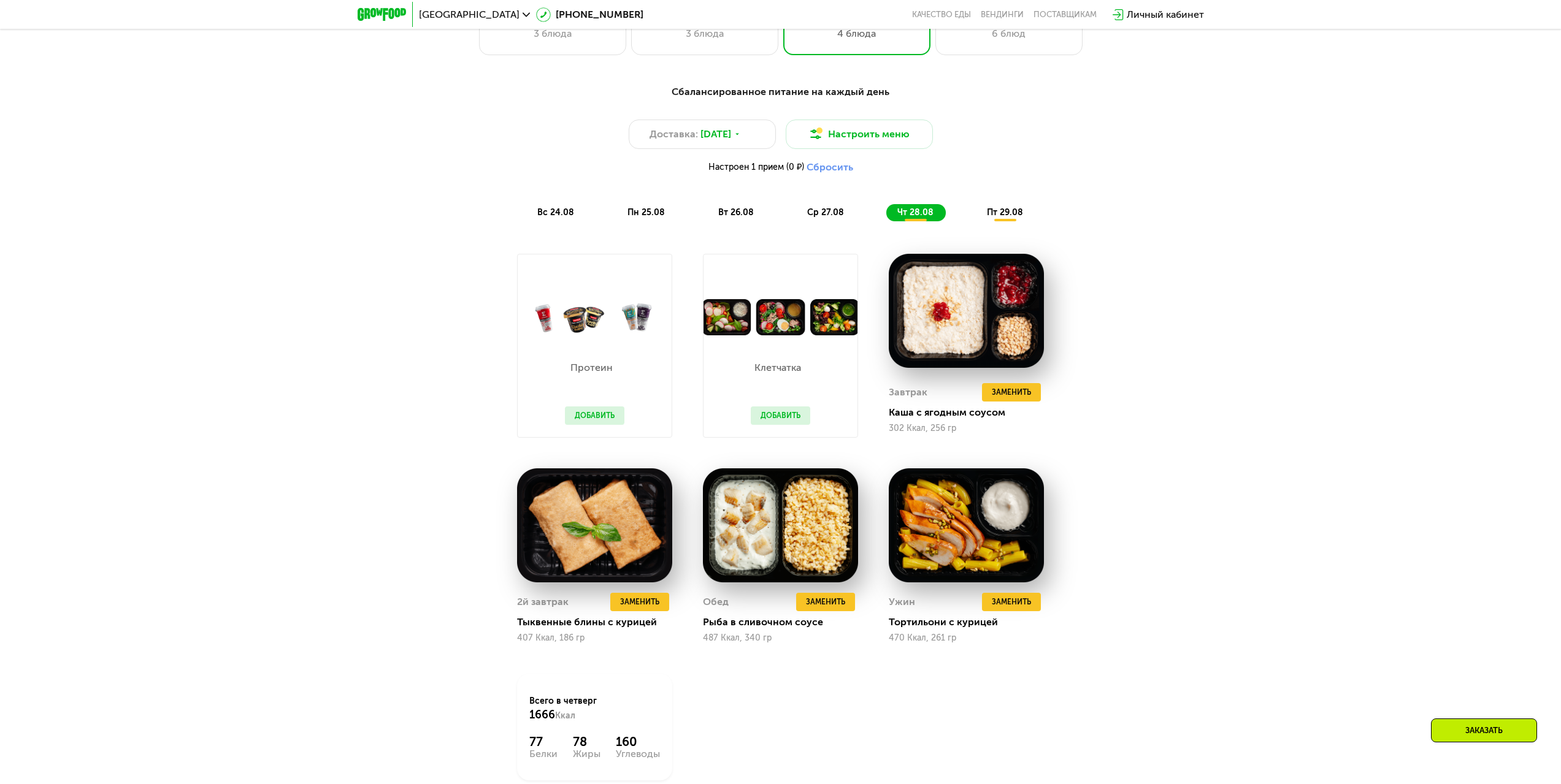
click at [727, 211] on span "вт 26.08" at bounding box center [735, 212] width 35 height 10
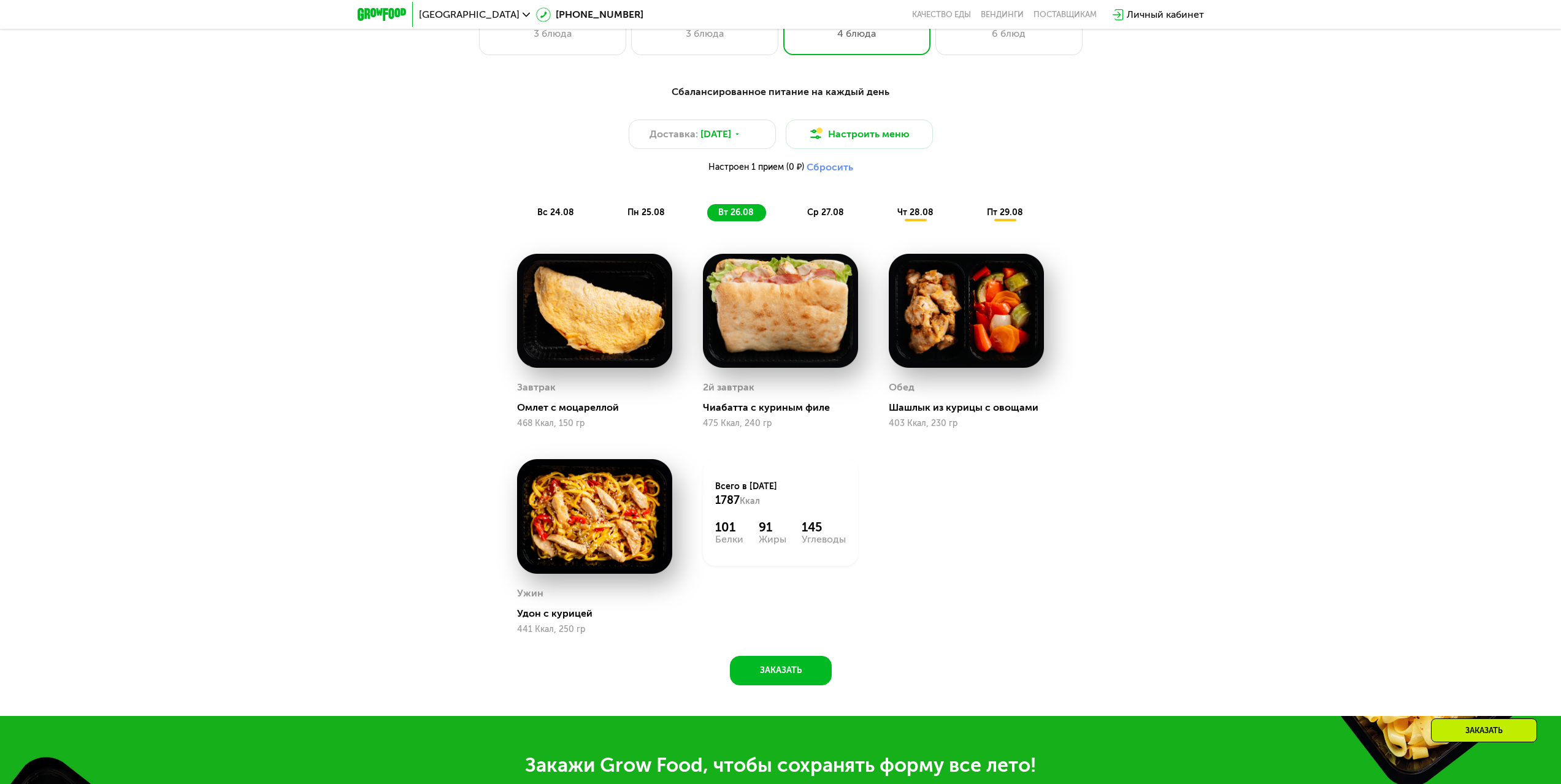
drag, startPoint x: 658, startPoint y: 211, endPoint x: 684, endPoint y: 210, distance: 26.0
click at [658, 212] on span "пн 25.08" at bounding box center [646, 212] width 38 height 10
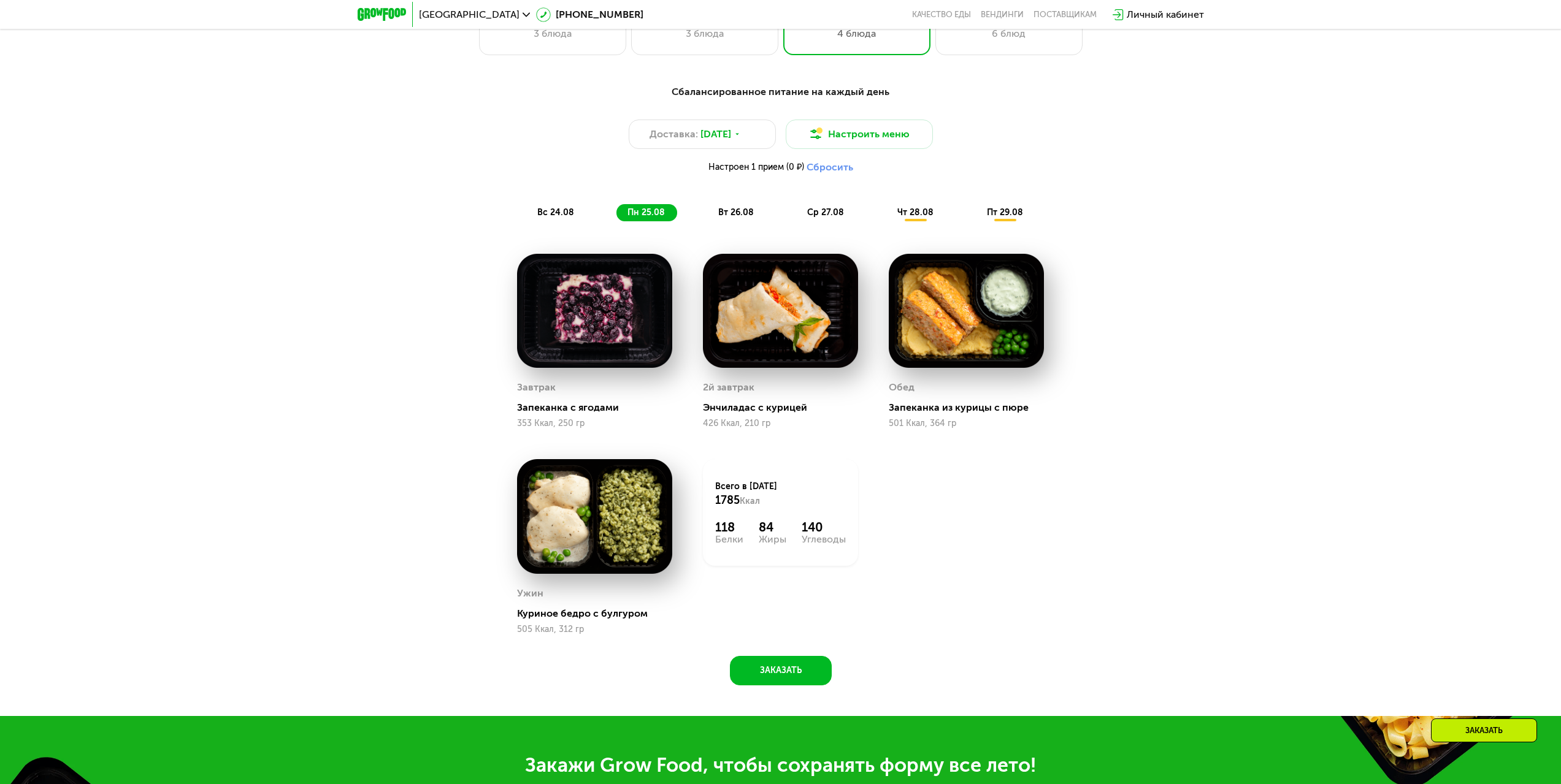
click at [923, 217] on span "чт 28.08" at bounding box center [915, 212] width 36 height 10
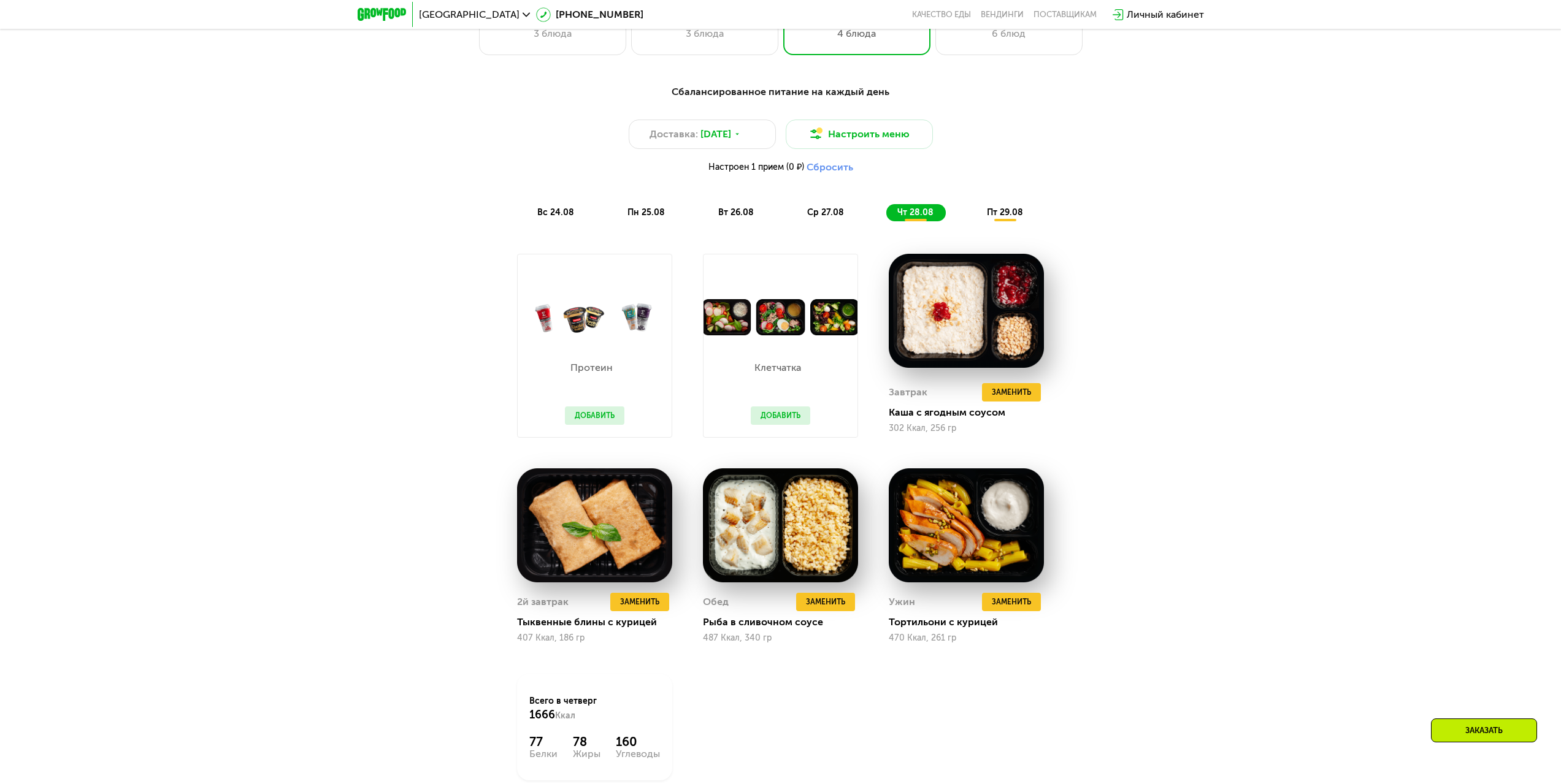
click at [429, 612] on div "Сбалансированное питание на каждый день Доставка: [DATE] Настроить меню Настрое…" at bounding box center [780, 454] width 755 height 754
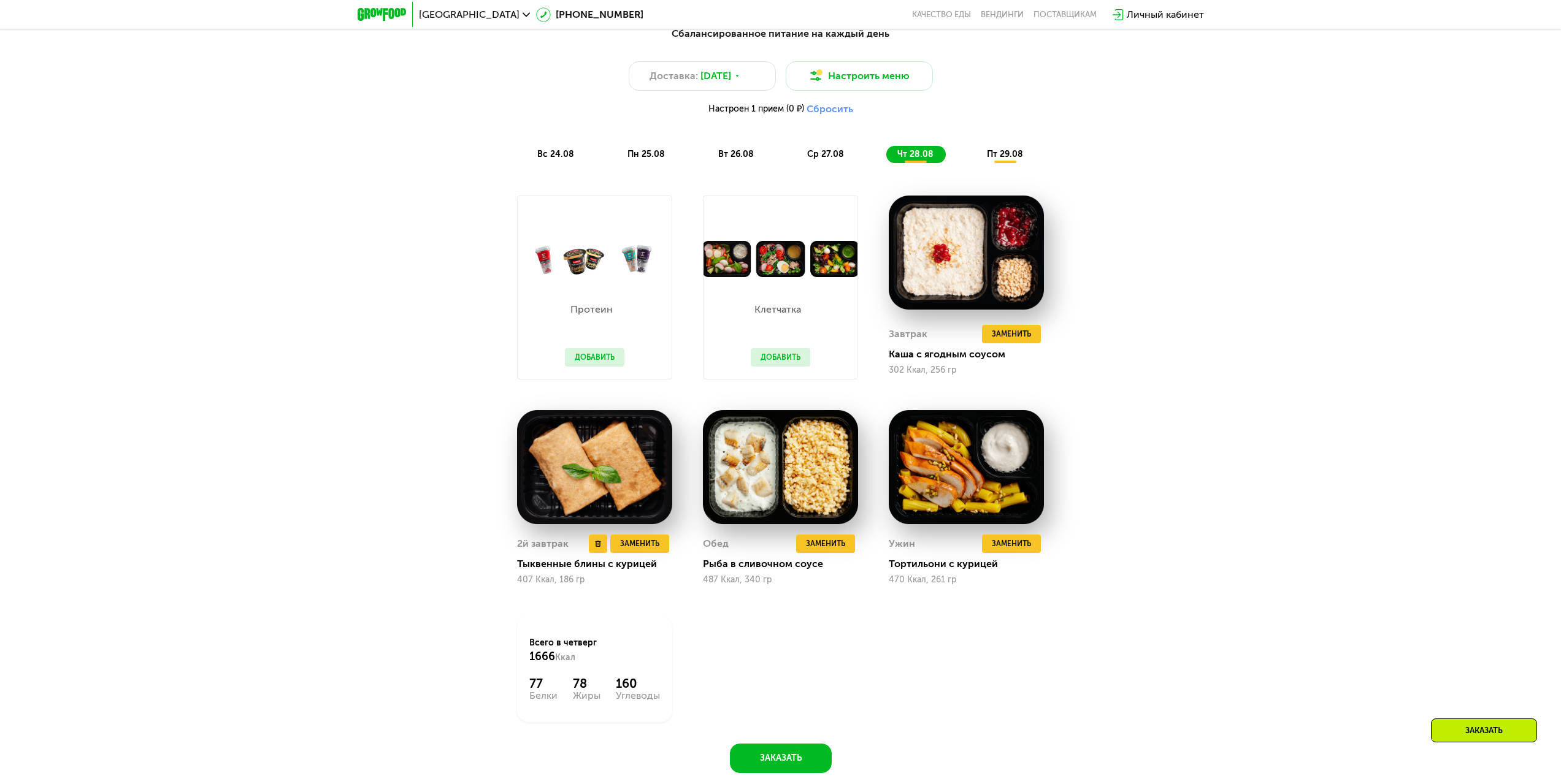
scroll to position [981, 0]
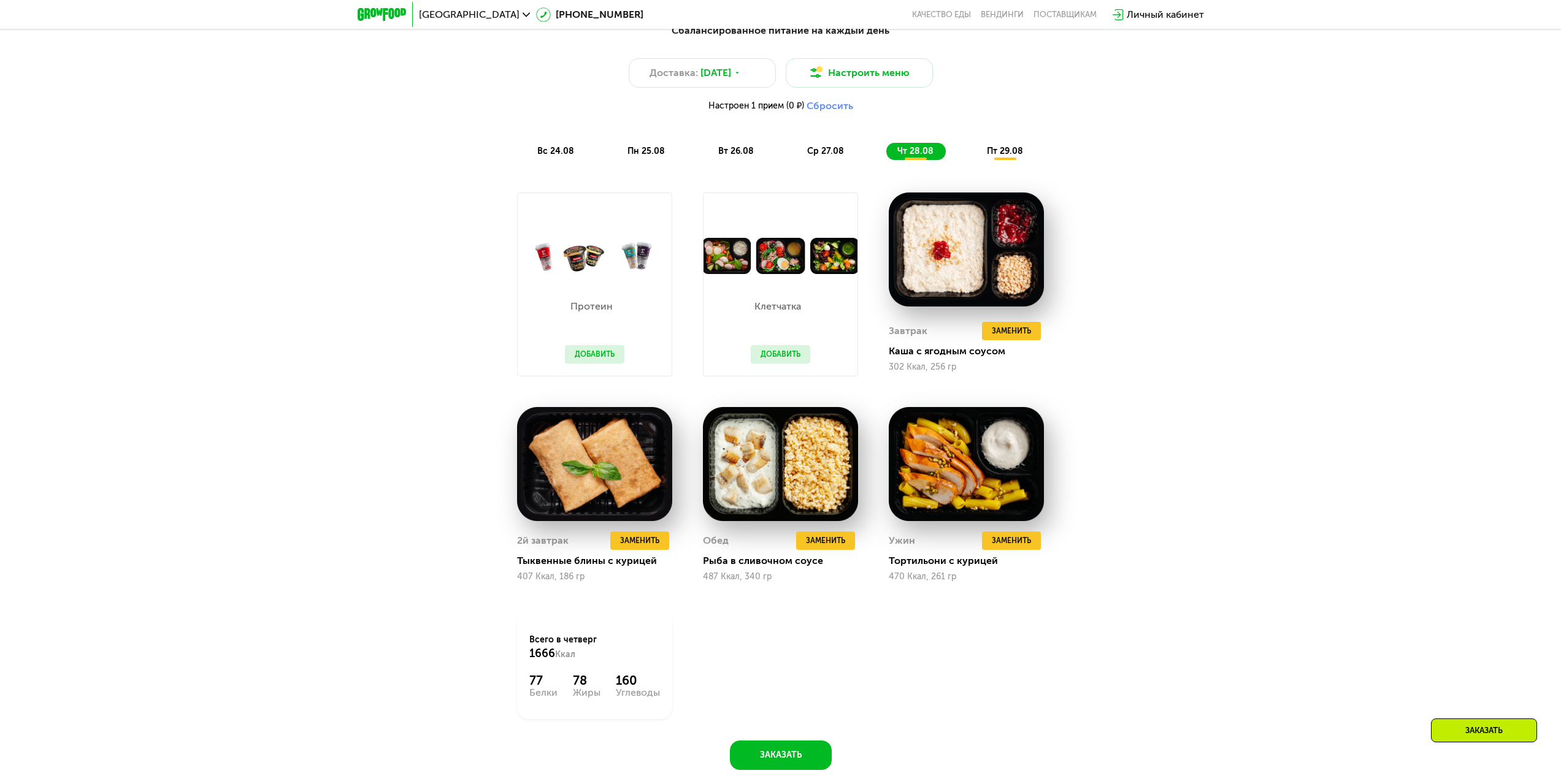
click at [1002, 149] on div "пт 29.08" at bounding box center [1006, 152] width 59 height 17
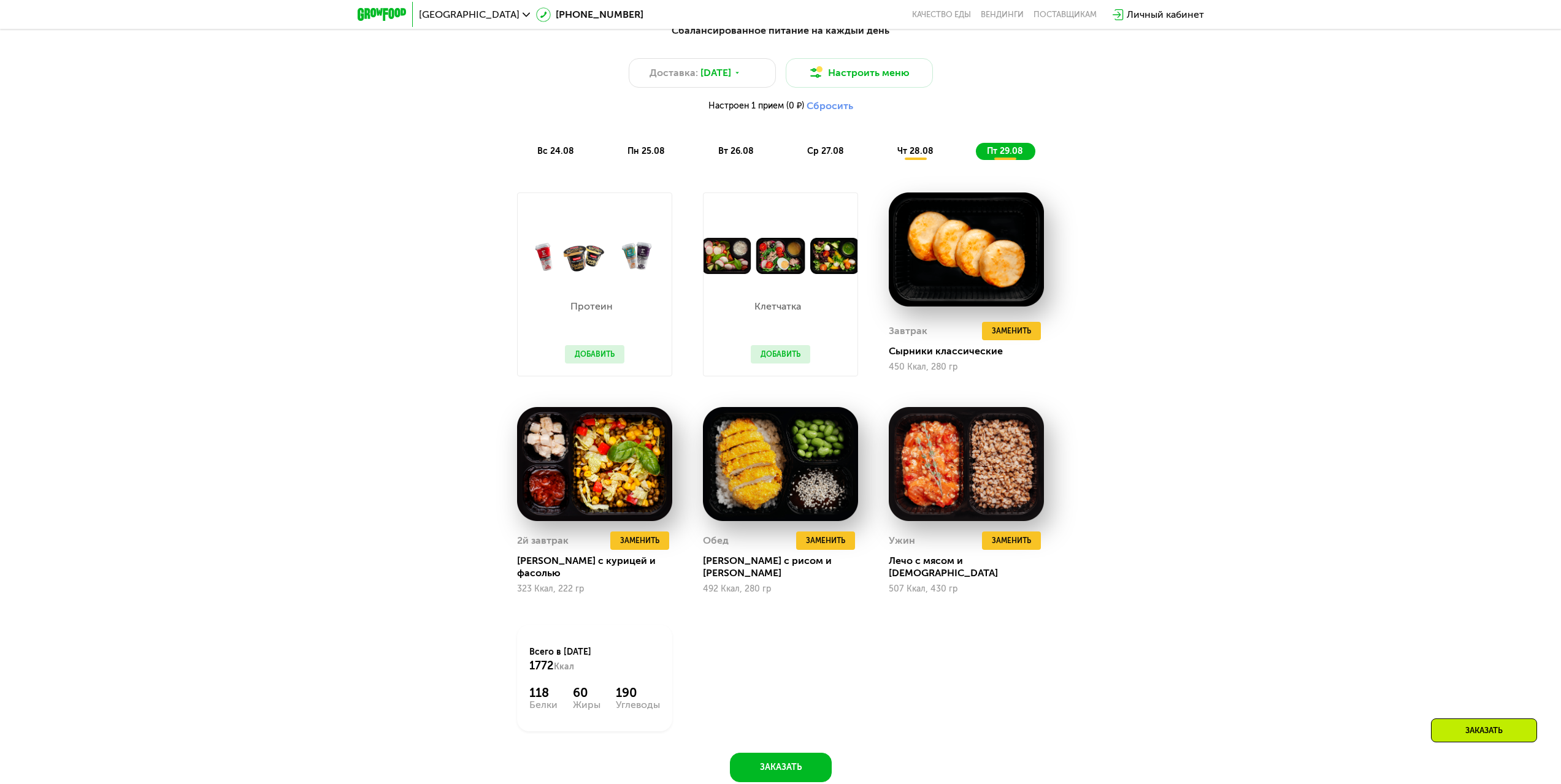
click at [550, 153] on span "вс 24.08" at bounding box center [555, 151] width 37 height 10
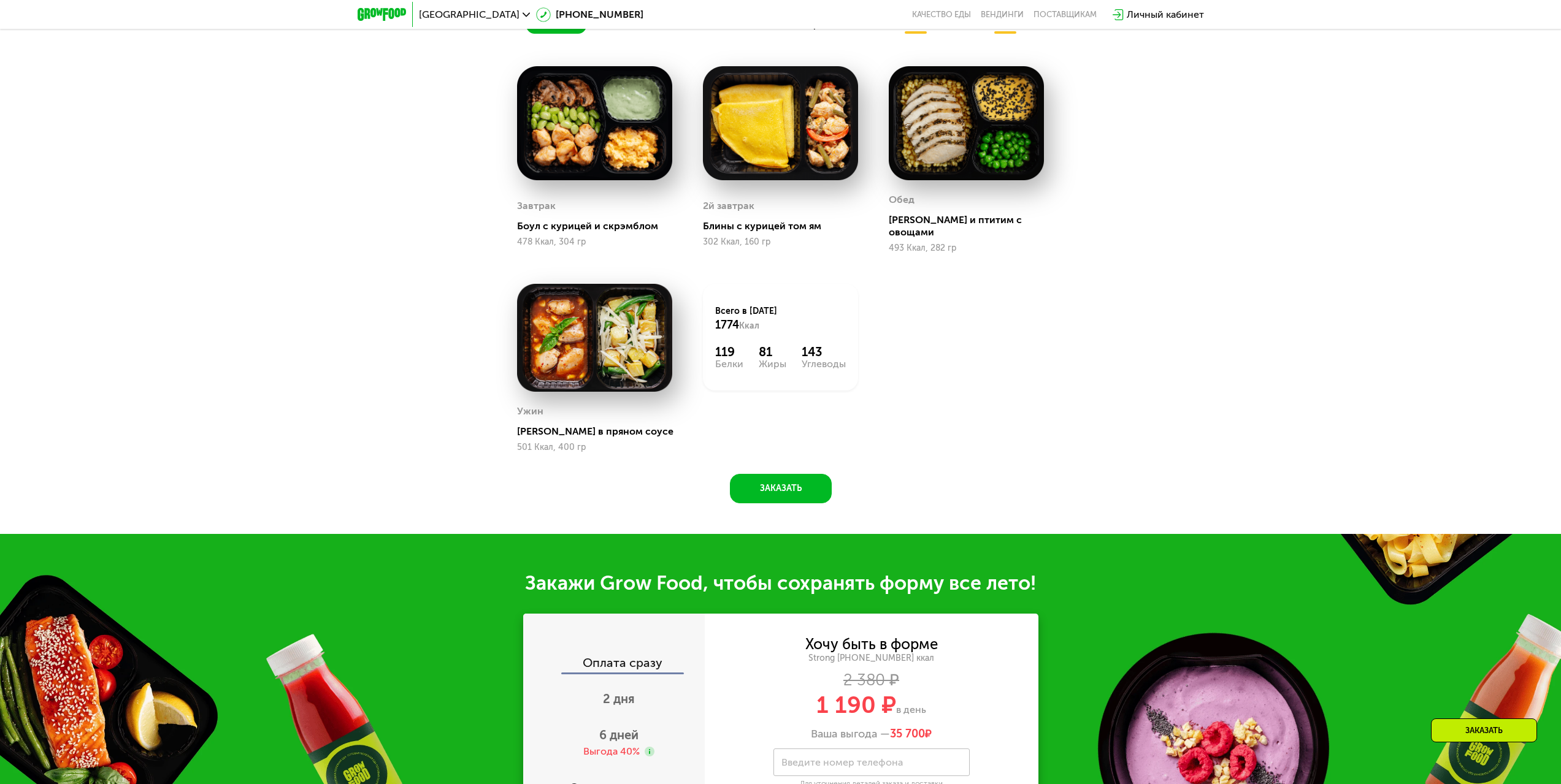
scroll to position [1287, 0]
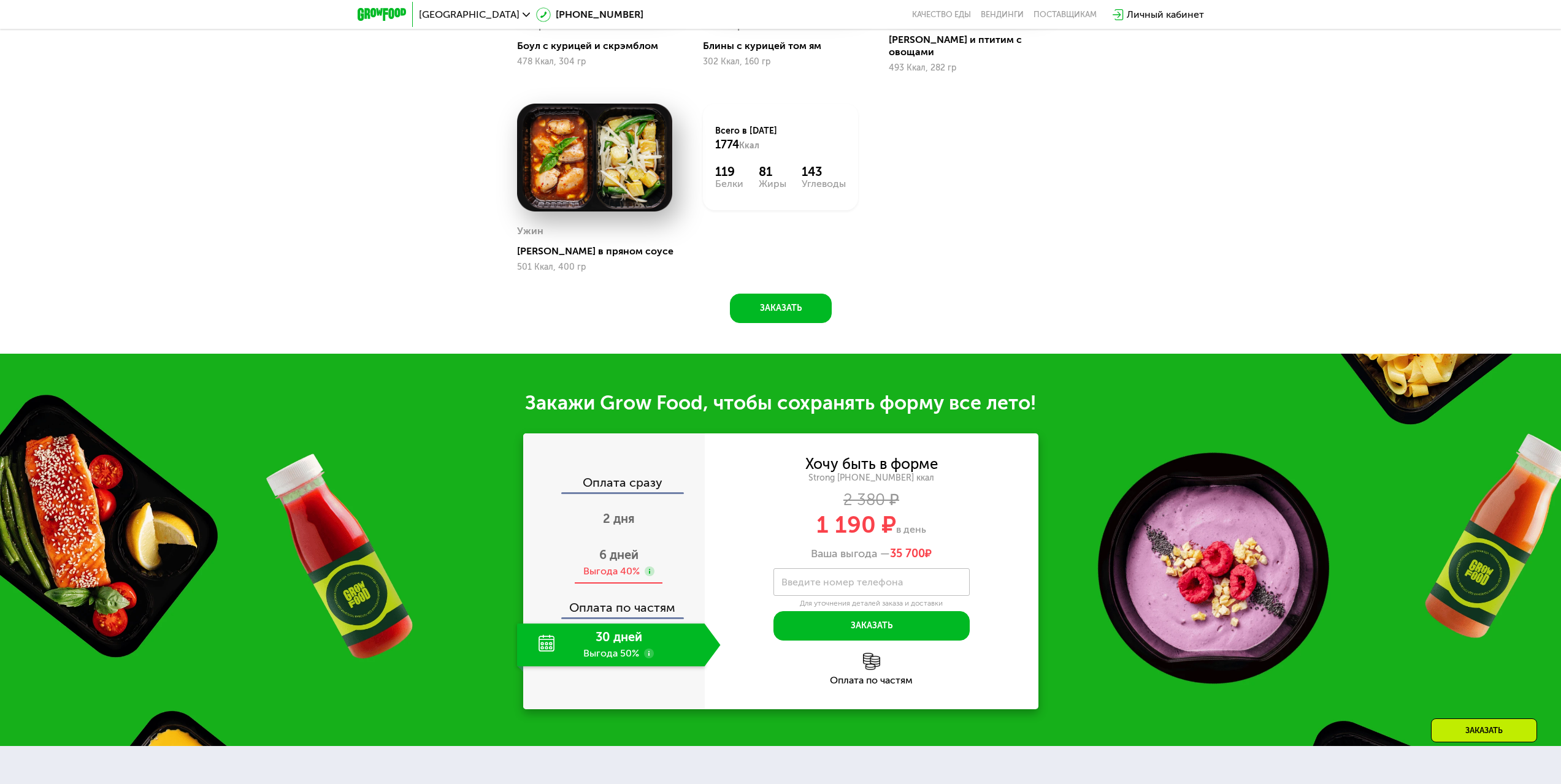
click at [630, 550] on span "6 дней" at bounding box center [619, 554] width 39 height 15
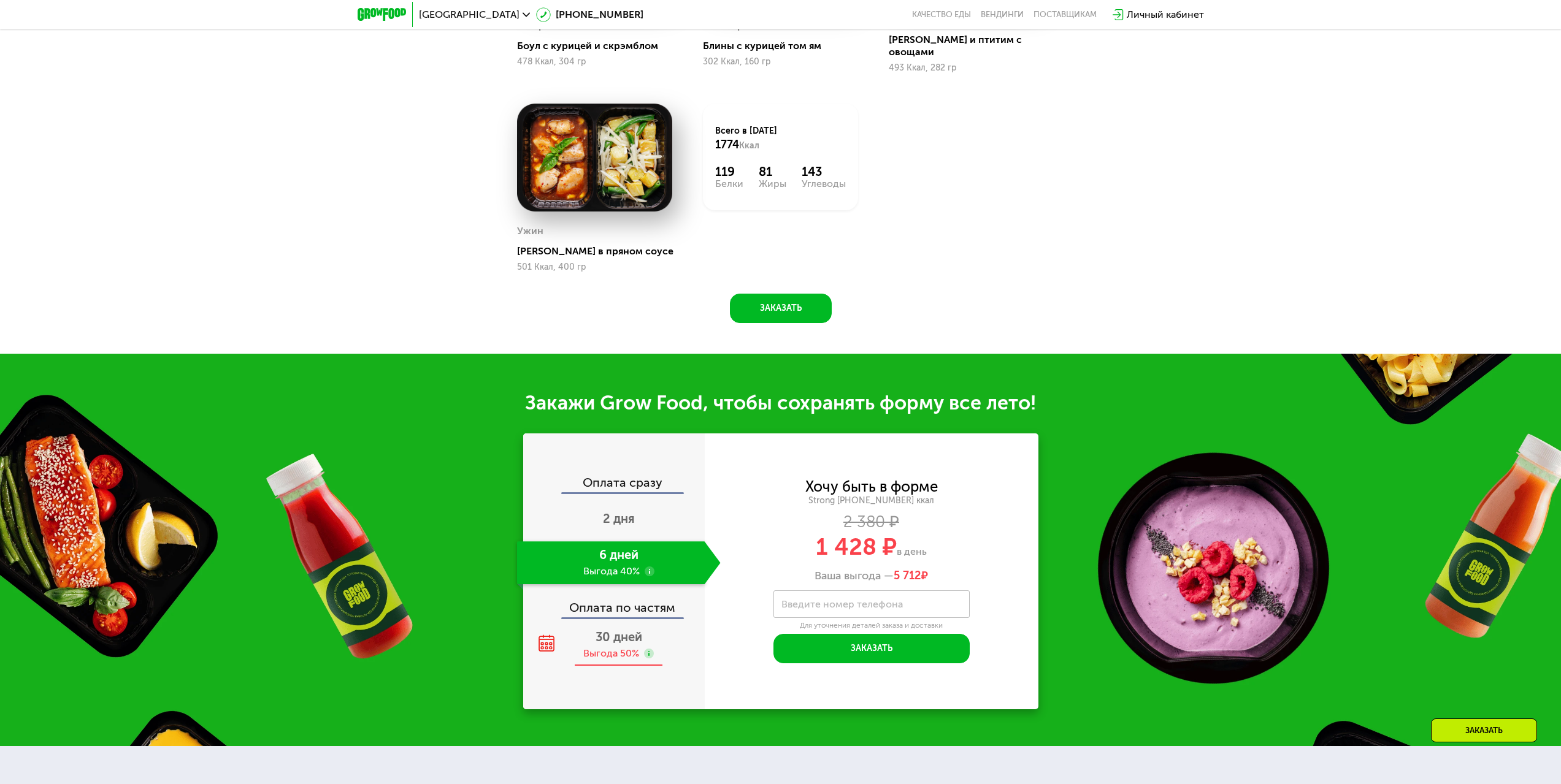
click at [615, 631] on span "30 дней" at bounding box center [619, 636] width 47 height 15
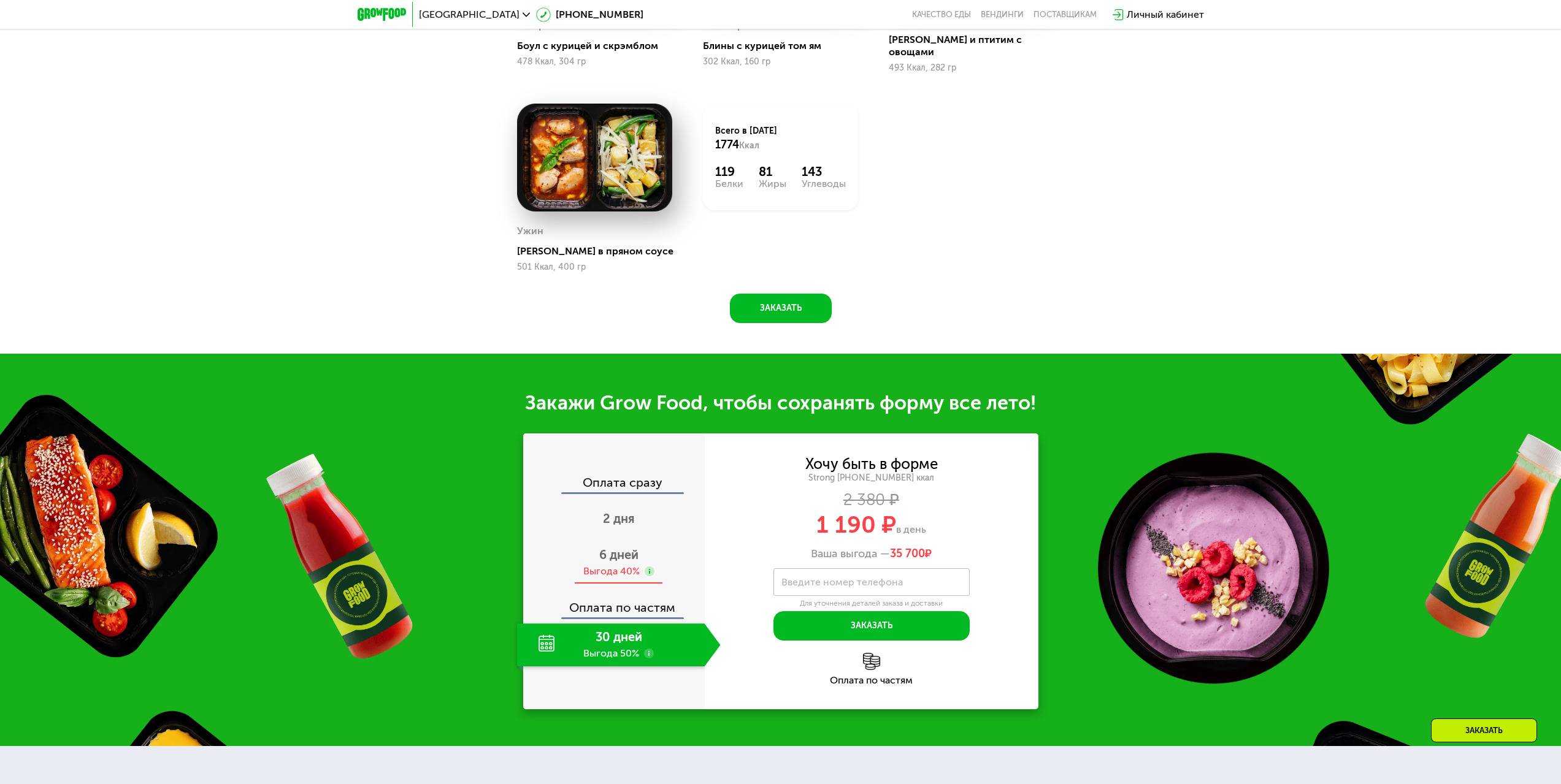
click at [621, 573] on div "6 дней Выгода 40%" at bounding box center [619, 563] width 203 height 43
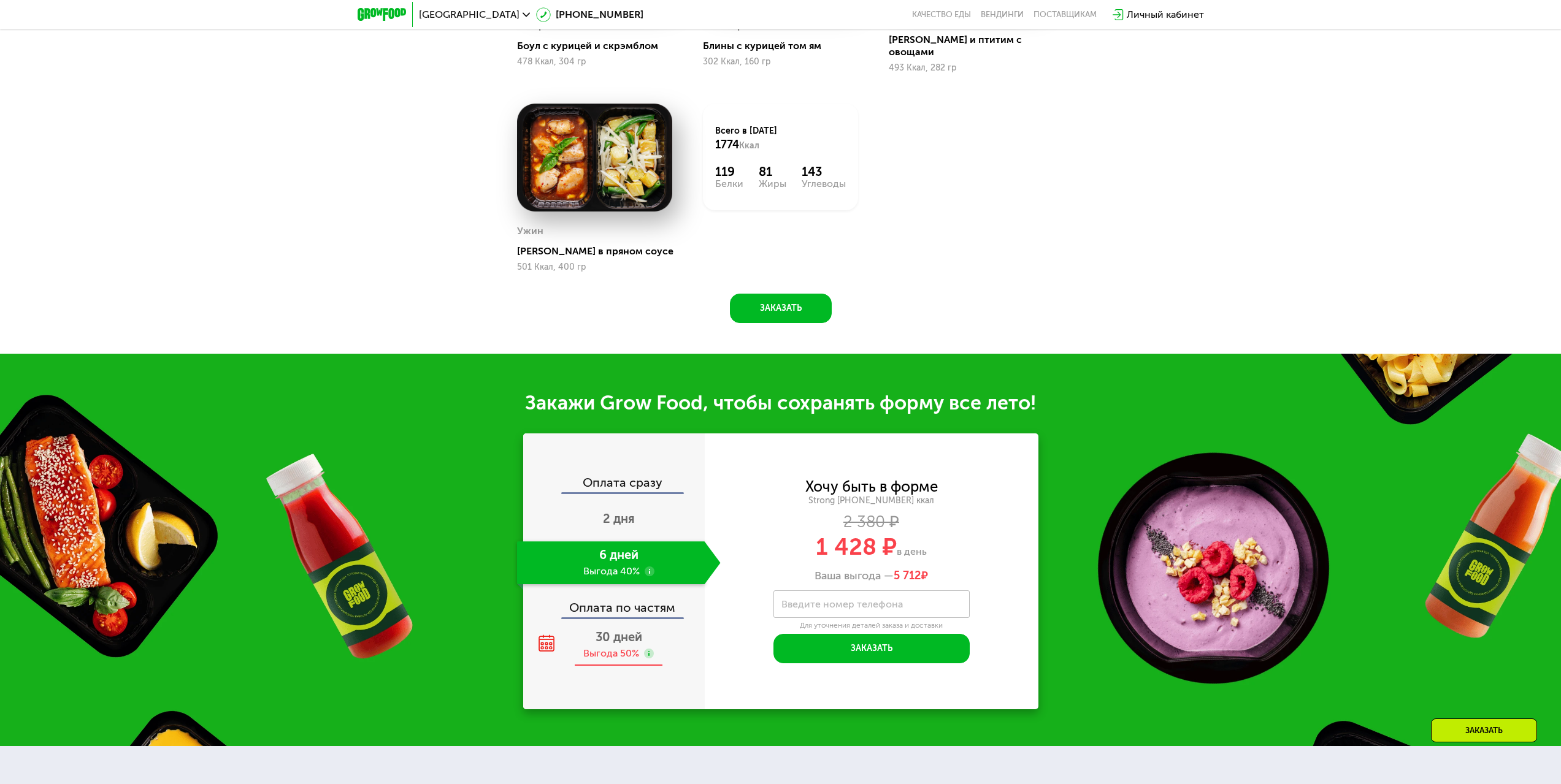
click at [620, 629] on span "30 дней" at bounding box center [619, 636] width 47 height 15
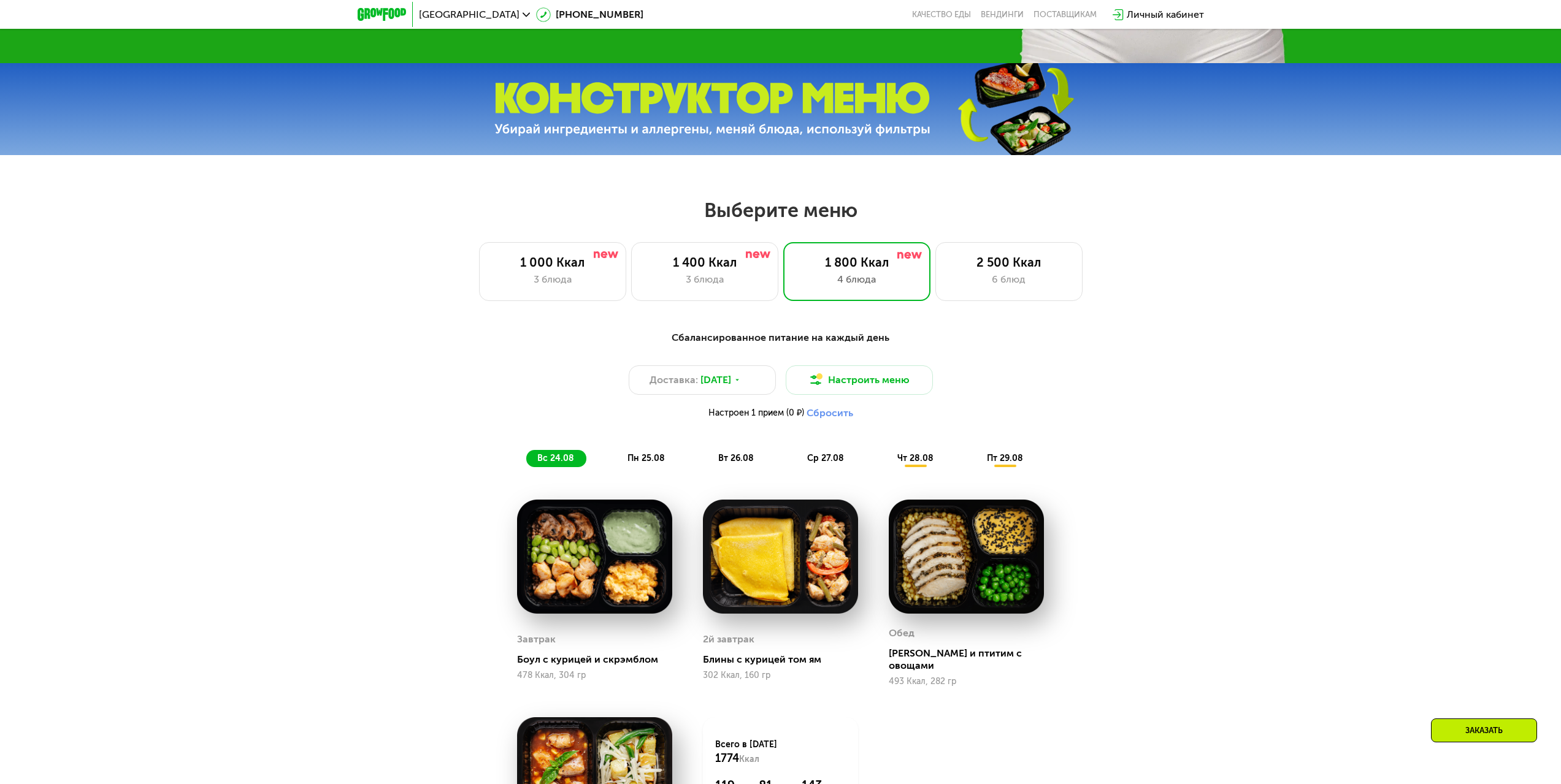
scroll to position [490, 0]
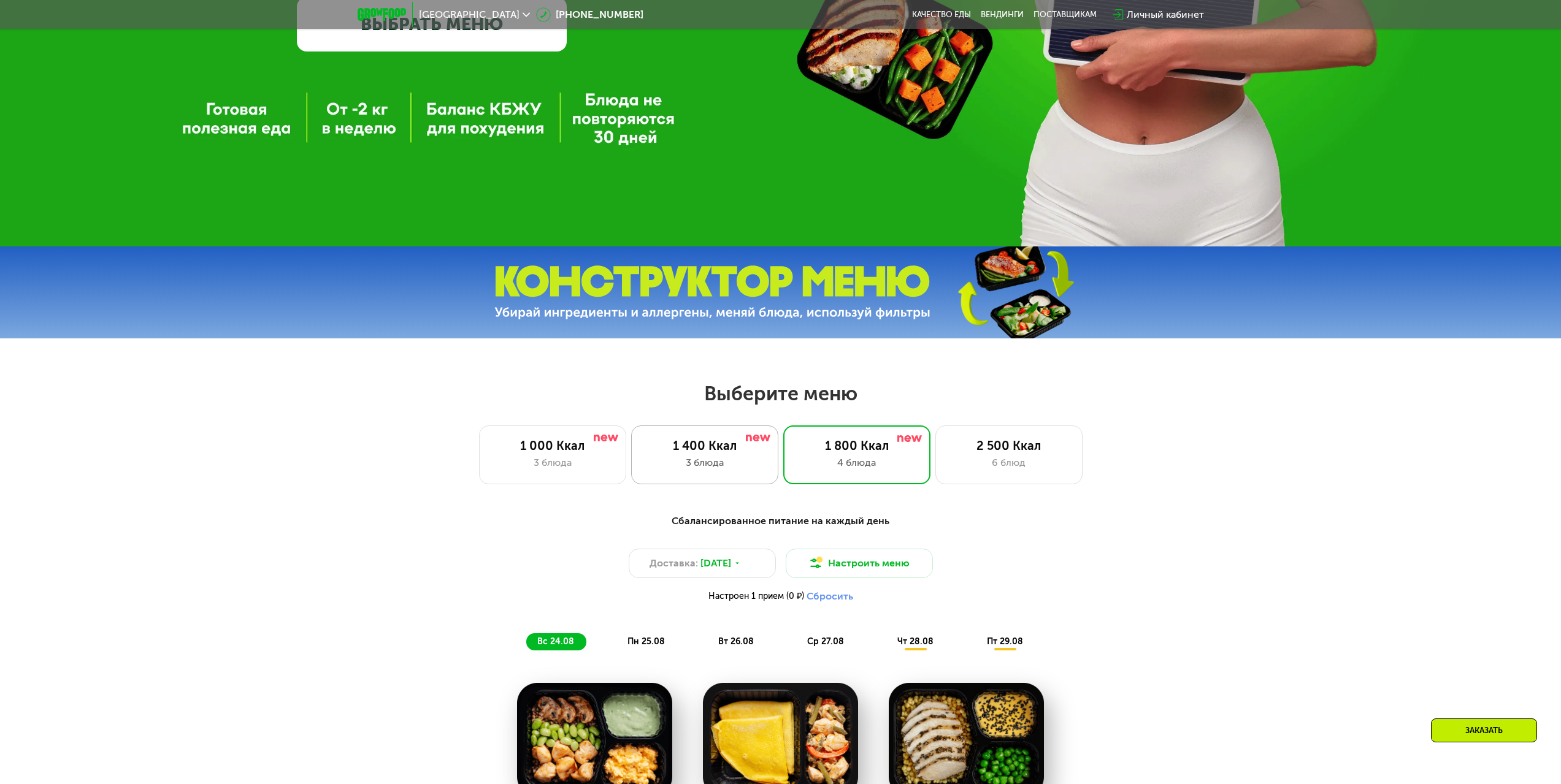
click at [730, 444] on div "1 400 Ккал" at bounding box center [704, 446] width 121 height 15
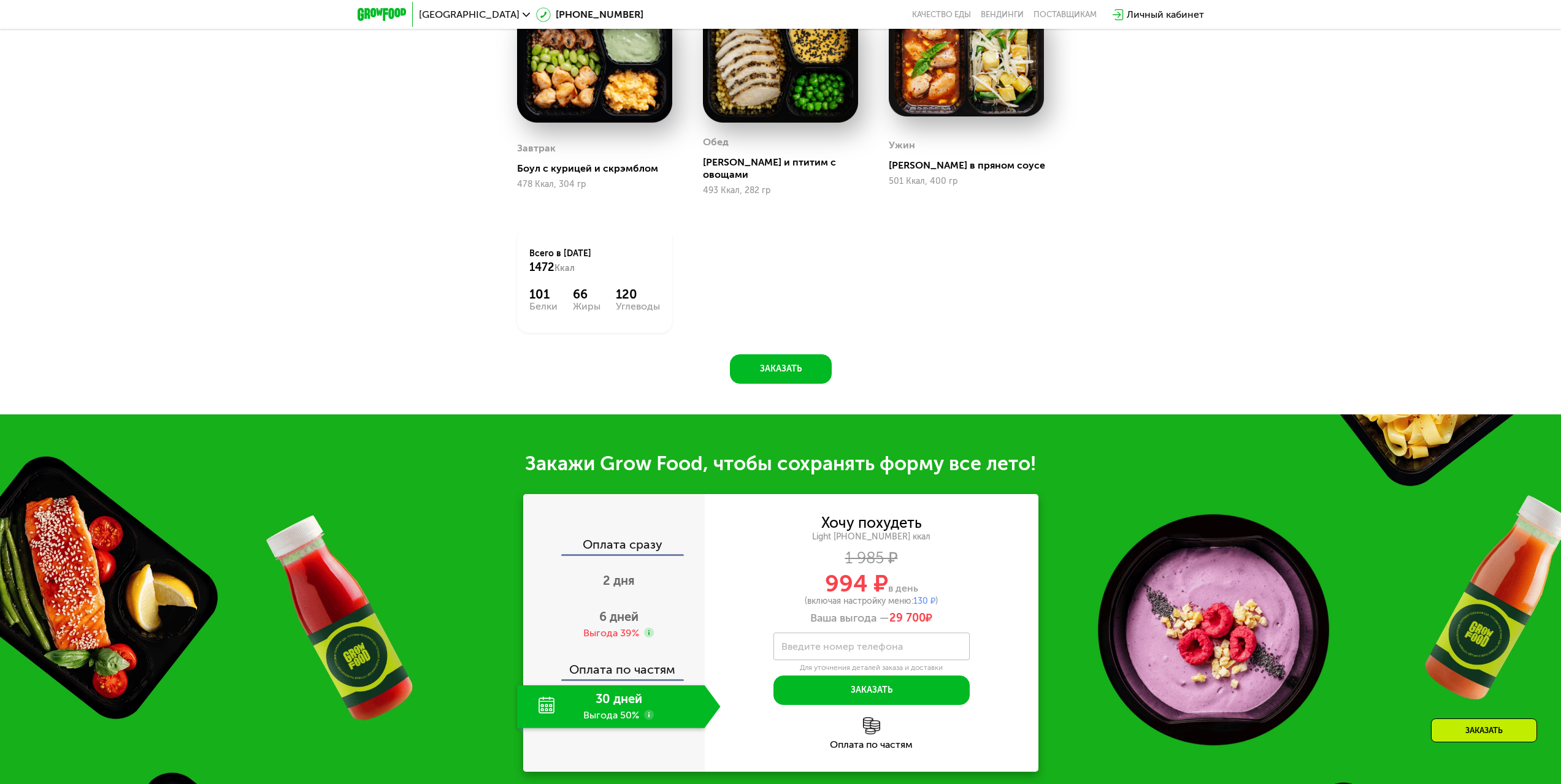
scroll to position [797, 0]
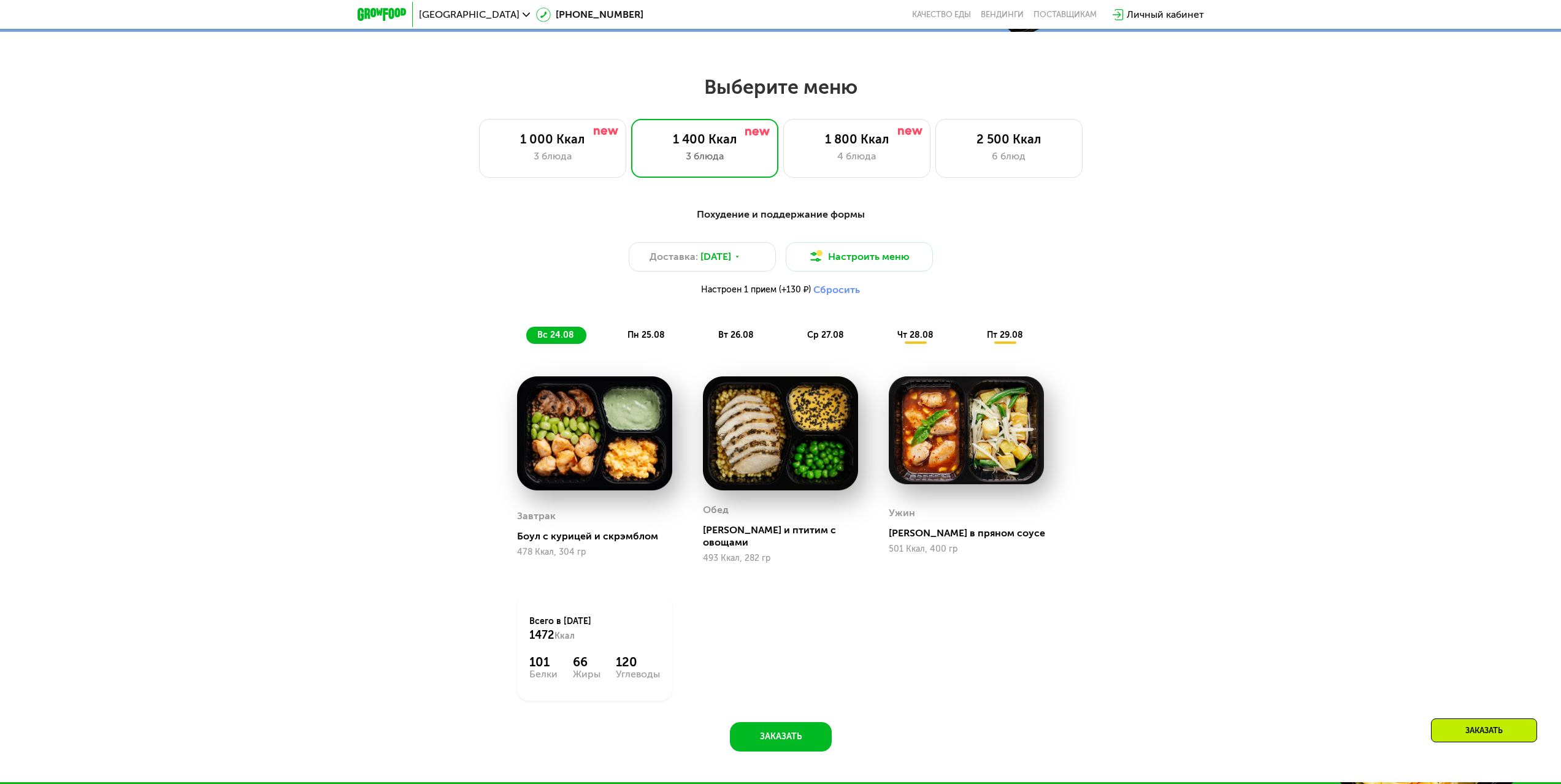
click at [749, 338] on span "вт 26.08" at bounding box center [735, 335] width 35 height 10
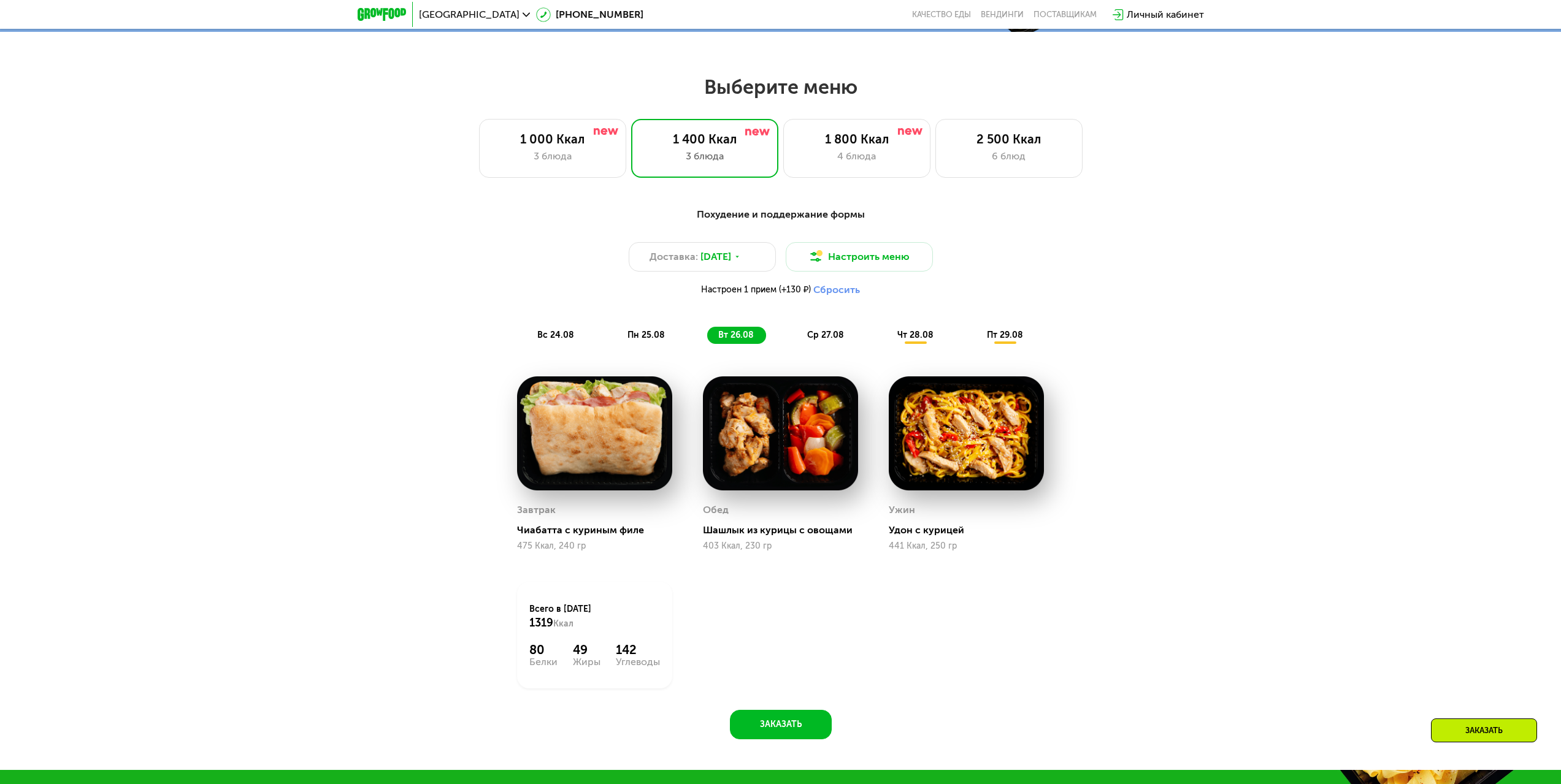
click at [651, 340] on span "пн 25.08" at bounding box center [646, 335] width 38 height 10
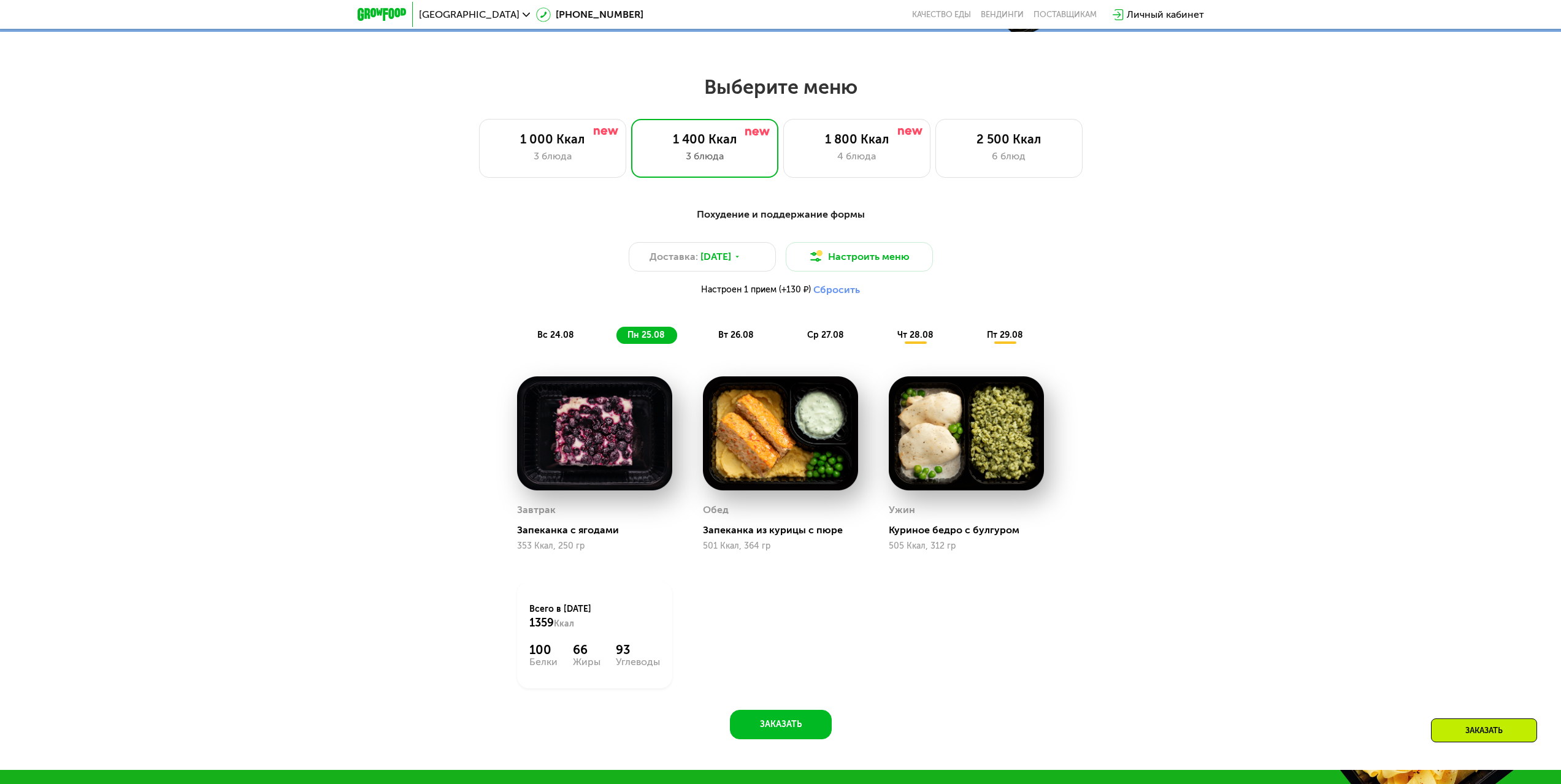
click at [820, 334] on span "ср 27.08" at bounding box center [825, 335] width 37 height 10
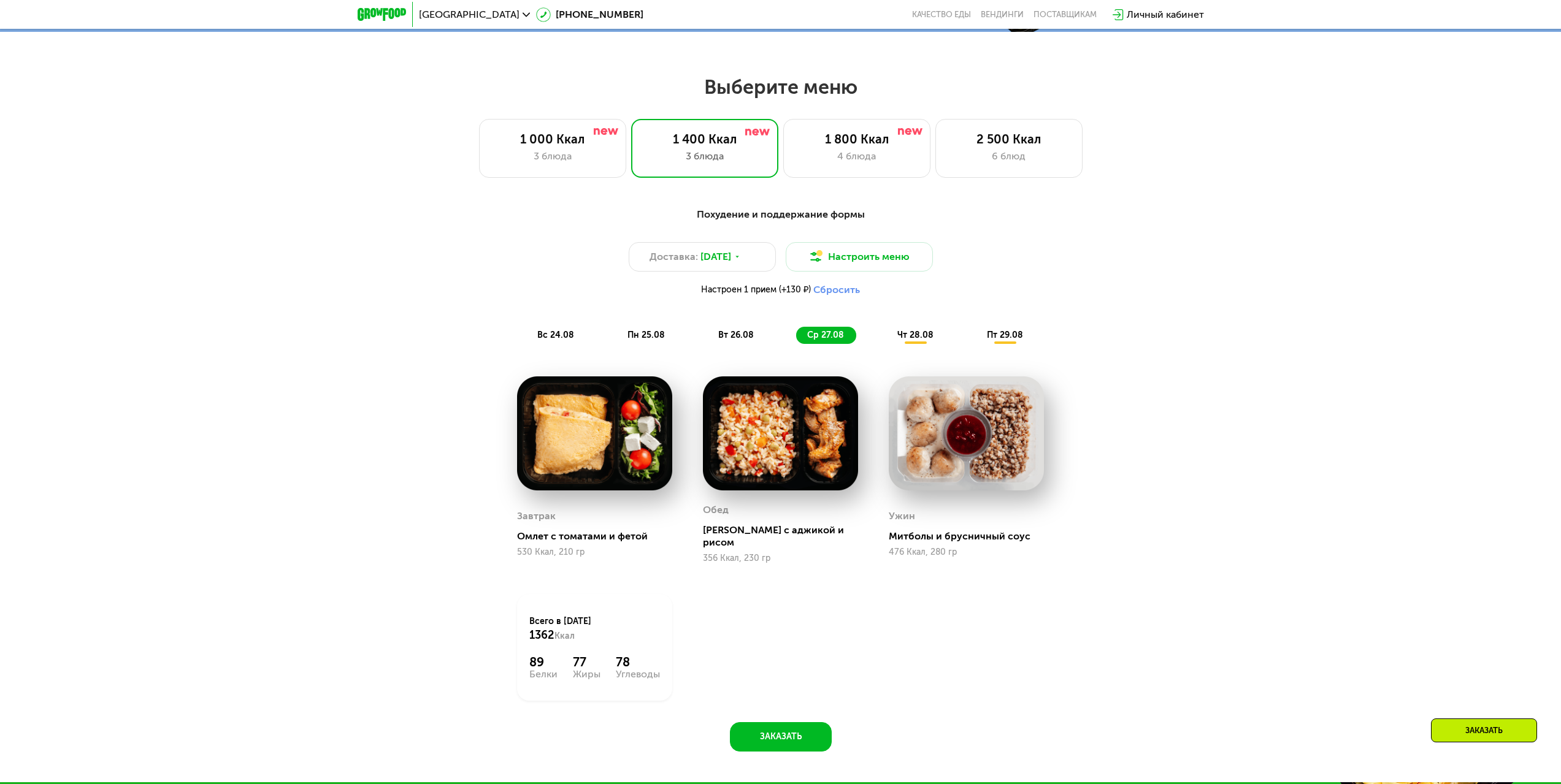
click at [900, 340] on span "чт 28.08" at bounding box center [915, 335] width 36 height 10
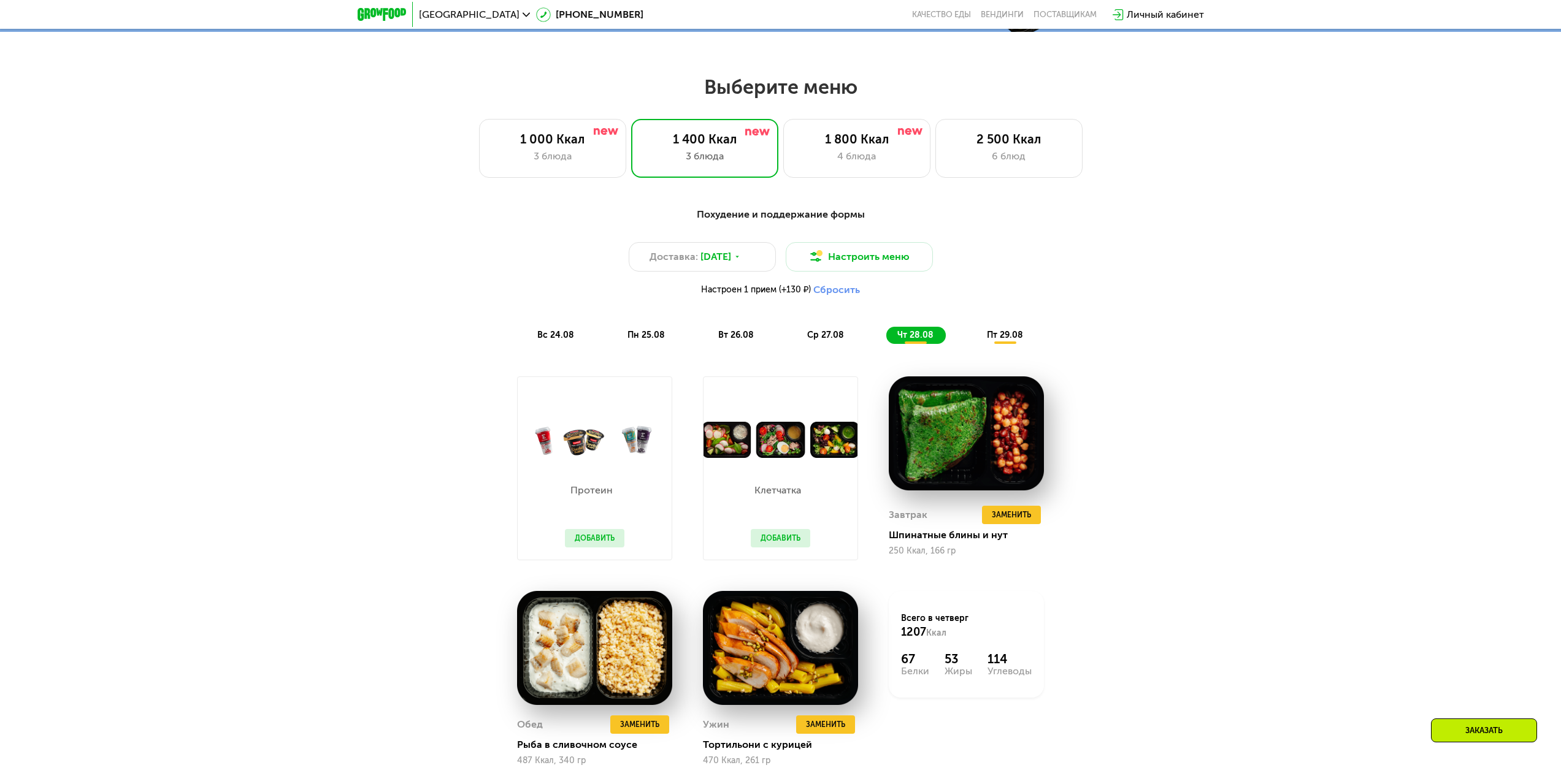
click at [837, 340] on span "ср 27.08" at bounding box center [825, 335] width 37 height 10
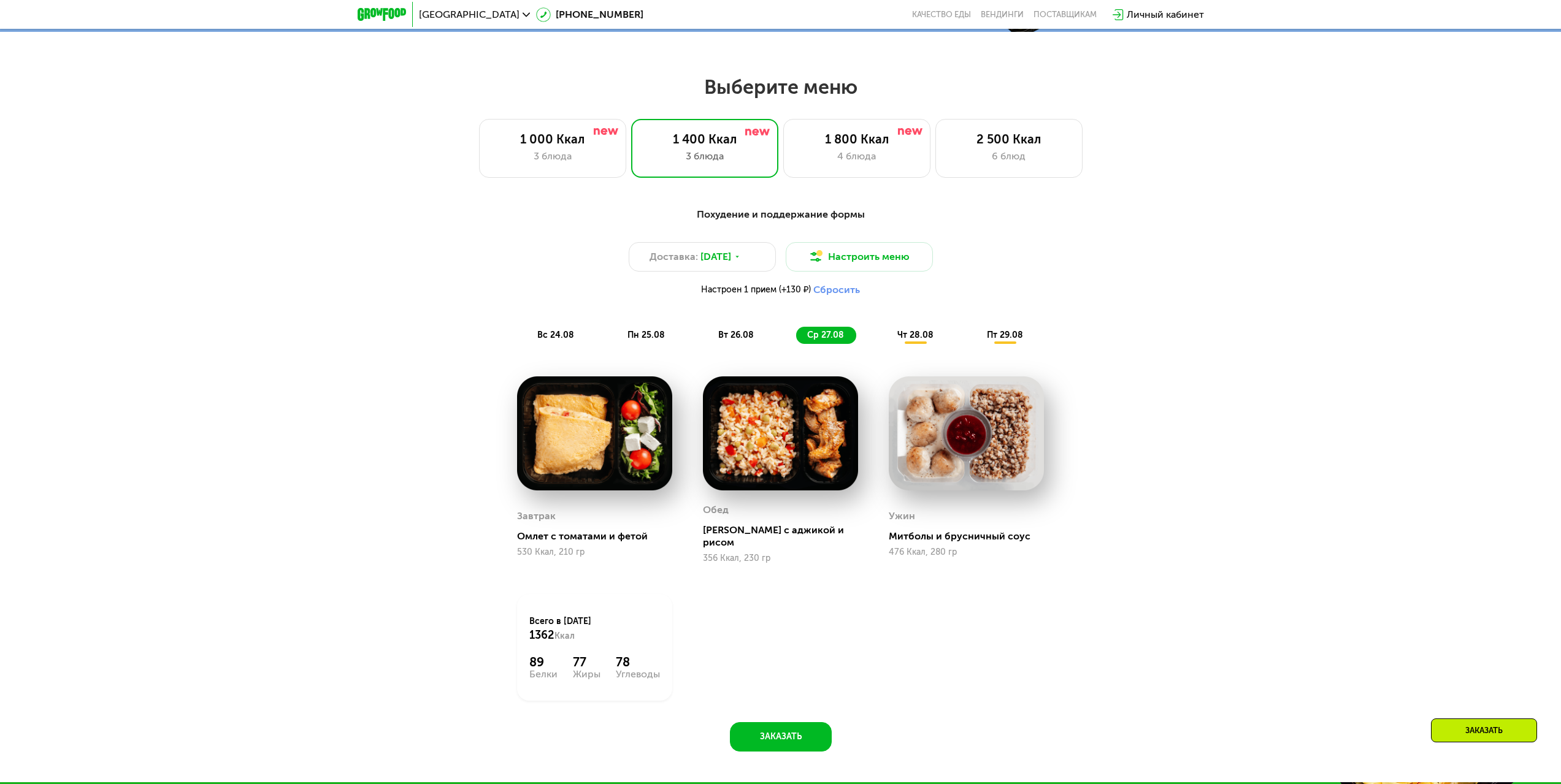
click at [903, 327] on div "Похудение и поддержание формы Доставка: [DATE] Настроить меню Настроен 1 прием …" at bounding box center [780, 275] width 727 height 137
click at [913, 338] on span "чт 28.08" at bounding box center [915, 335] width 36 height 10
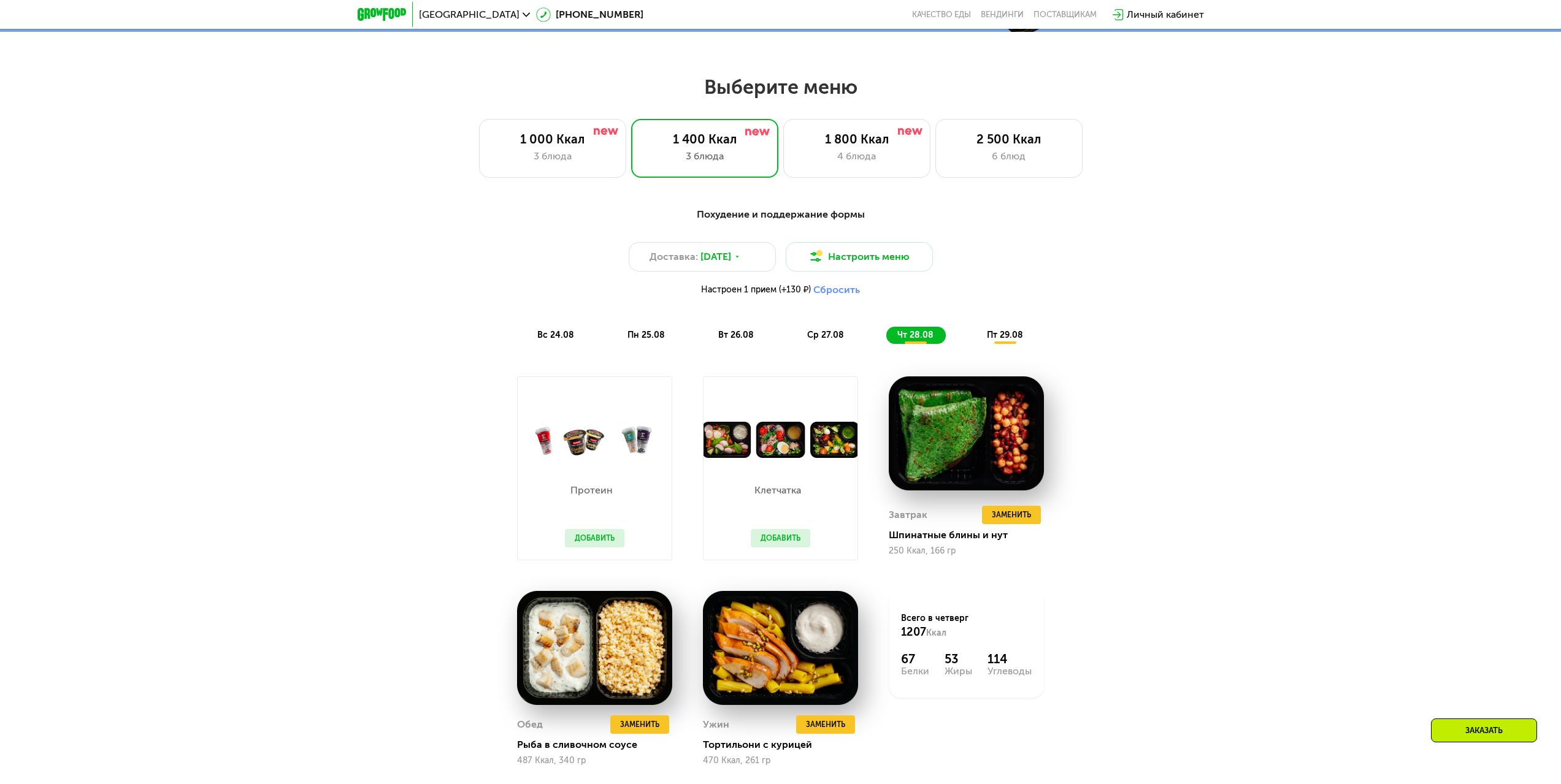
click at [1017, 338] on span "пт 29.08" at bounding box center [1005, 335] width 36 height 10
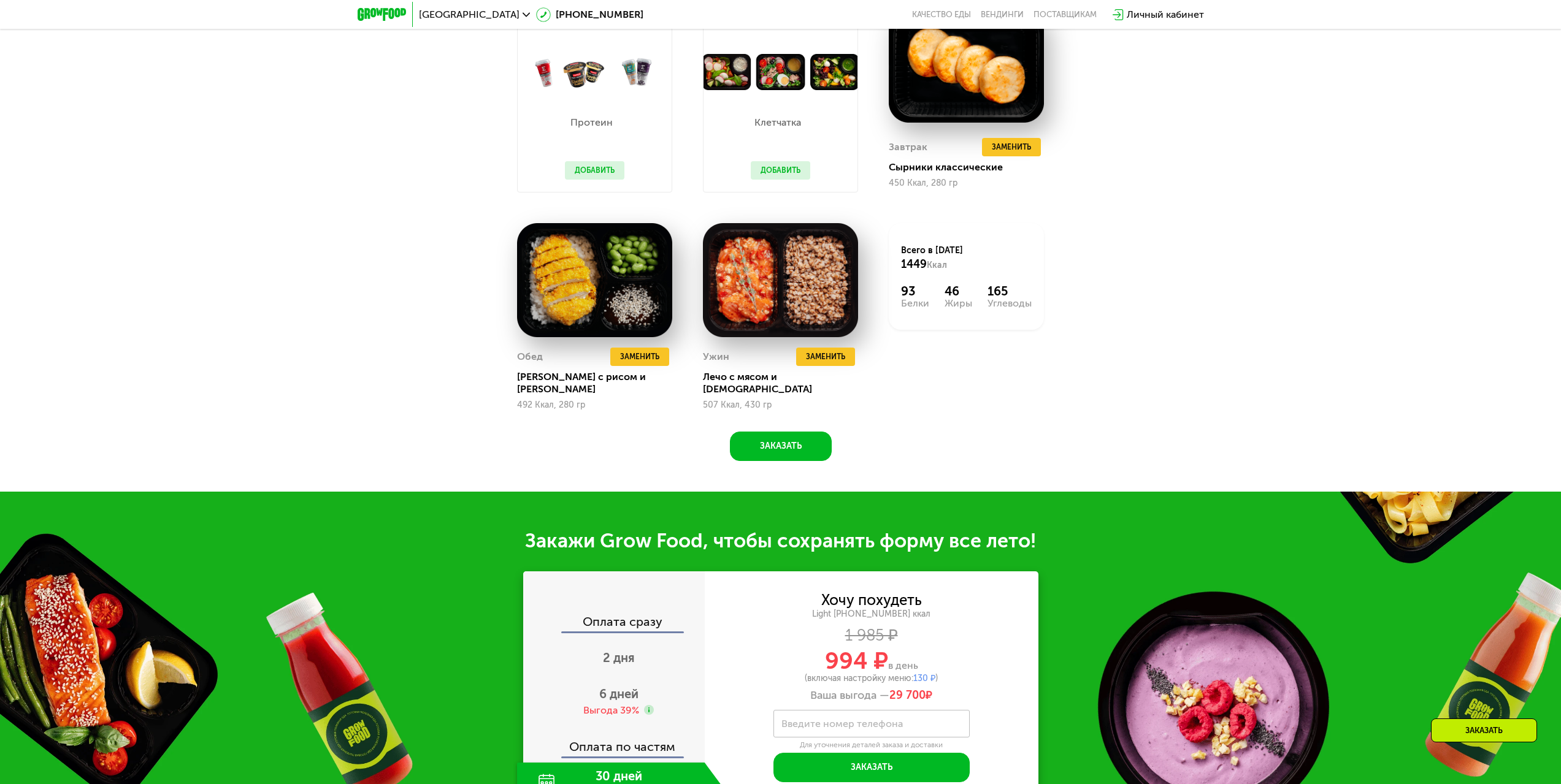
scroll to position [858, 0]
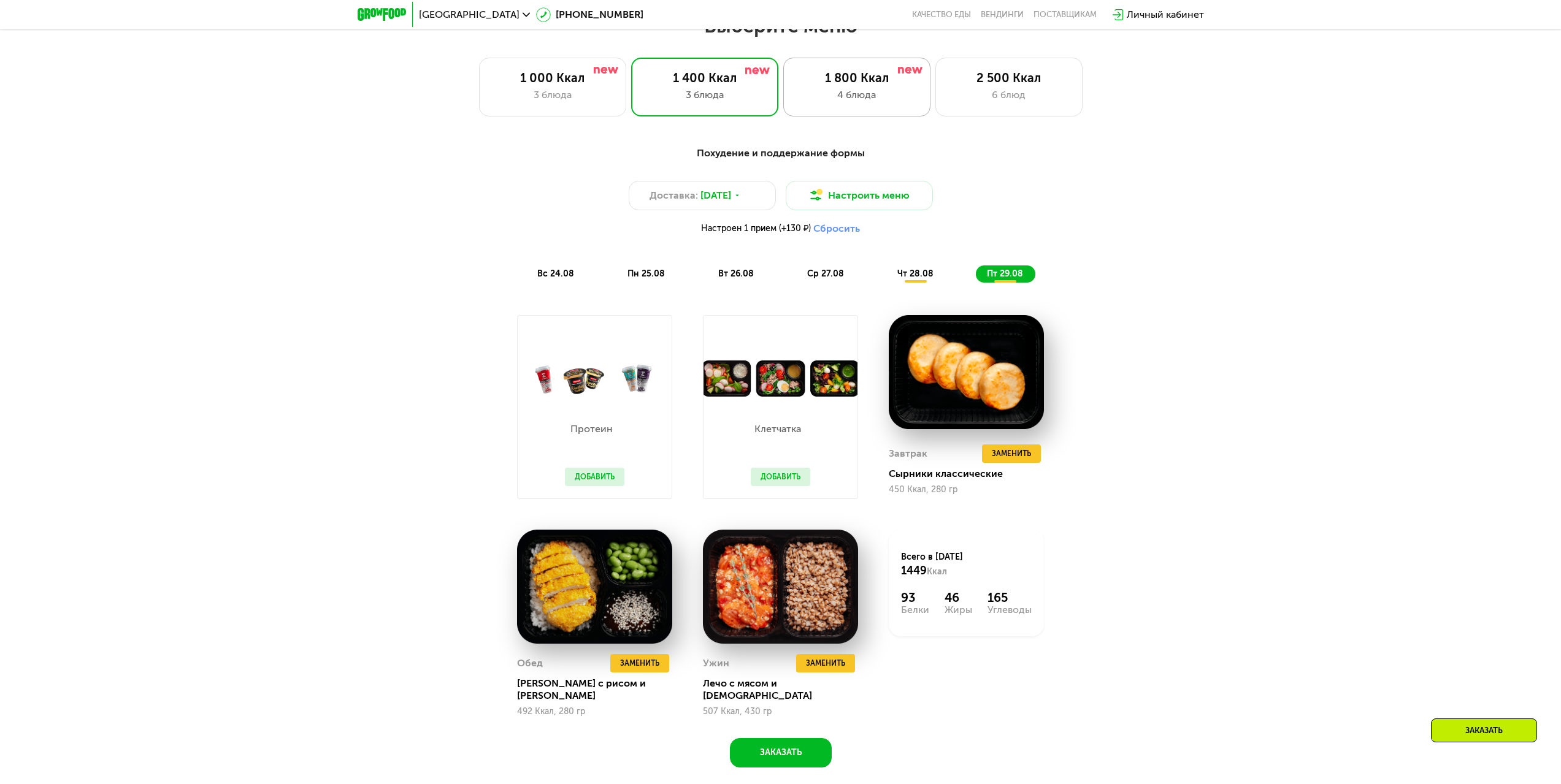
click at [935, 106] on div "1 800 Ккал 4 блюда" at bounding box center [1009, 87] width 147 height 59
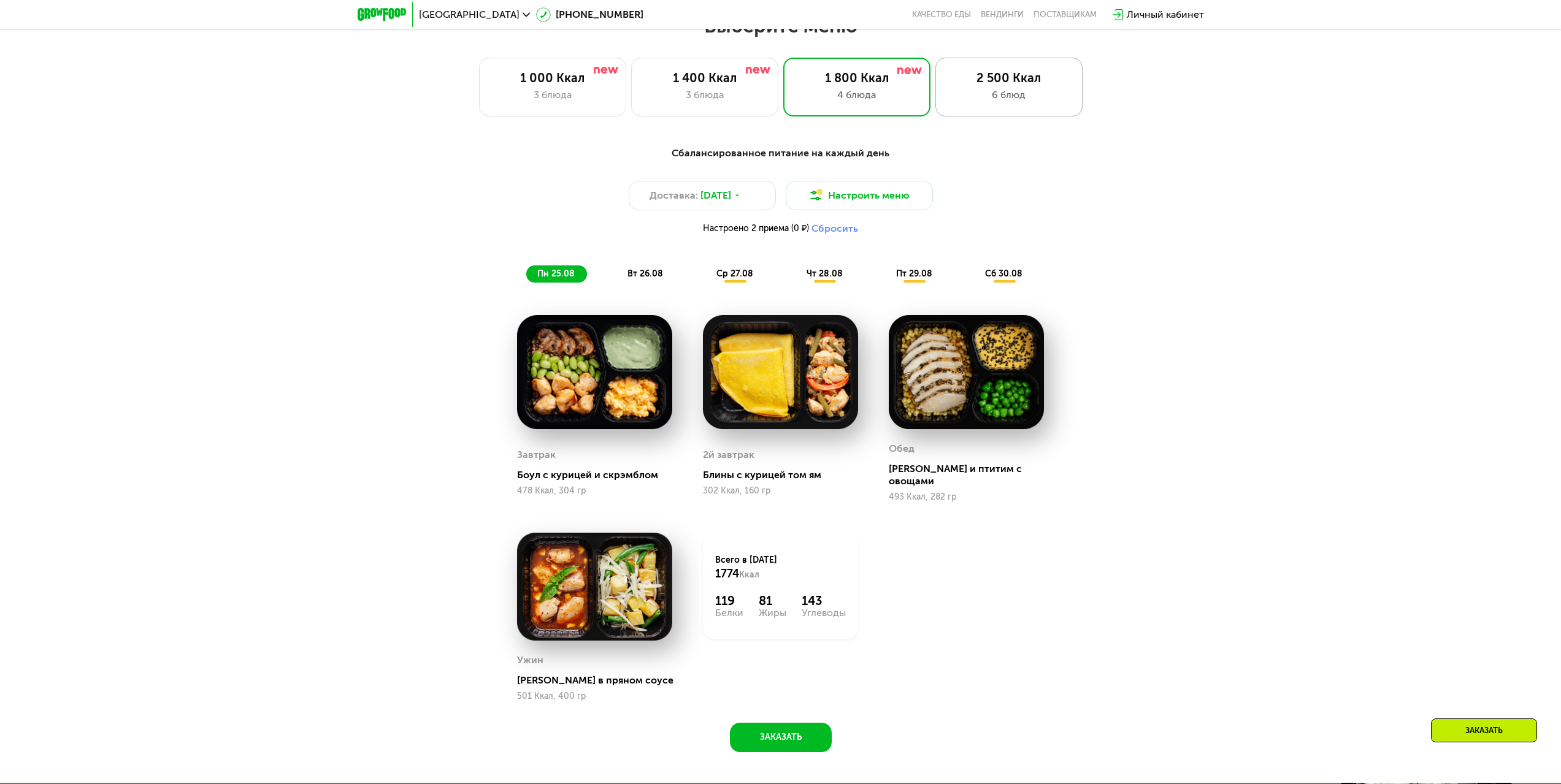
click at [974, 85] on div "2 500 Ккал" at bounding box center [1008, 77] width 121 height 15
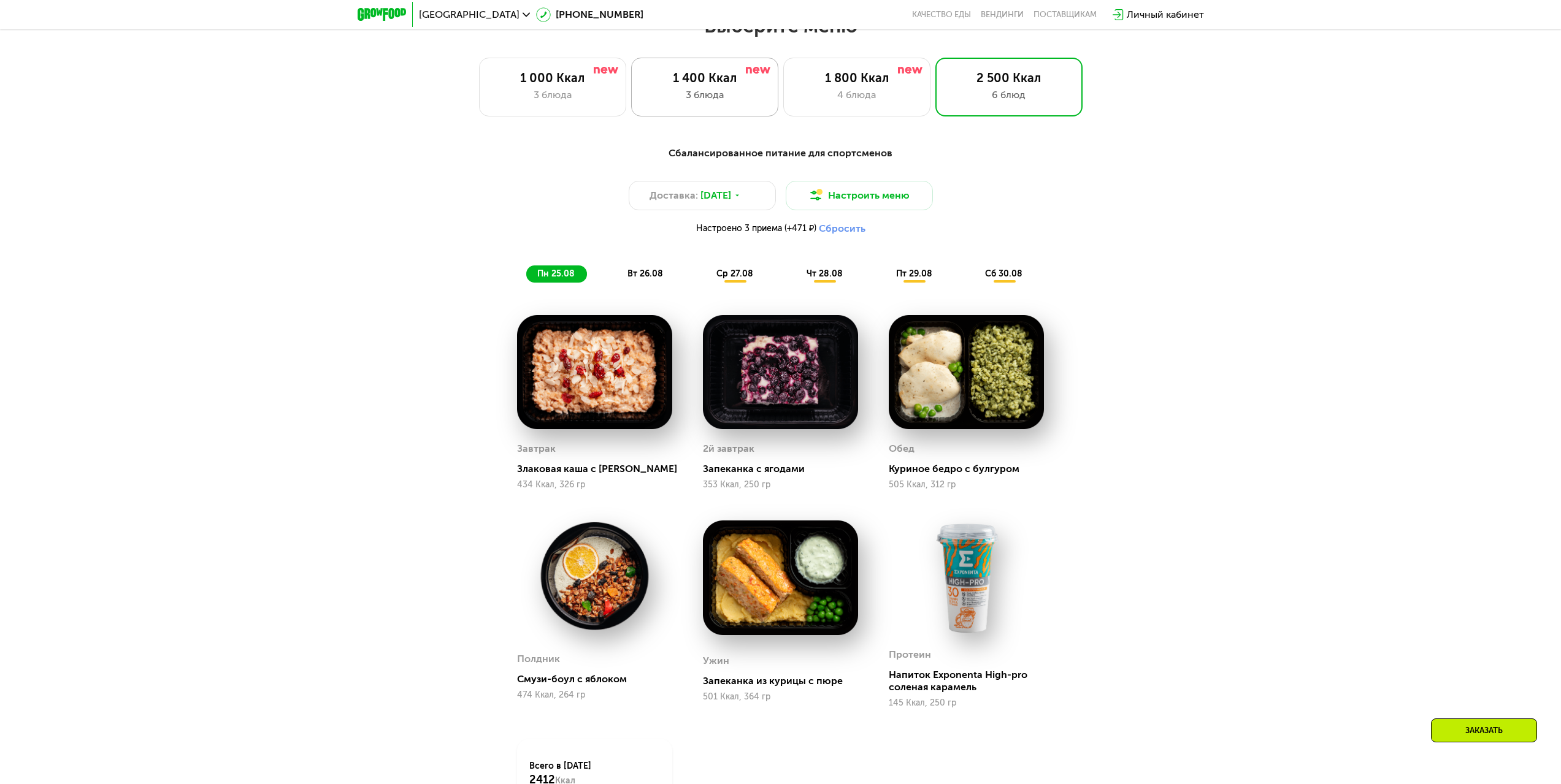
click at [706, 98] on div "3 блюда" at bounding box center [704, 95] width 121 height 15
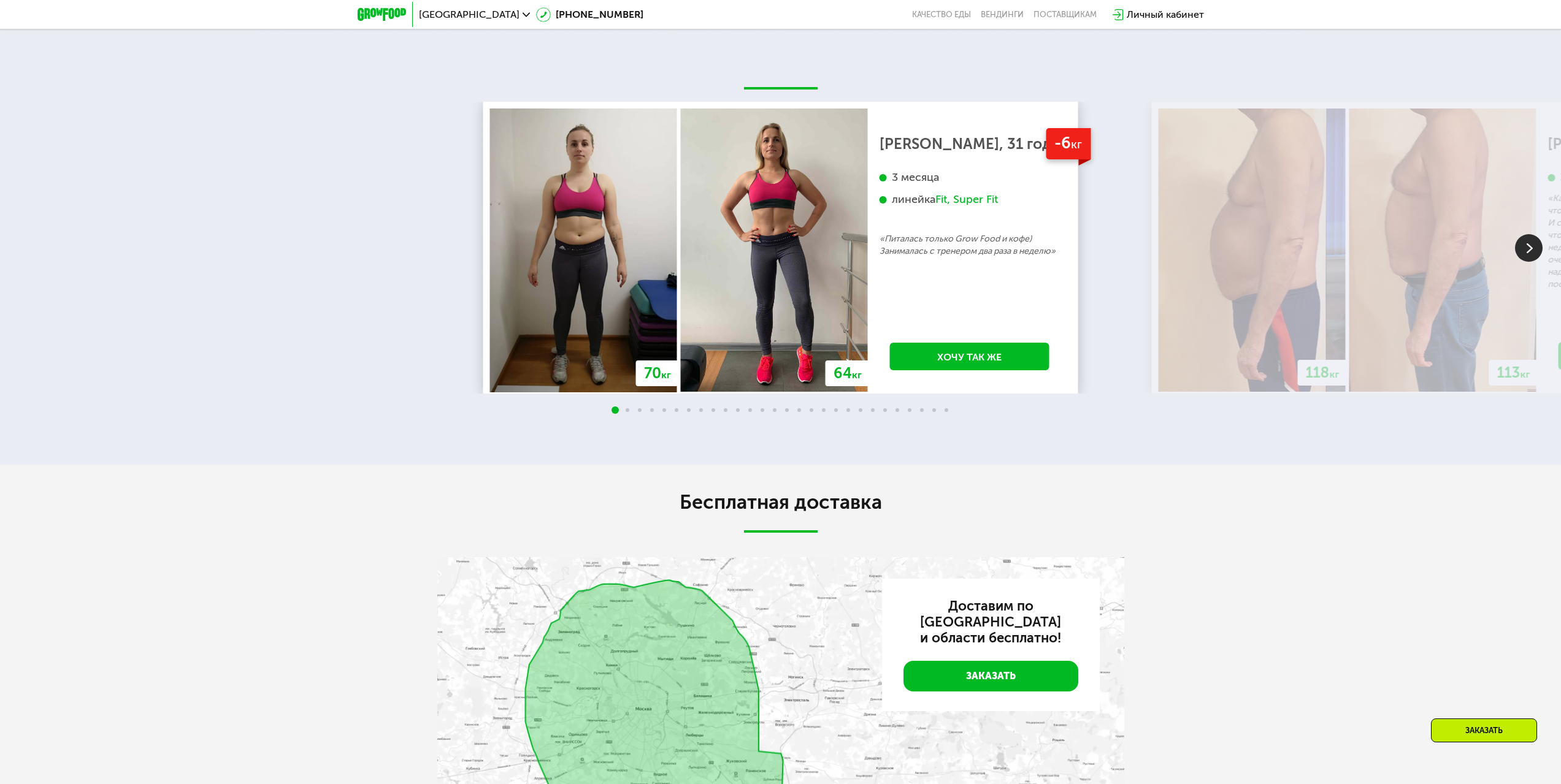
scroll to position [2575, 0]
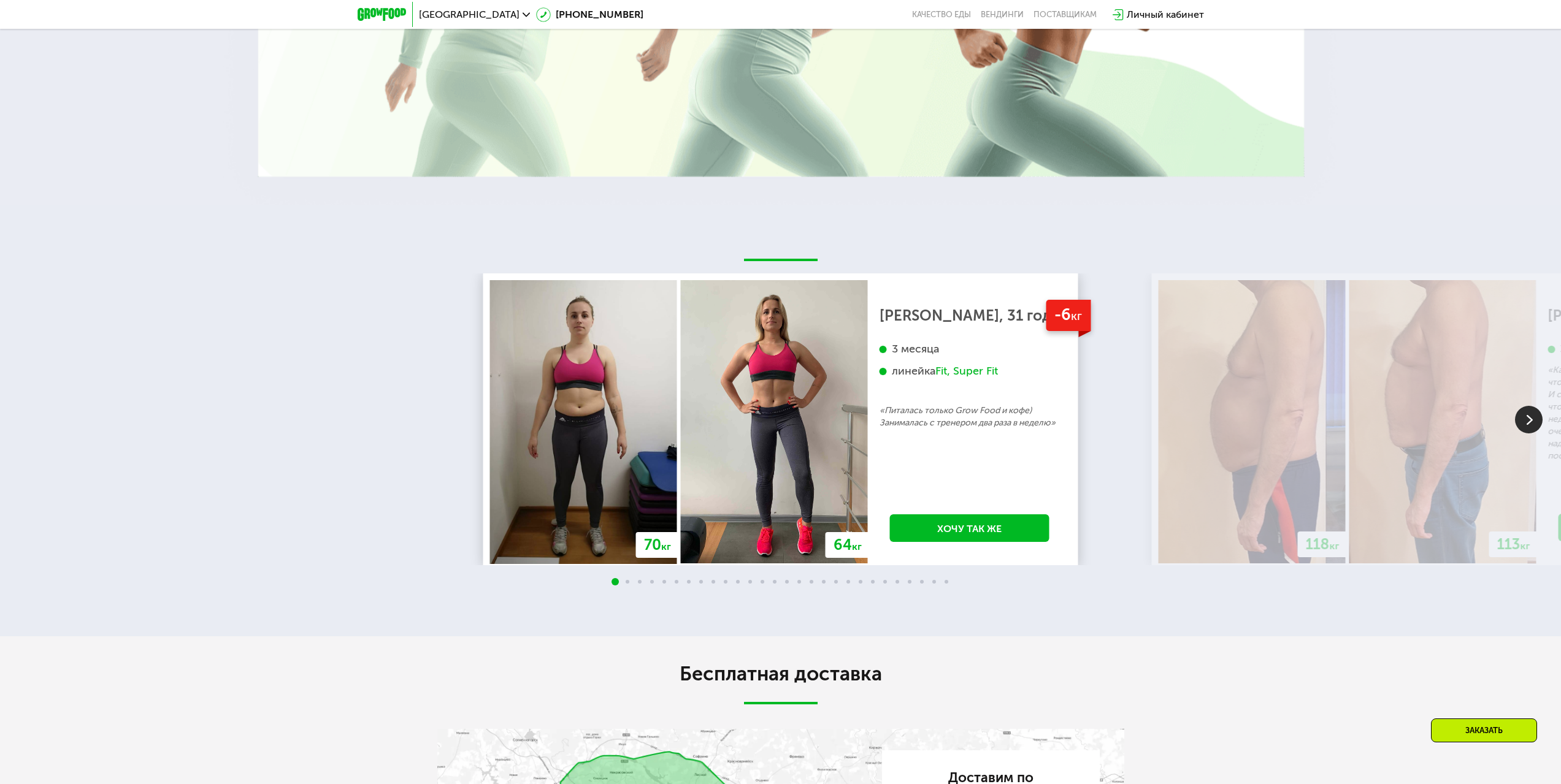
click at [1523, 406] on img at bounding box center [1528, 419] width 27 height 27
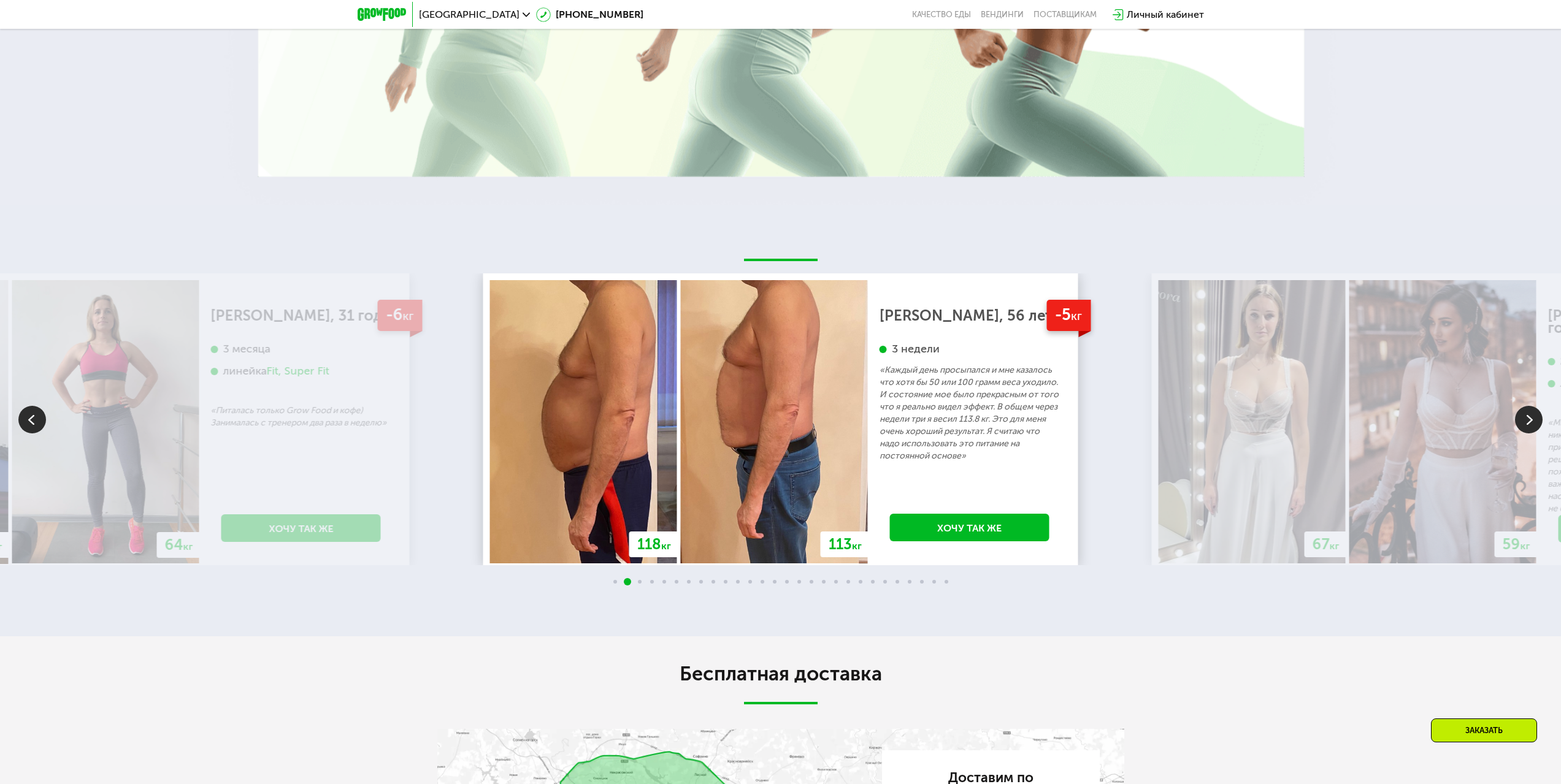
click at [1516, 413] on img at bounding box center [1528, 419] width 27 height 27
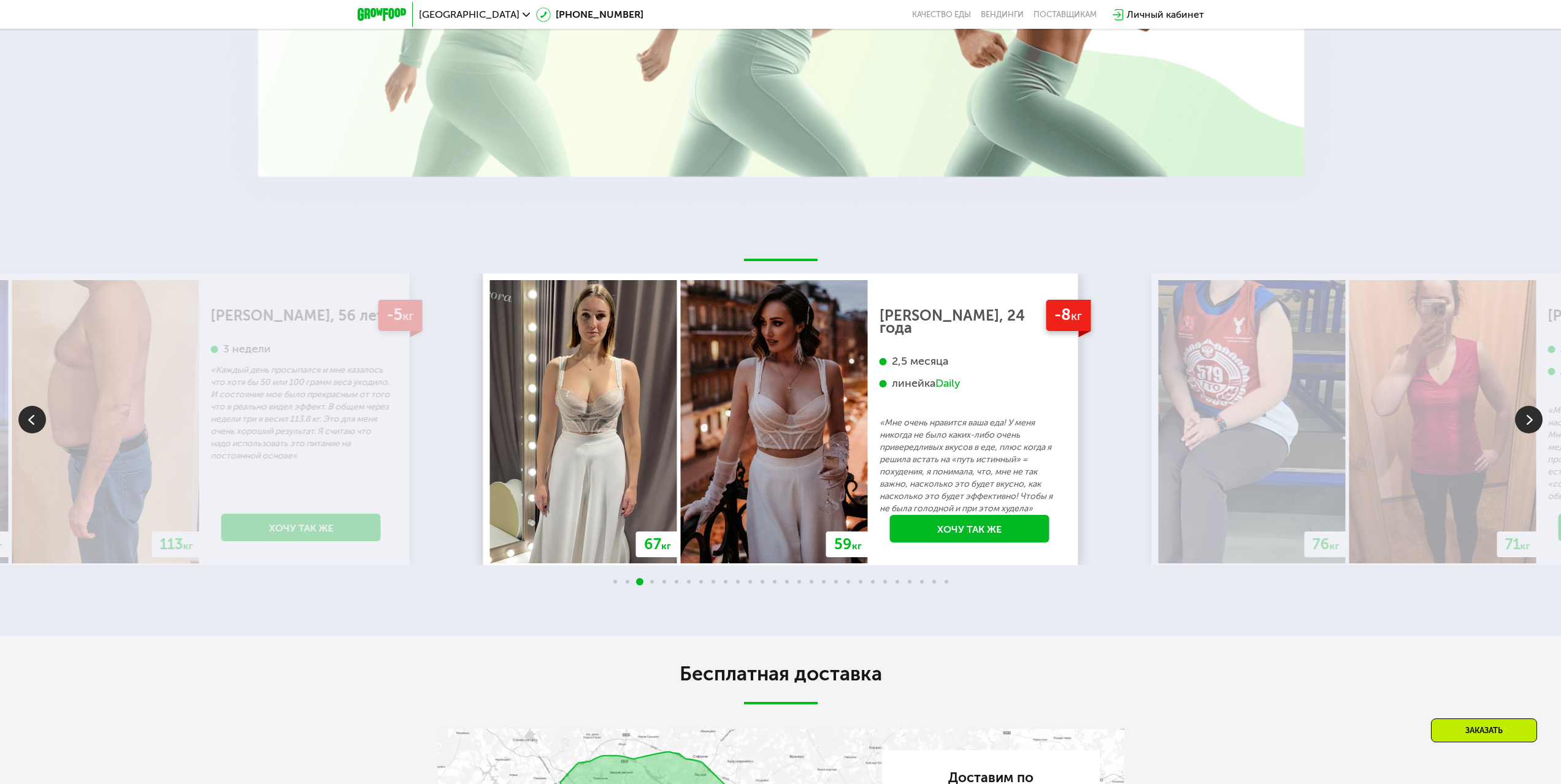
click at [1524, 414] on img at bounding box center [1528, 419] width 27 height 27
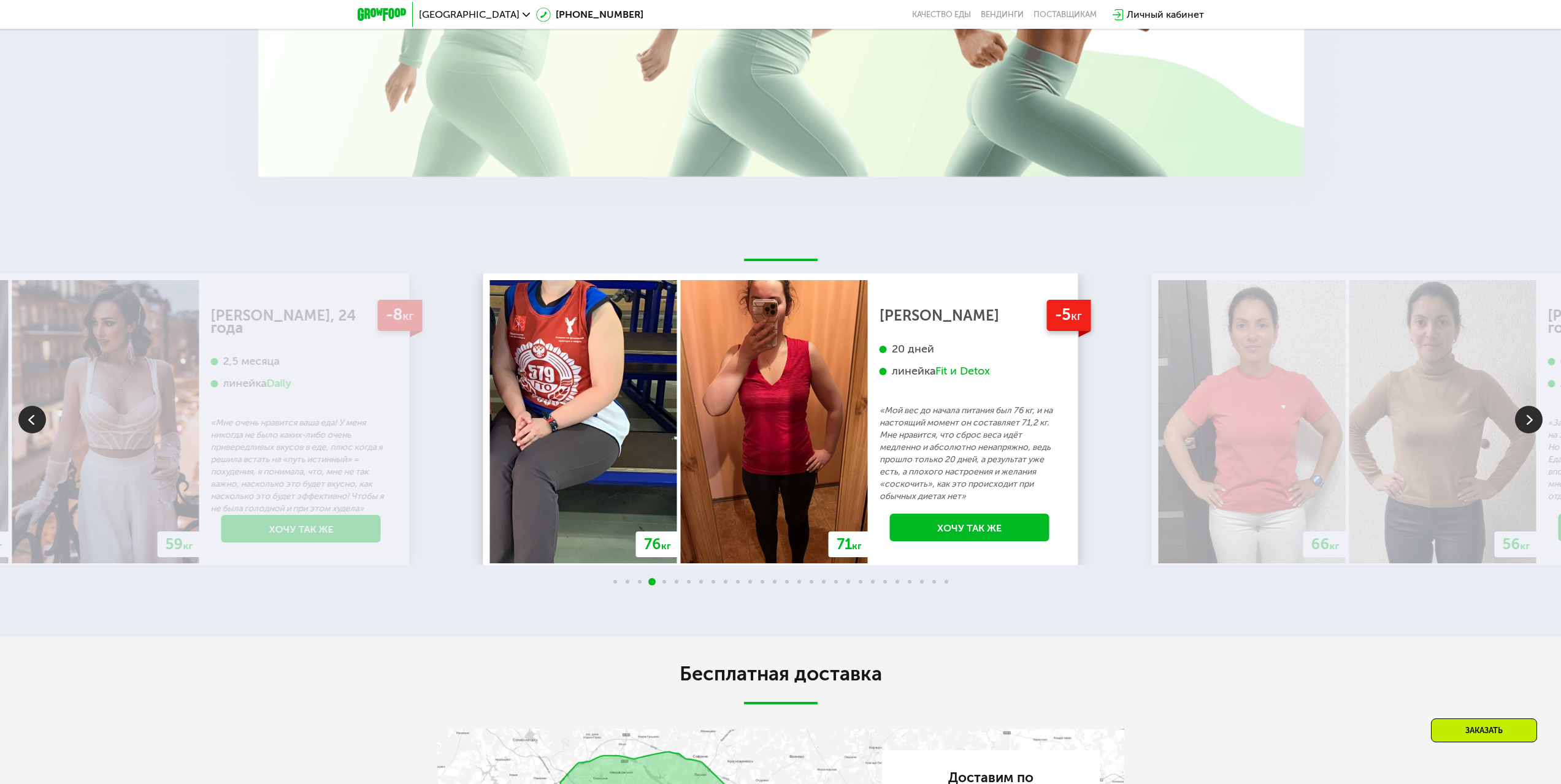
click at [1522, 415] on img at bounding box center [1528, 419] width 27 height 27
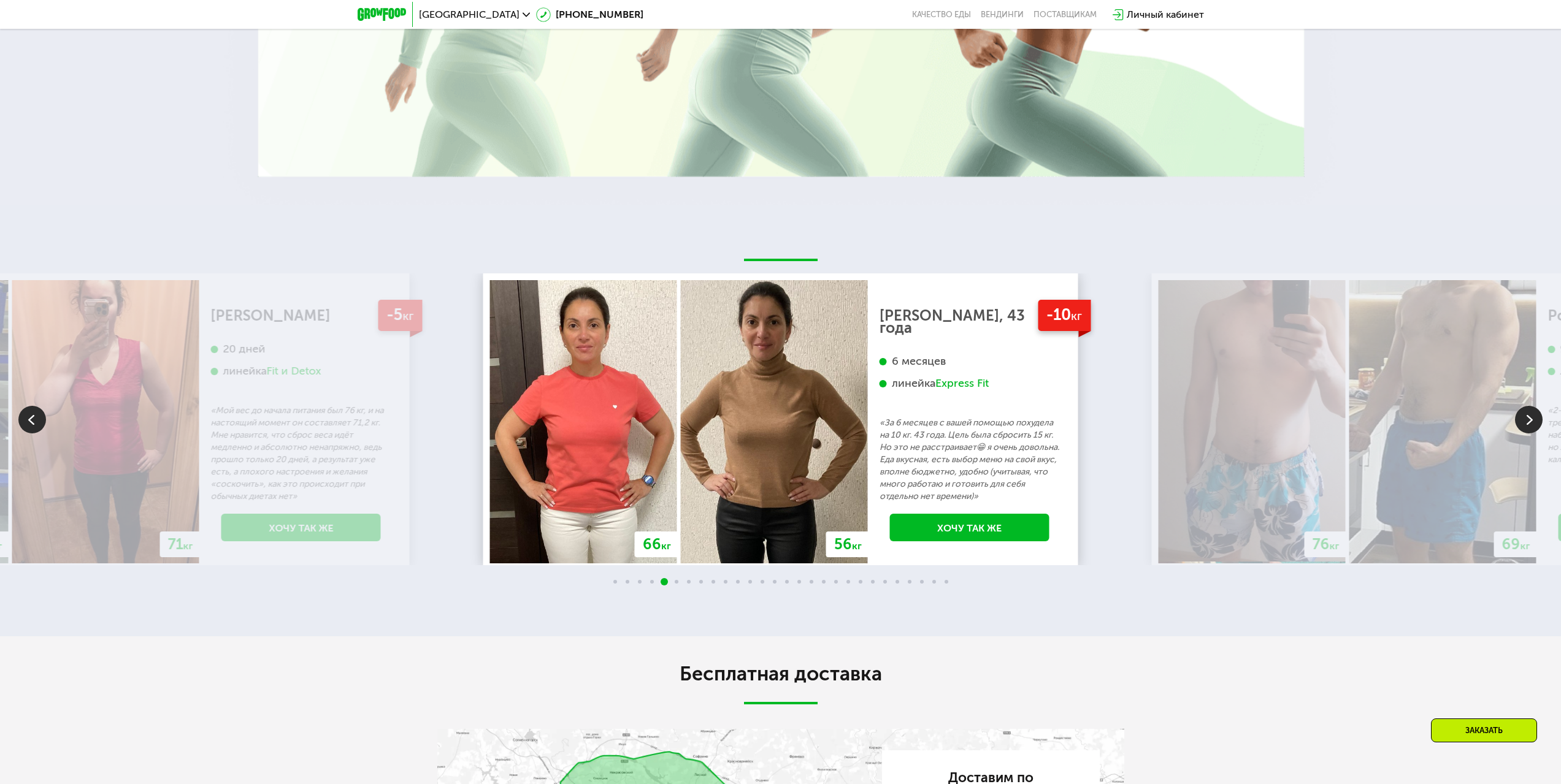
click at [1520, 416] on img at bounding box center [1528, 419] width 27 height 27
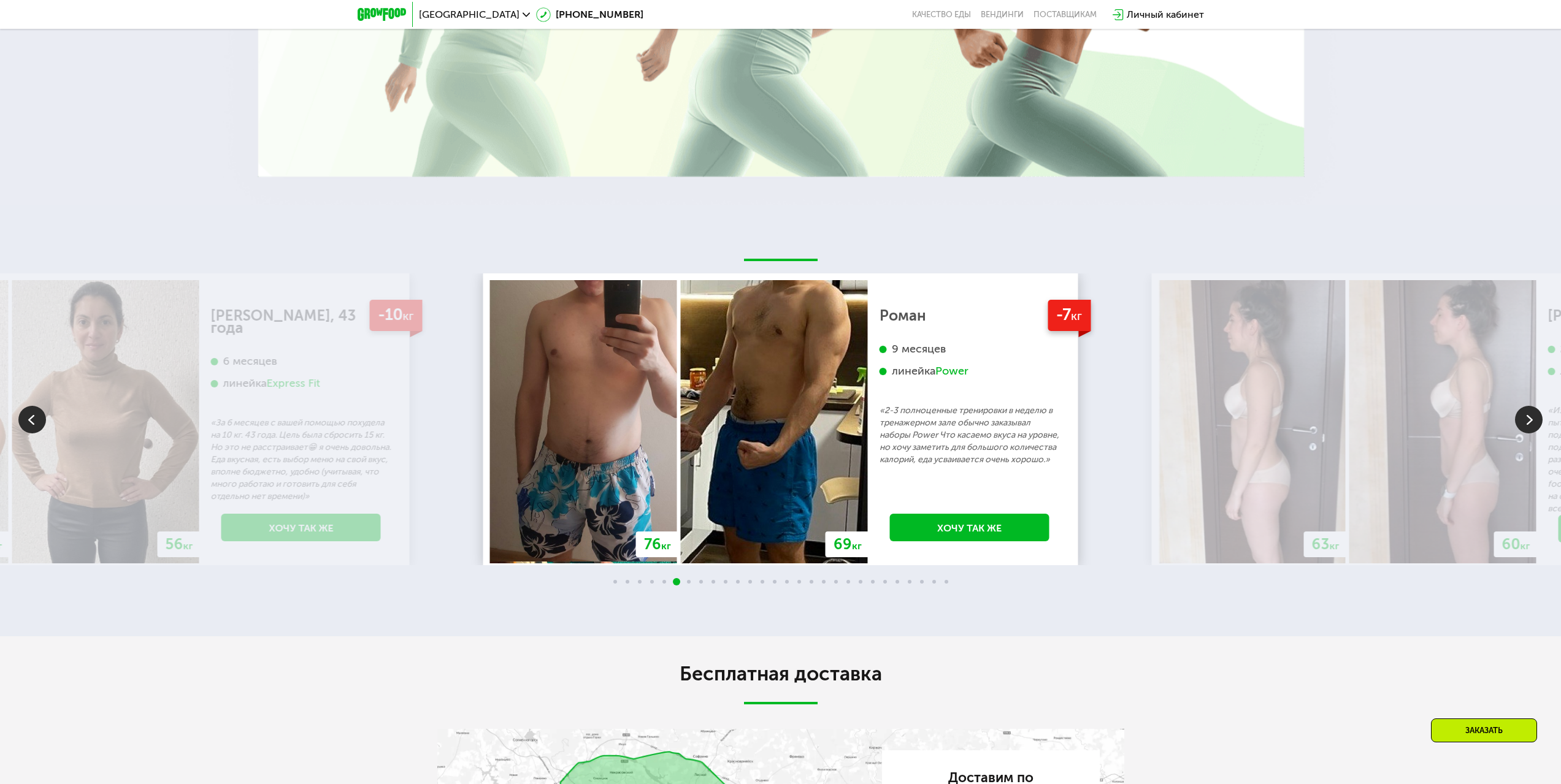
click at [1520, 416] on img at bounding box center [1528, 419] width 27 height 27
